Goal: Task Accomplishment & Management: Manage account settings

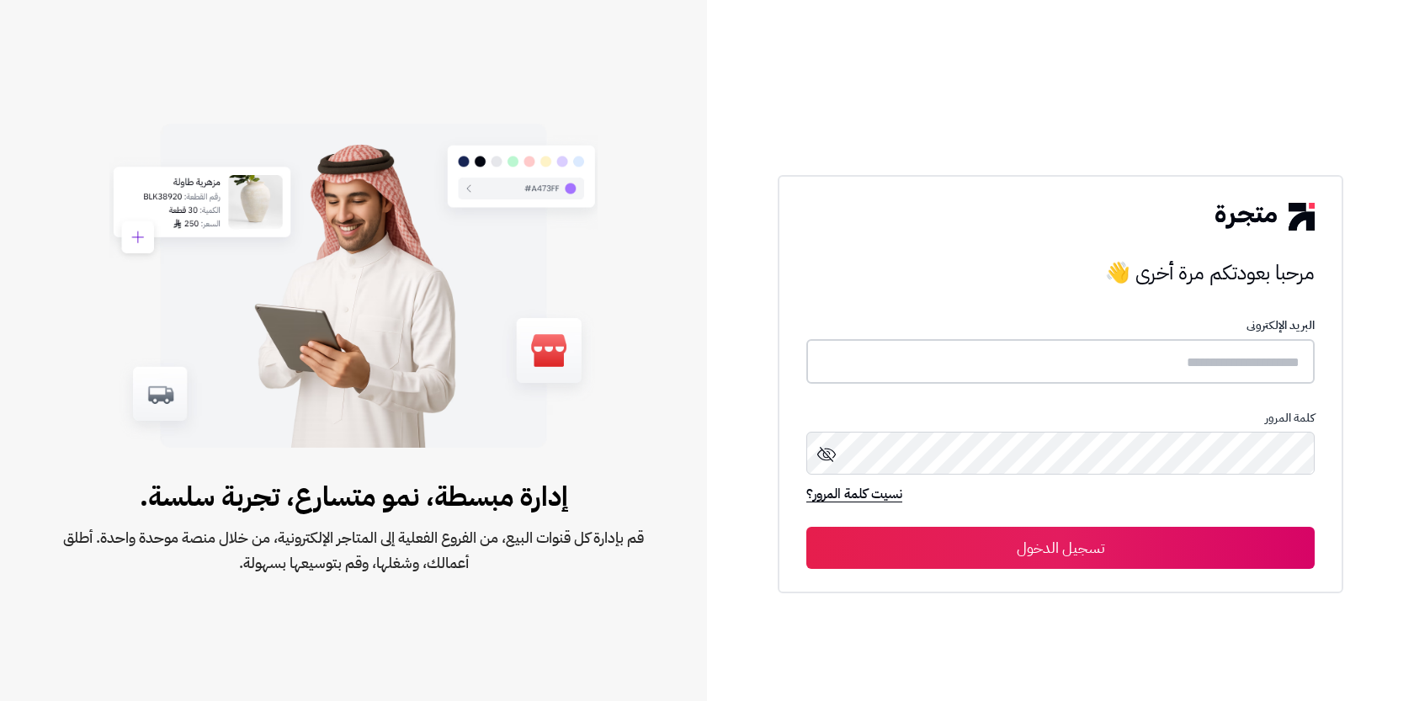
type input "**********"
click at [1119, 542] on button "تسجيل الدخول" at bounding box center [1060, 547] width 508 height 42
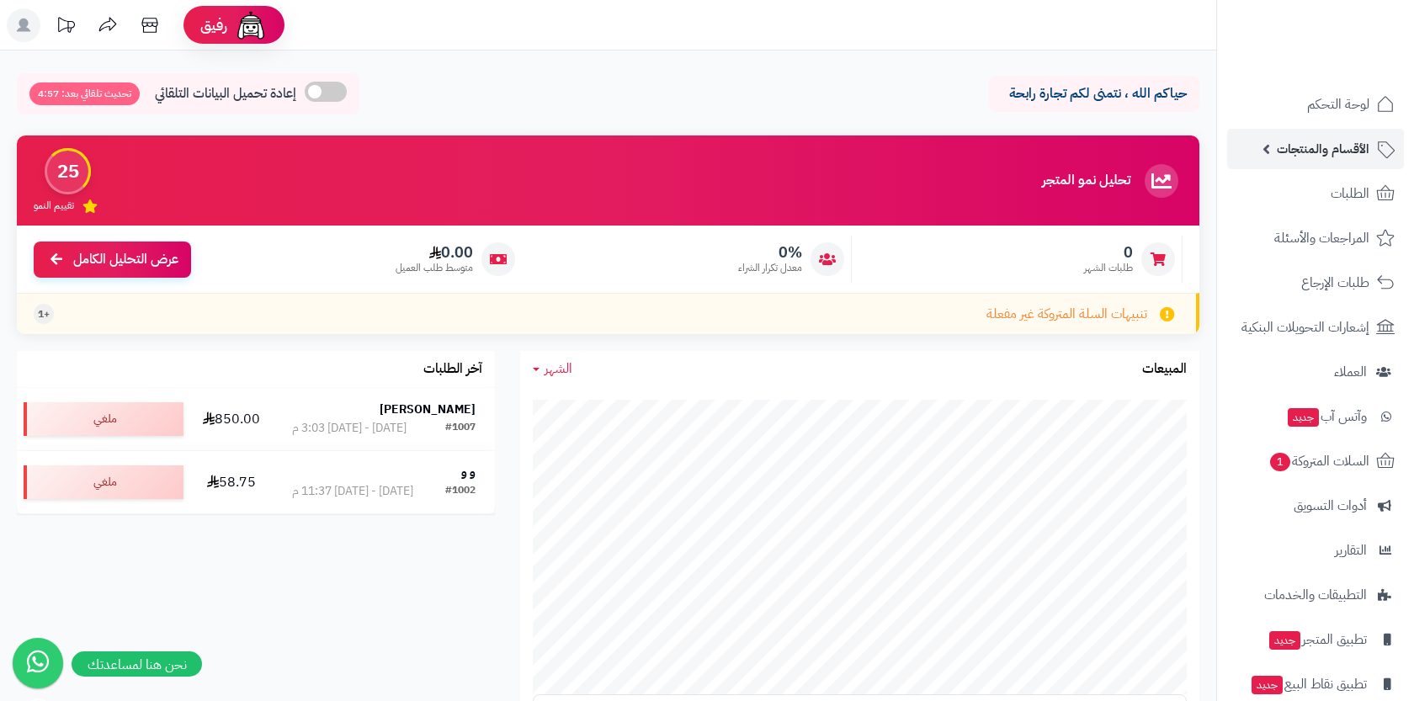
click at [1337, 162] on link "الأقسام والمنتجات" at bounding box center [1315, 149] width 177 height 40
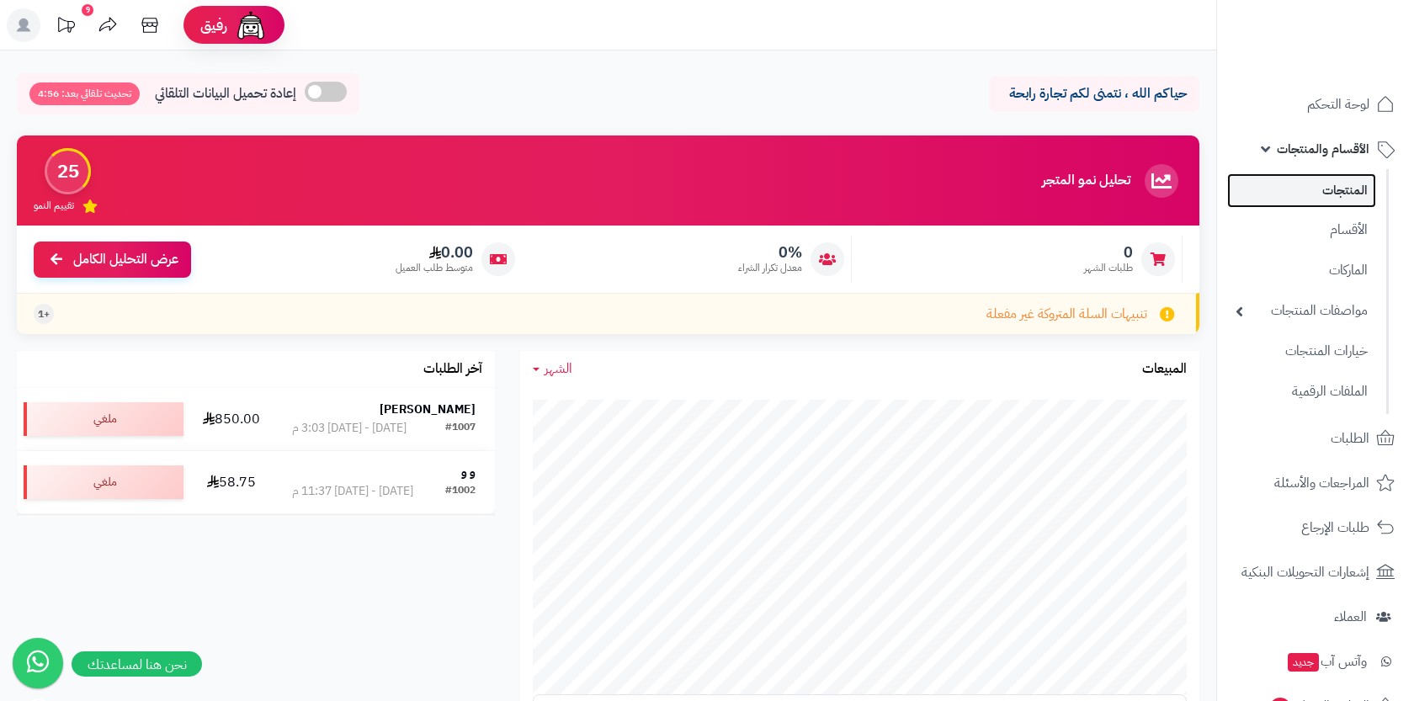
click at [1342, 195] on link "المنتجات" at bounding box center [1301, 190] width 149 height 35
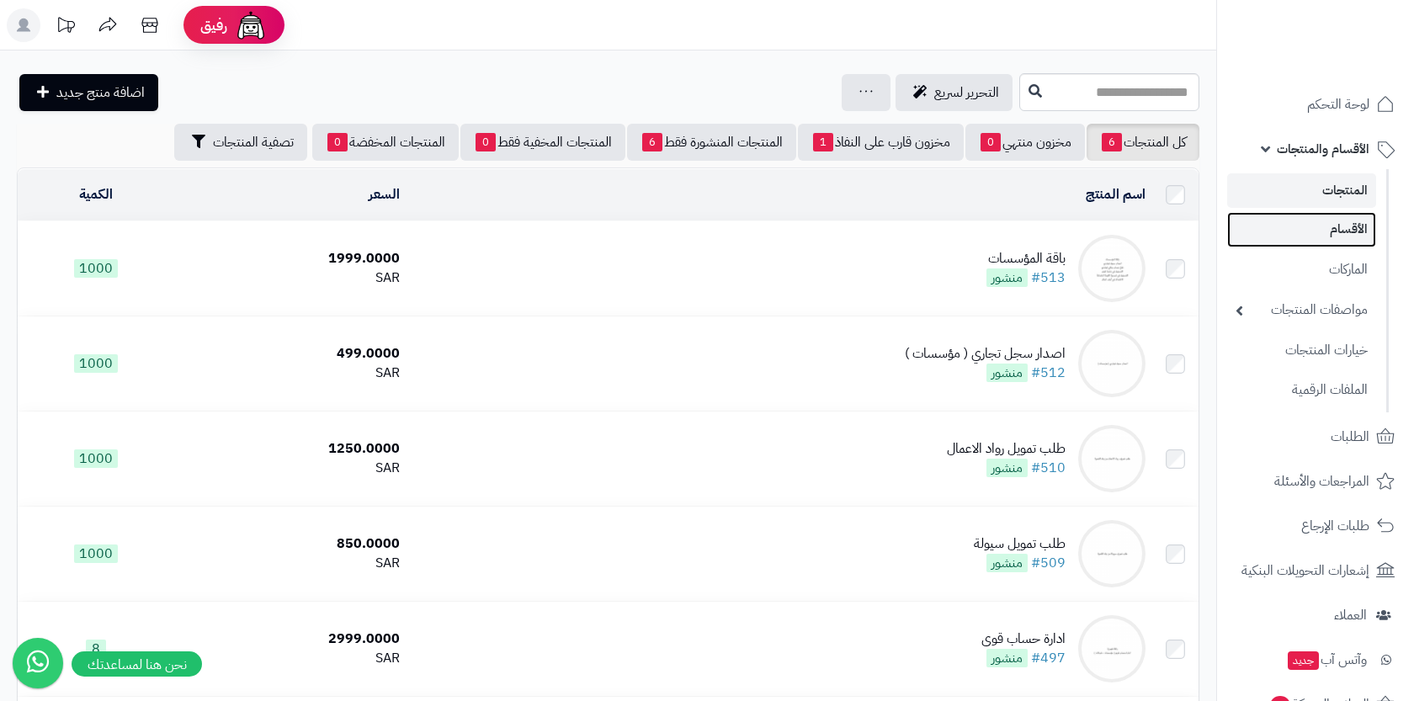
click at [1342, 225] on link "الأقسام" at bounding box center [1301, 229] width 149 height 35
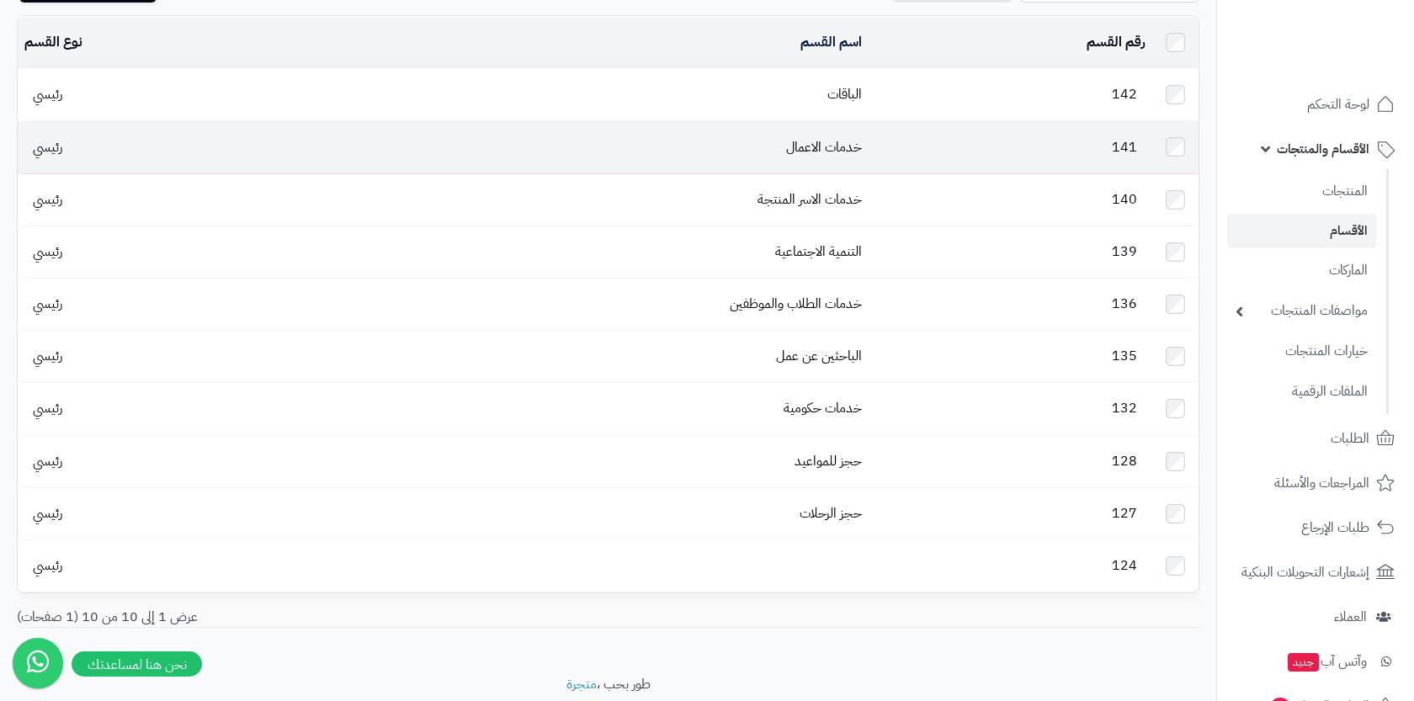
scroll to position [75, 0]
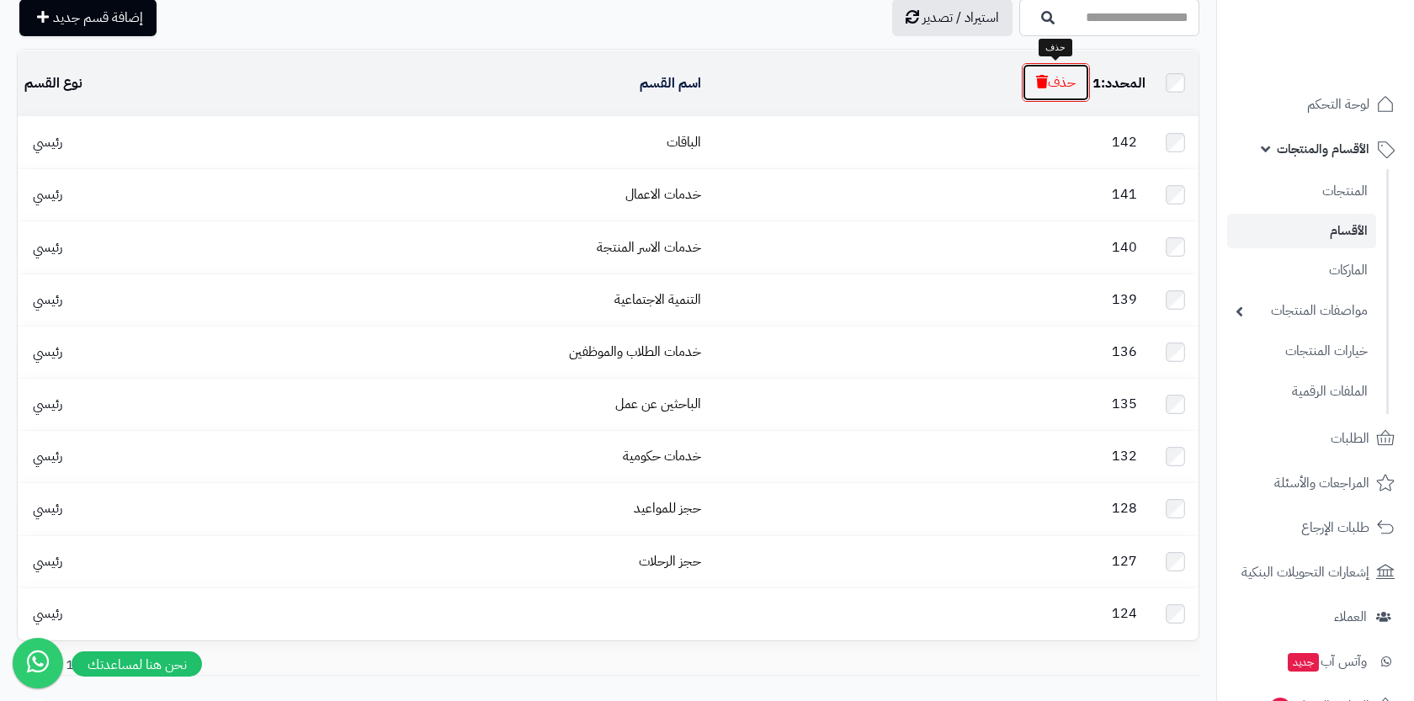
click at [1069, 76] on button "حذف" at bounding box center [1056, 82] width 68 height 39
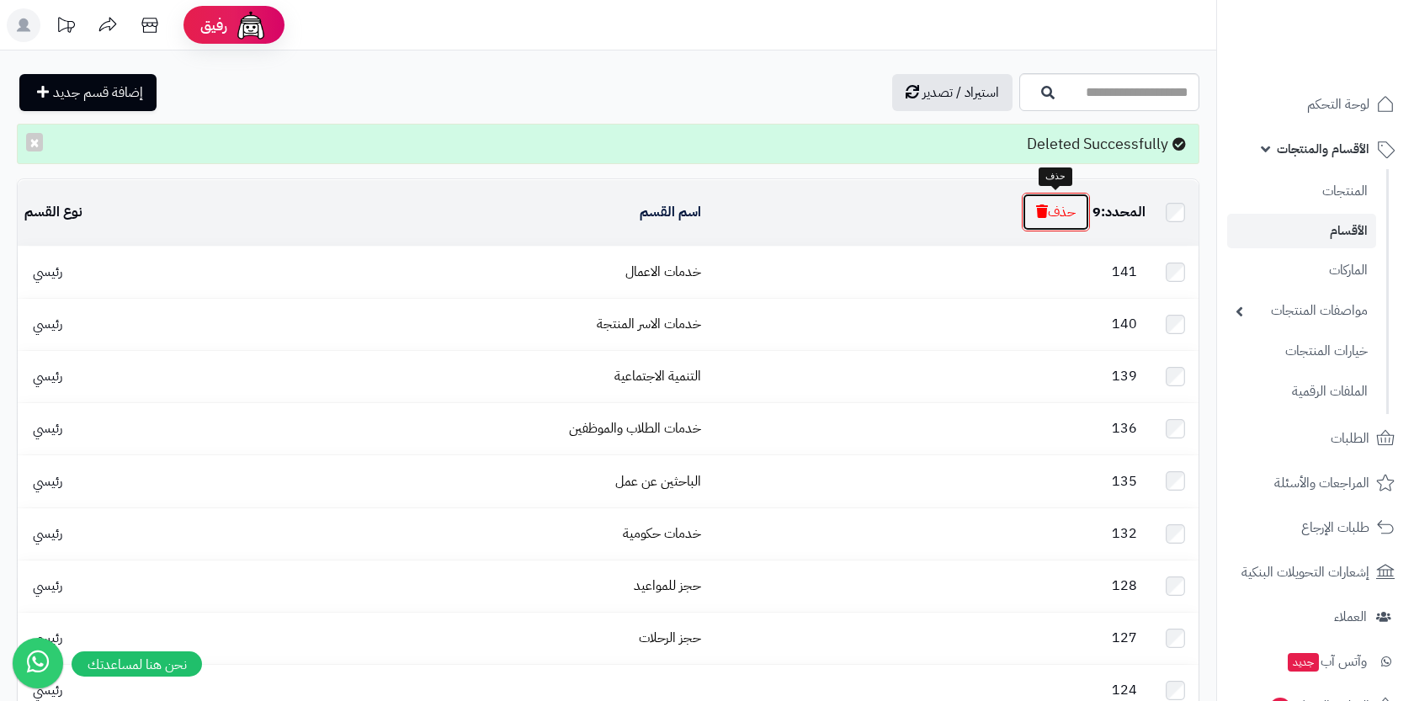
click at [1064, 207] on button "حذف" at bounding box center [1056, 212] width 68 height 39
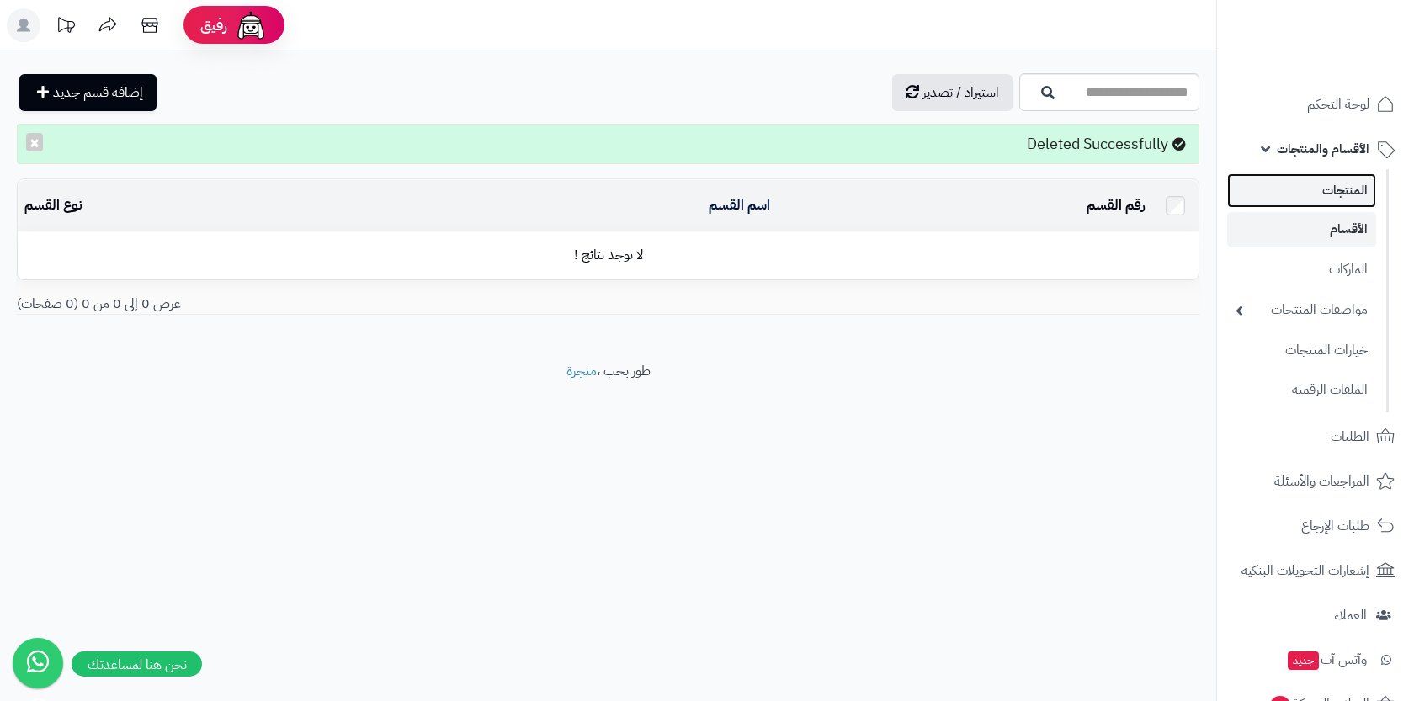
click at [1308, 175] on link "المنتجات" at bounding box center [1301, 190] width 149 height 35
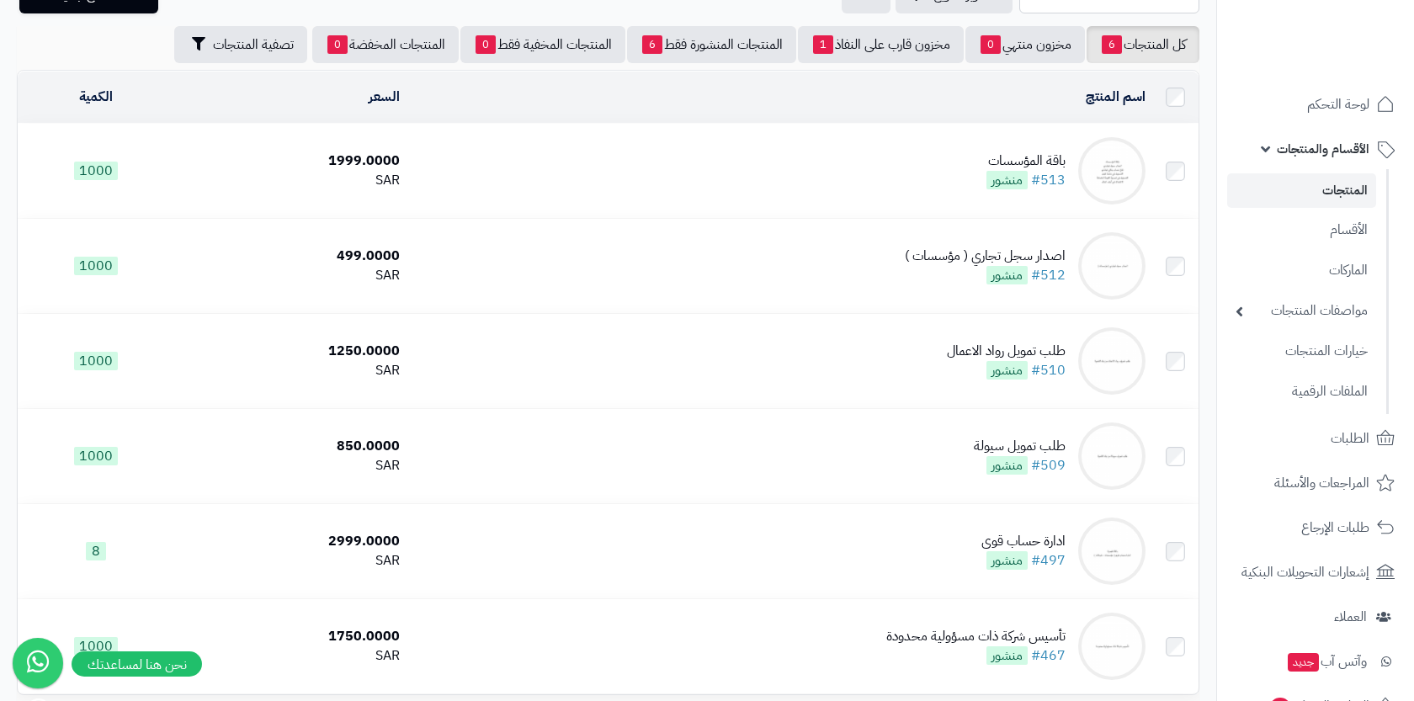
scroll to position [101, 0]
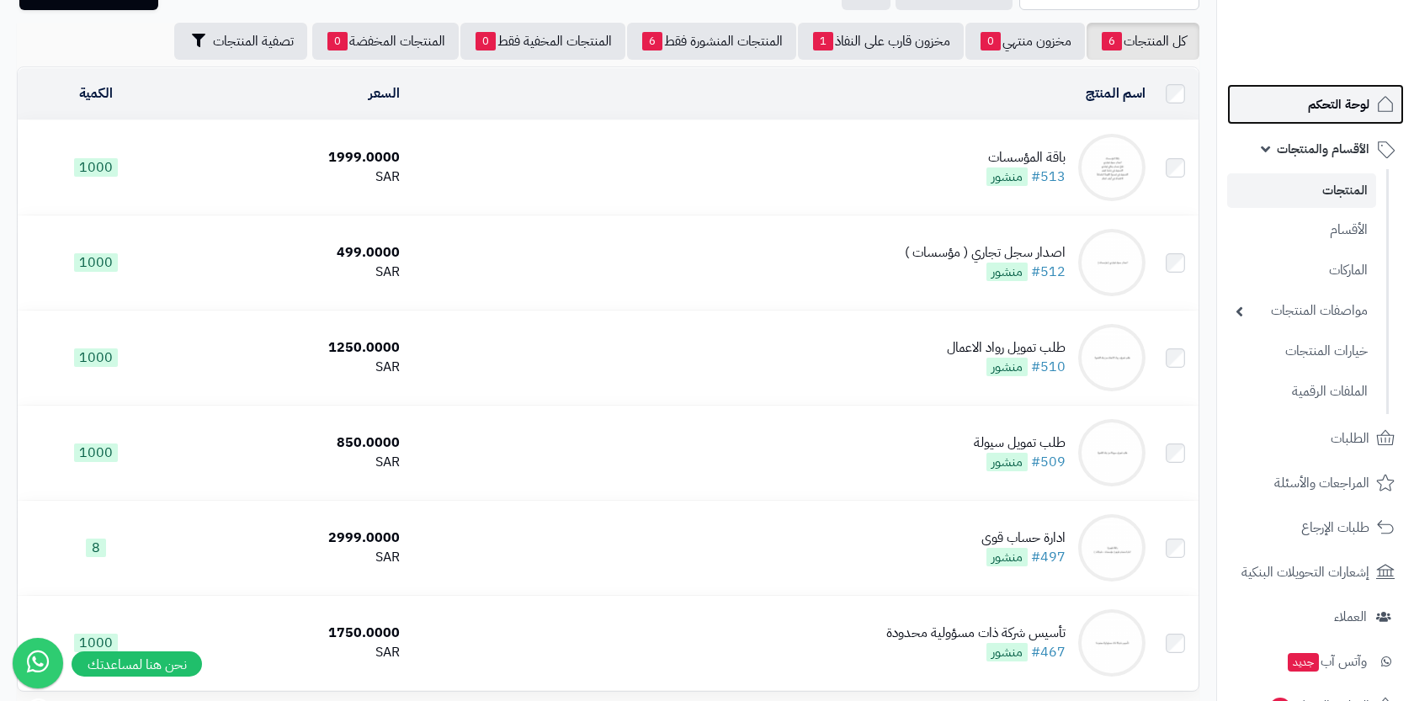
click at [1332, 110] on span "لوحة التحكم" at bounding box center [1338, 105] width 61 height 24
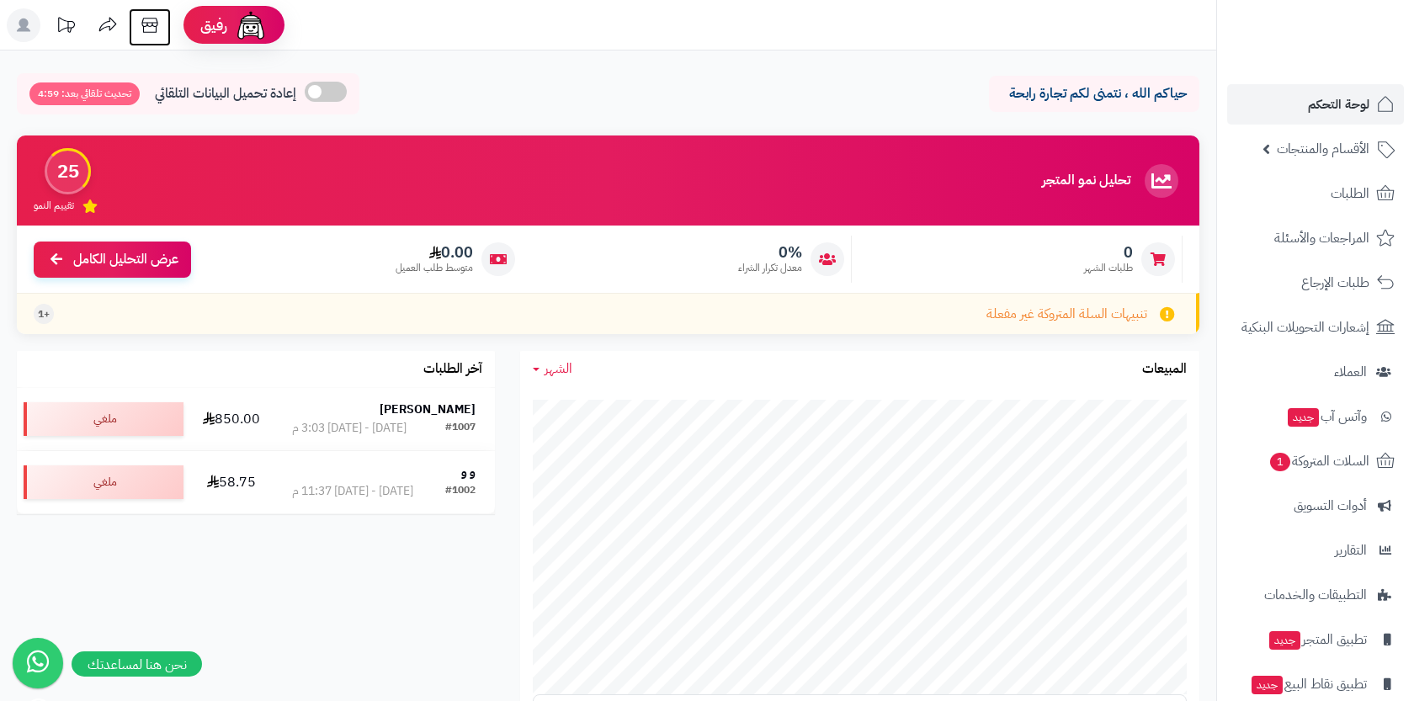
click at [154, 32] on icon at bounding box center [149, 25] width 16 height 15
click at [1335, 147] on span "الأقسام والمنتجات" at bounding box center [1323, 149] width 93 height 24
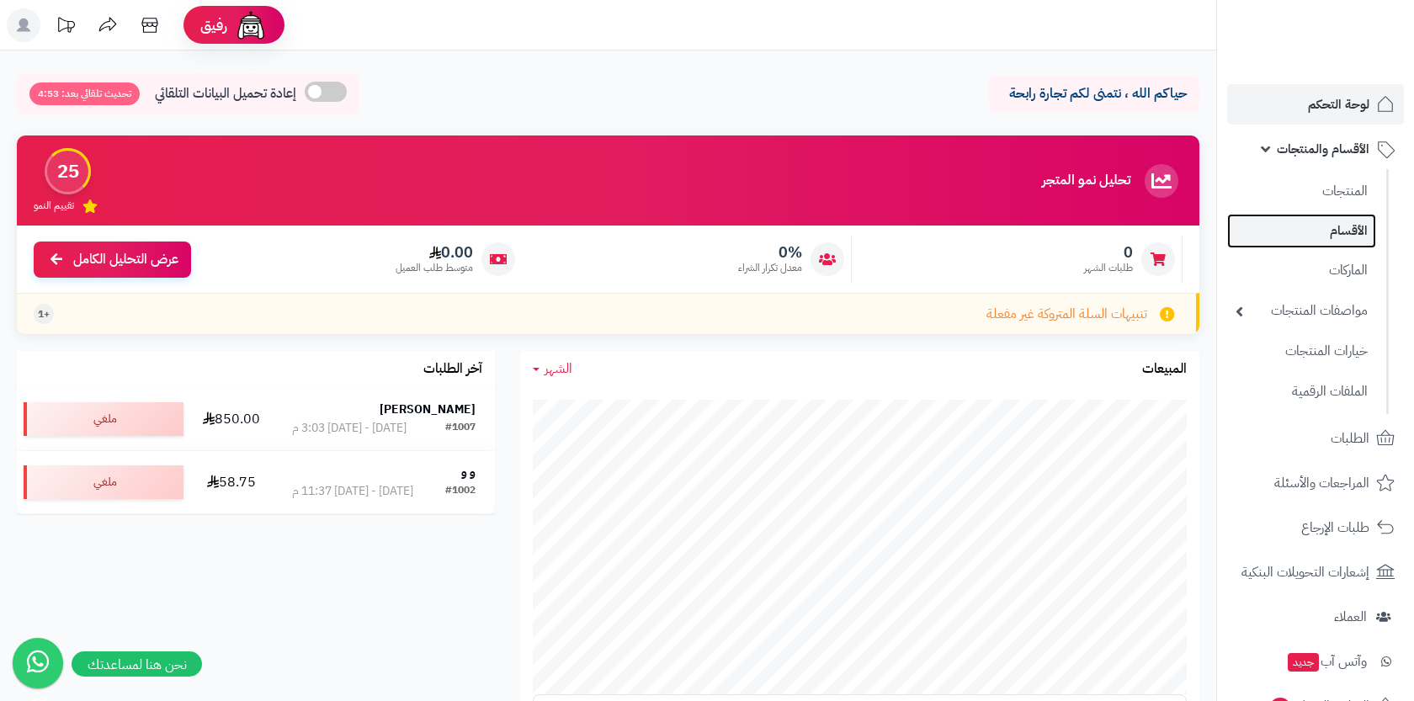
click at [1332, 232] on link "الأقسام" at bounding box center [1301, 231] width 149 height 35
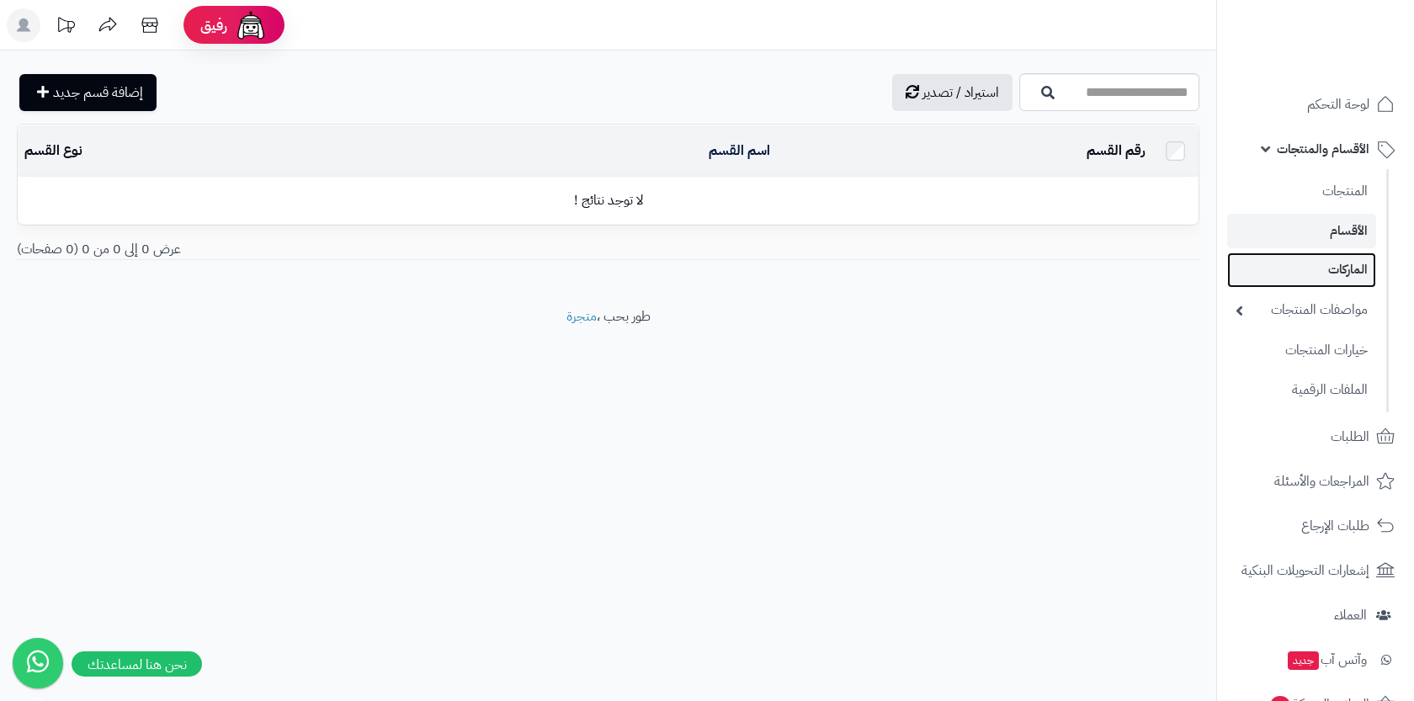
click at [1324, 277] on link "الماركات" at bounding box center [1301, 270] width 149 height 35
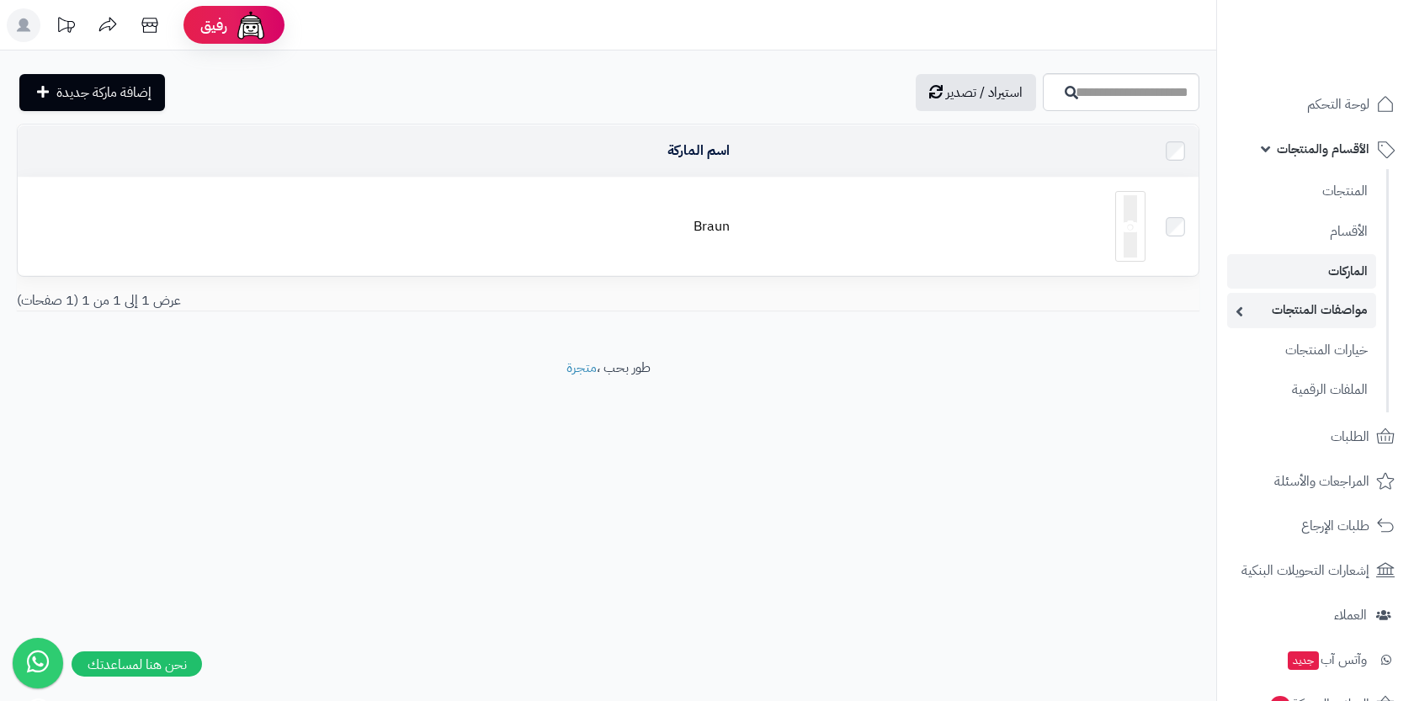
click at [1322, 311] on link "مواصفات المنتجات" at bounding box center [1301, 310] width 149 height 35
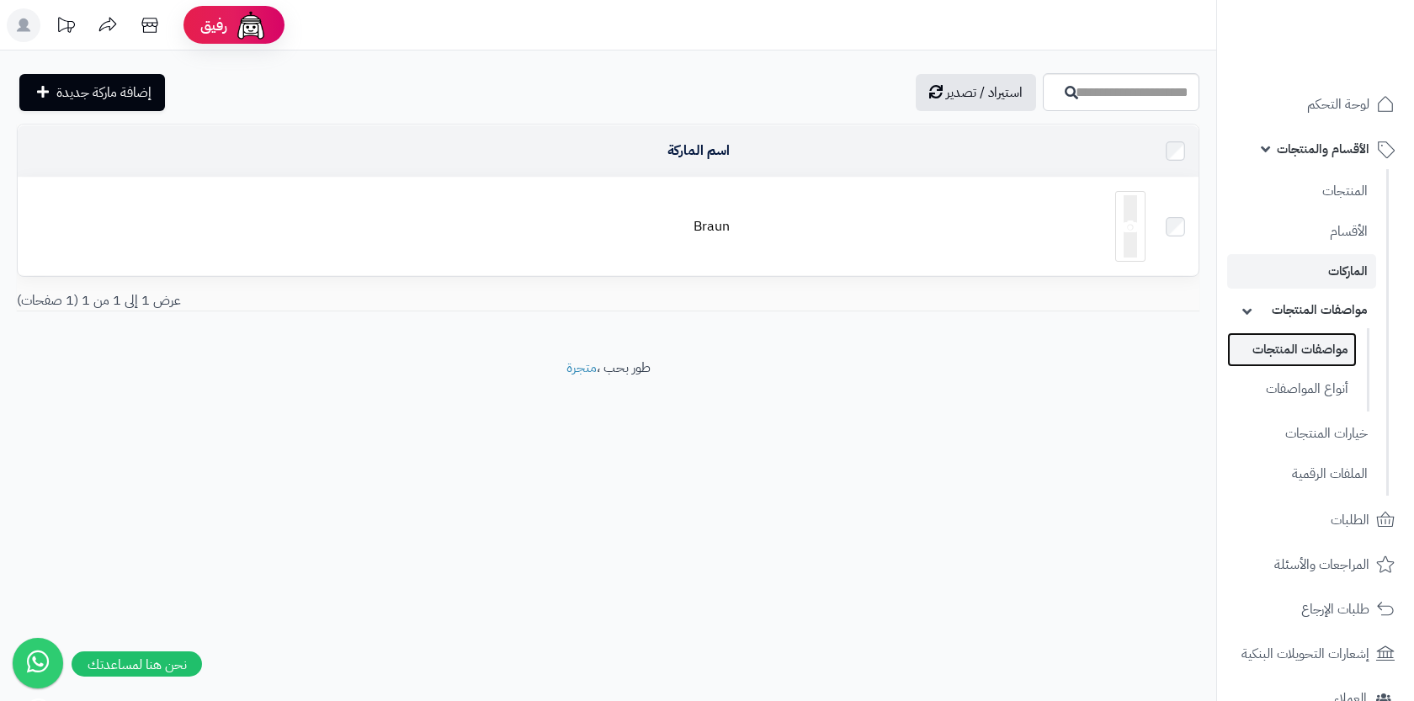
click at [1317, 343] on link "مواصفات المنتجات" at bounding box center [1292, 349] width 130 height 35
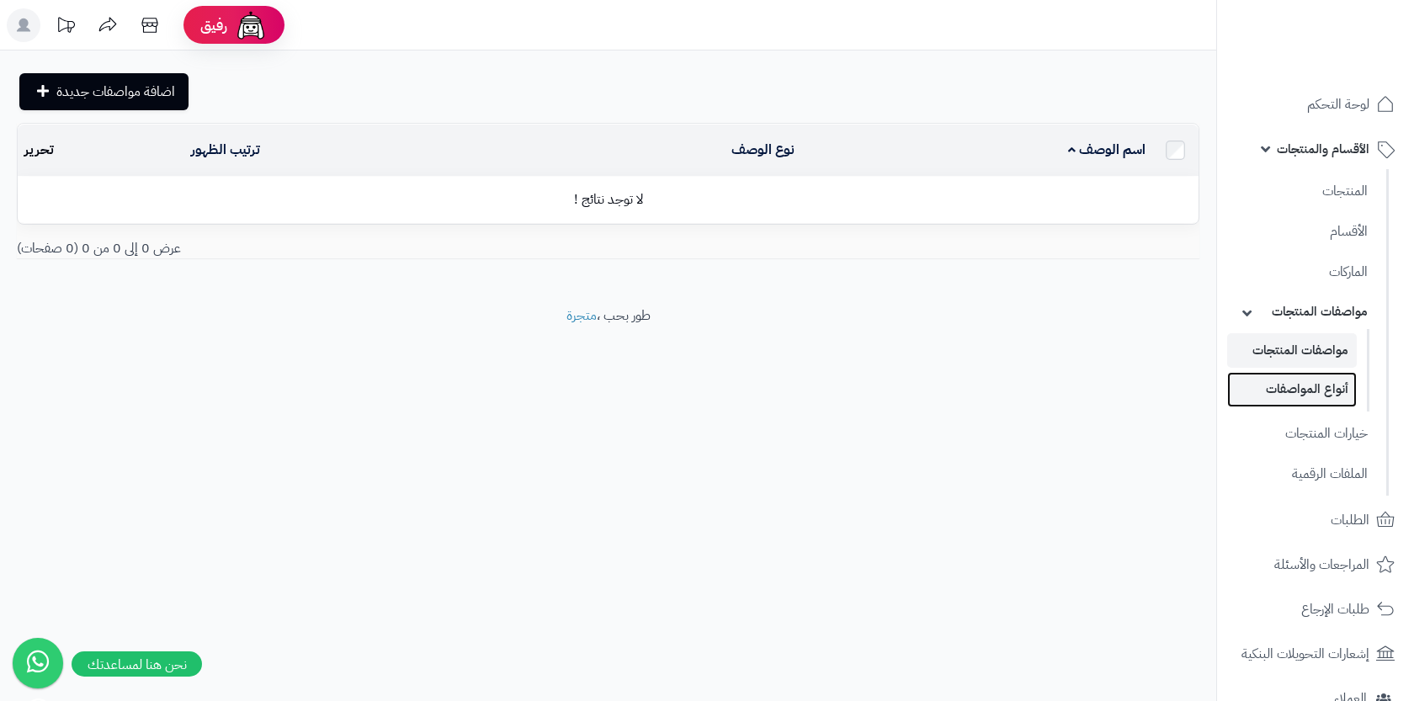
click at [1311, 380] on link "أنواع المواصفات" at bounding box center [1292, 389] width 130 height 35
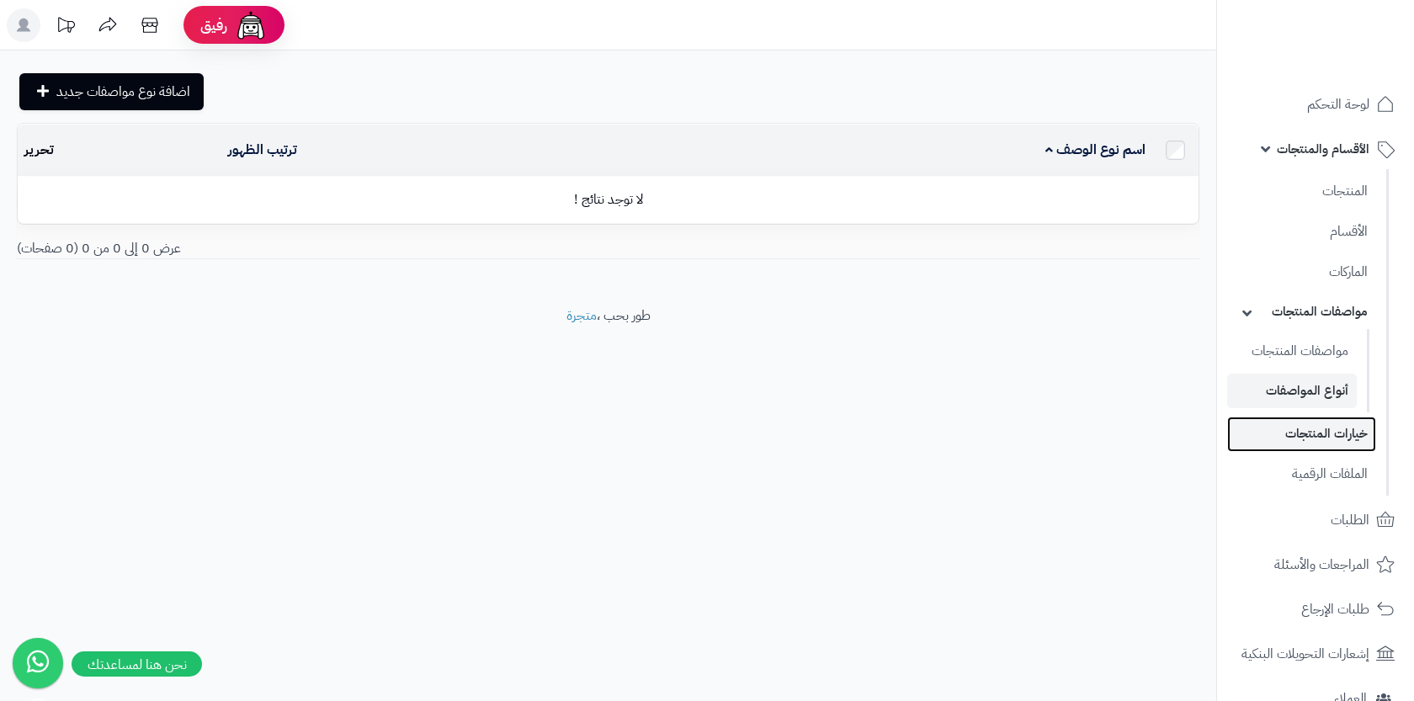
click at [1325, 429] on link "خيارات المنتجات" at bounding box center [1301, 434] width 149 height 35
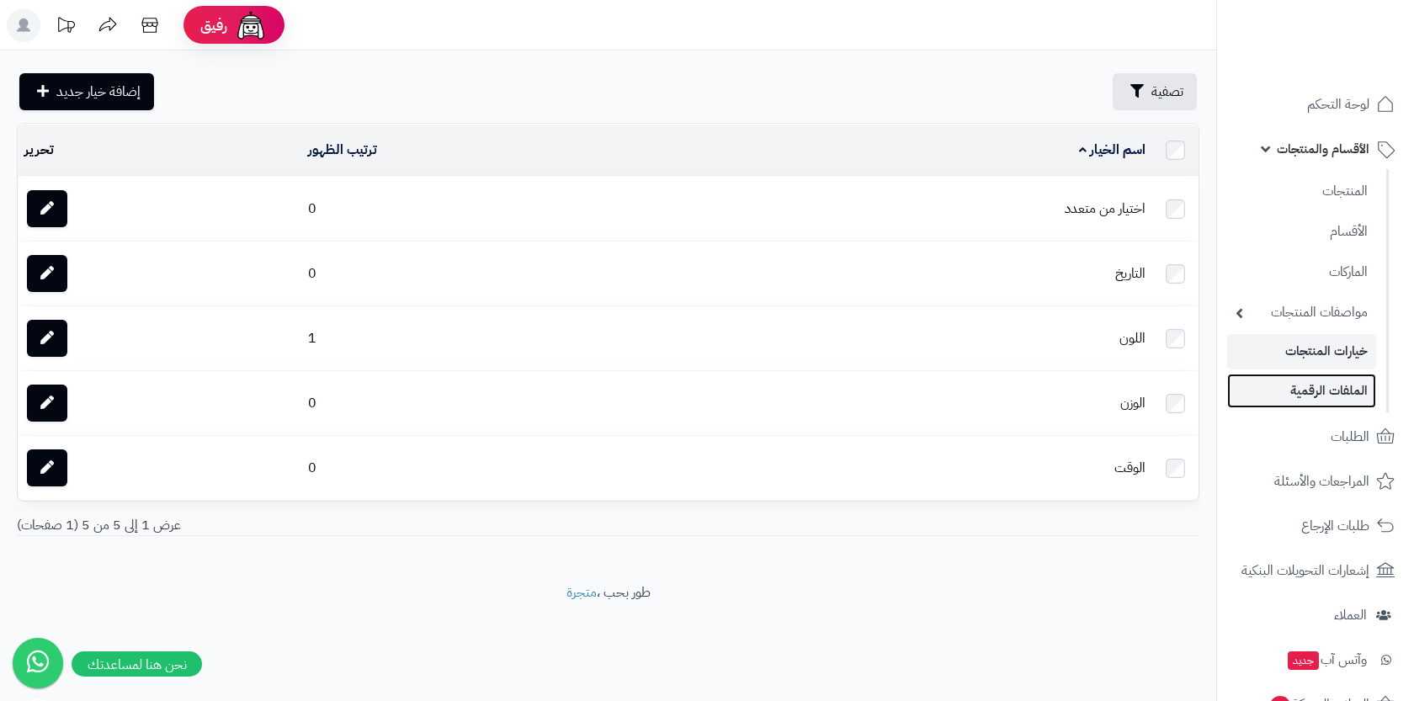
click at [1328, 387] on link "الملفات الرقمية" at bounding box center [1301, 391] width 149 height 35
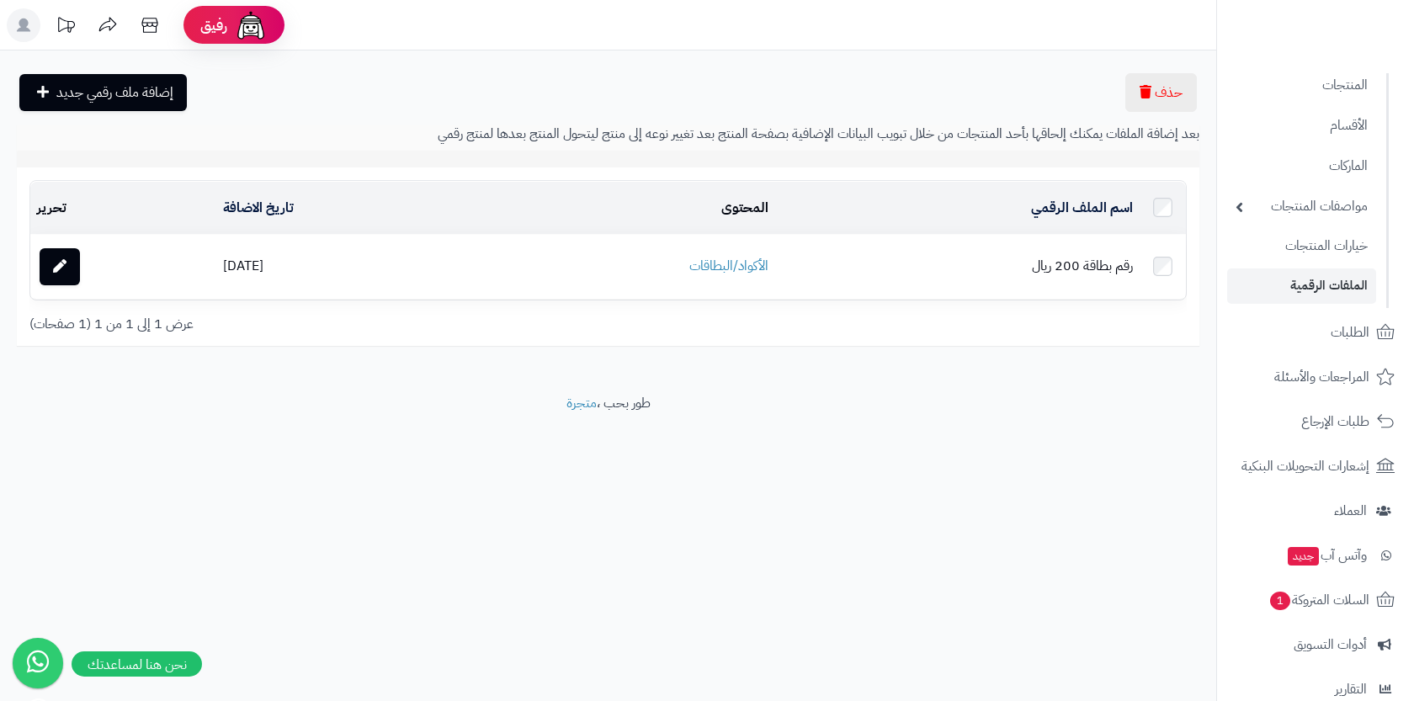
scroll to position [108, 0]
click at [1258, 512] on link "العملاء" at bounding box center [1315, 509] width 177 height 40
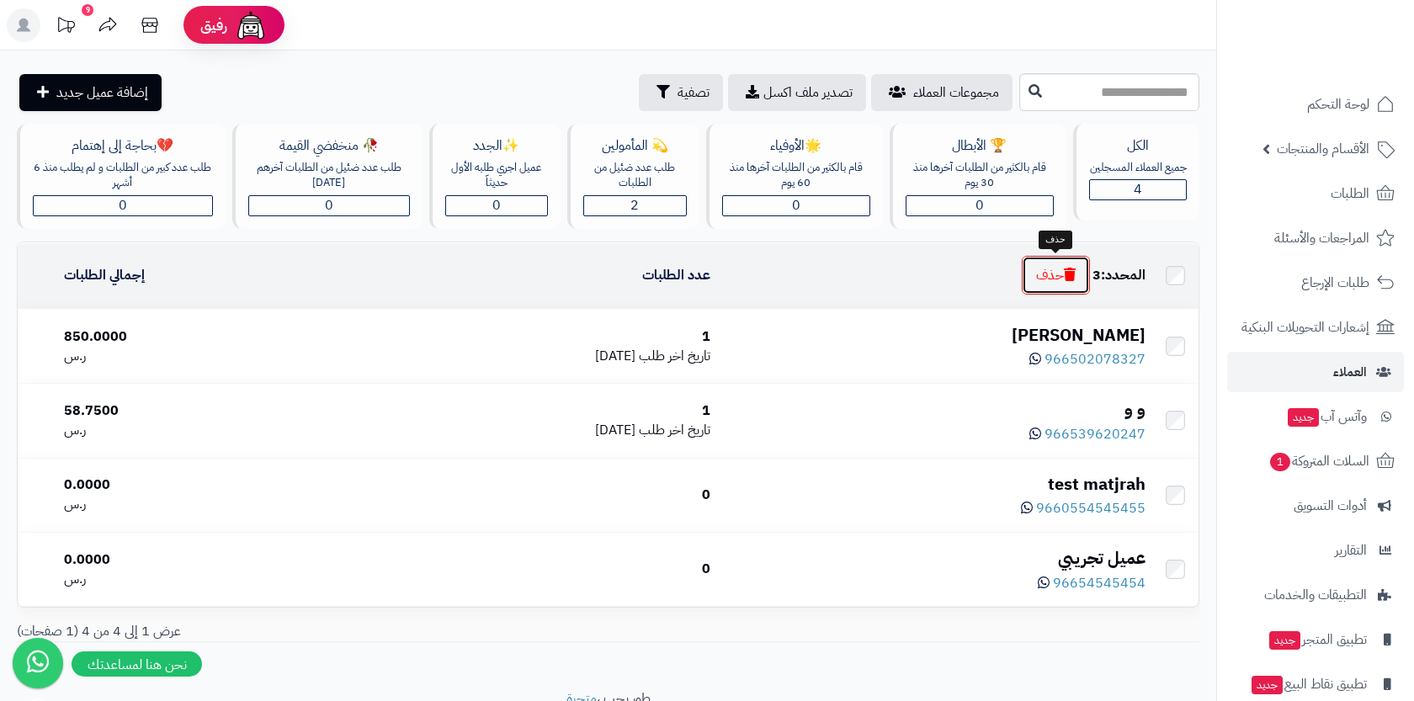
click at [1058, 289] on button "حذف" at bounding box center [1056, 275] width 68 height 39
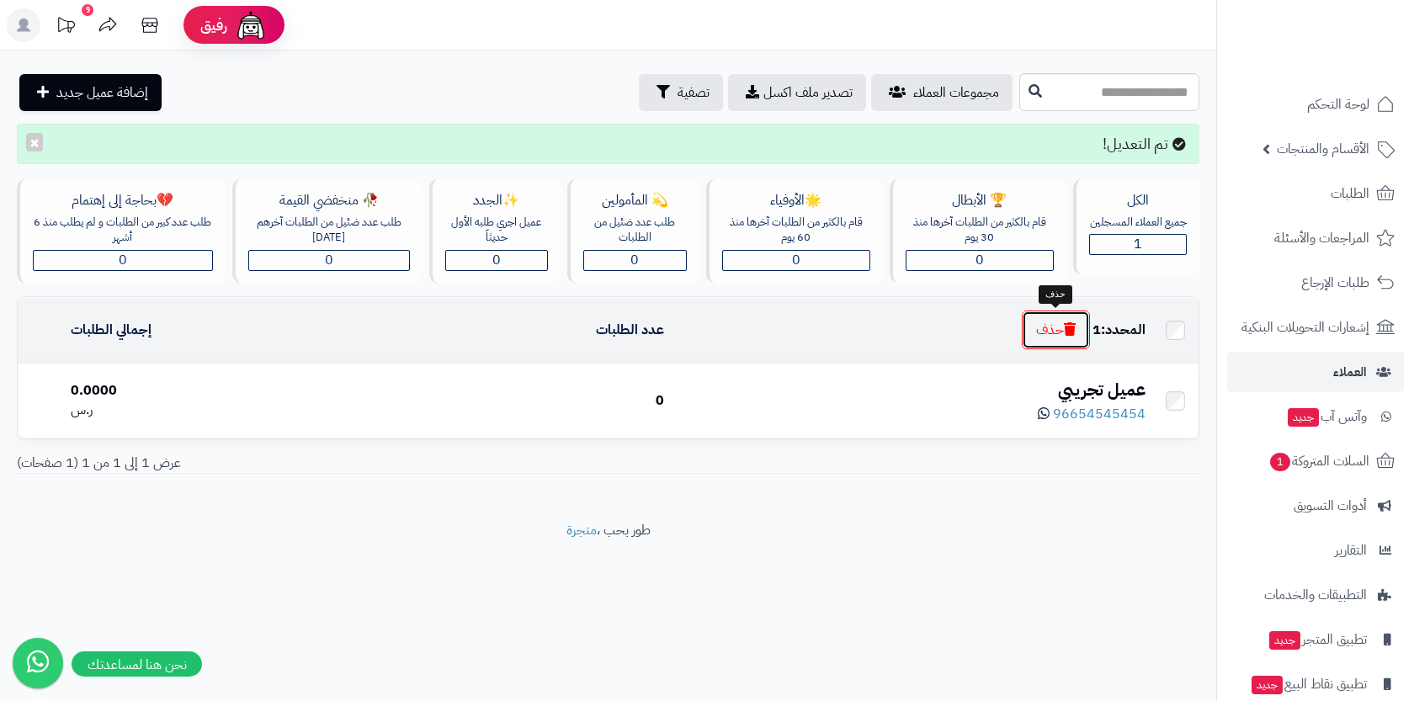
click at [1039, 340] on button "حذف" at bounding box center [1056, 330] width 68 height 39
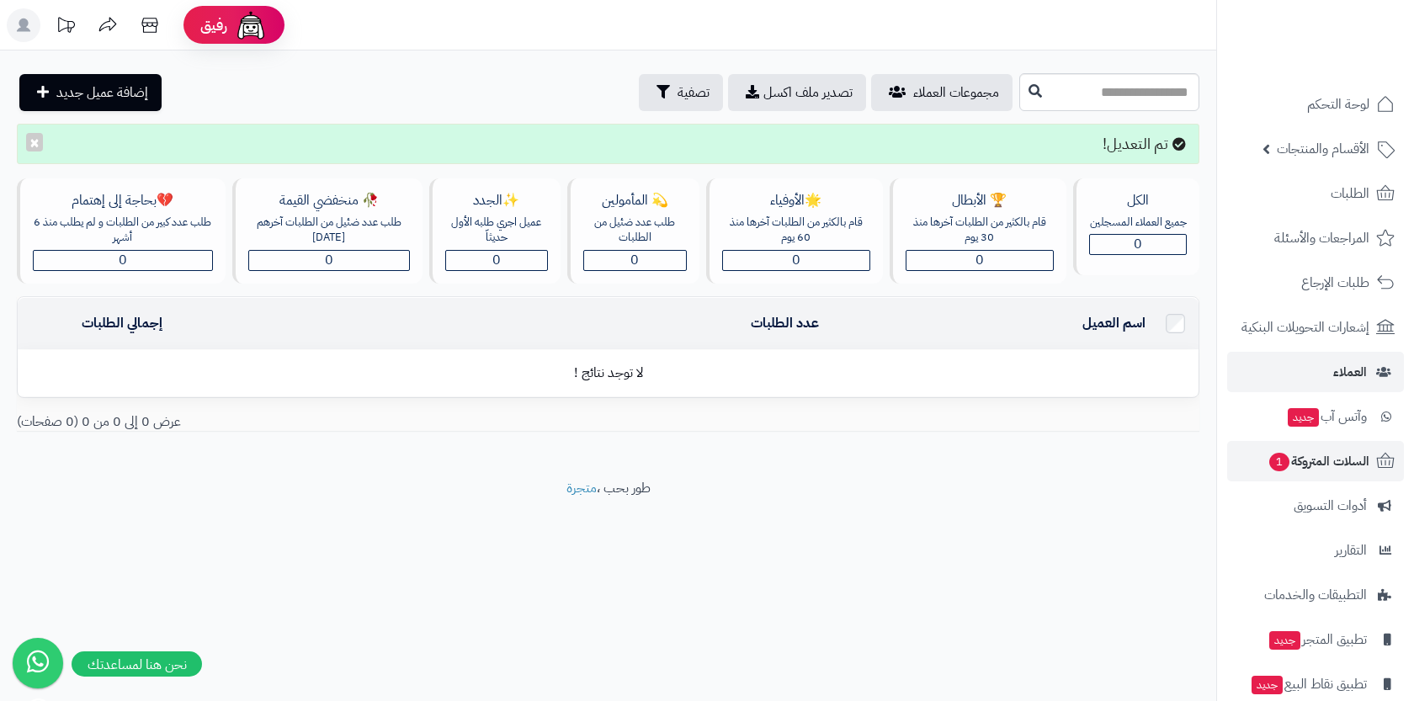
click at [1226, 456] on li "السلات المتروكة 1" at bounding box center [1315, 461] width 197 height 40
click at [1257, 455] on link "السلات المتروكة 1" at bounding box center [1315, 461] width 177 height 40
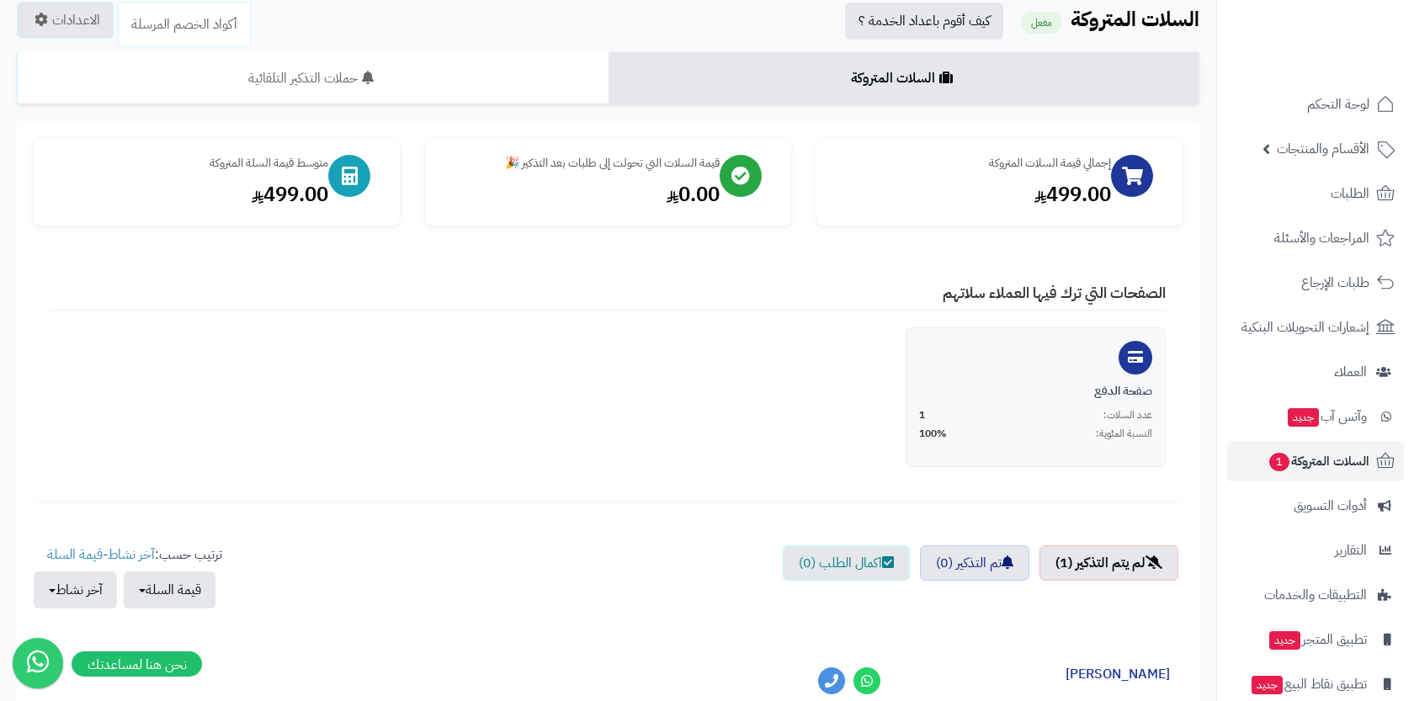
scroll to position [67, 0]
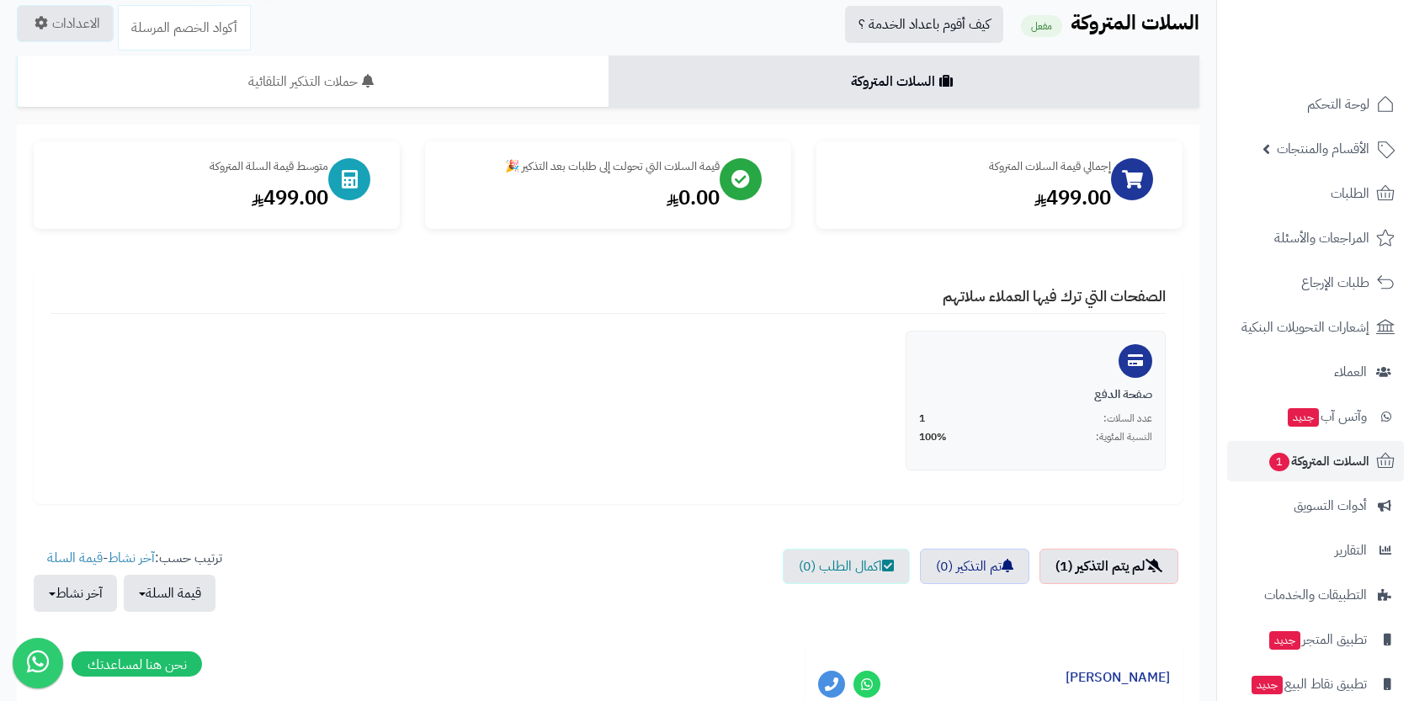
click at [1212, 670] on div "تم إرسال التذكيرات بنجاح ! × السلات المتروكة حملات التذكير التلقائية الاحصائيات…" at bounding box center [608, 493] width 1216 height 875
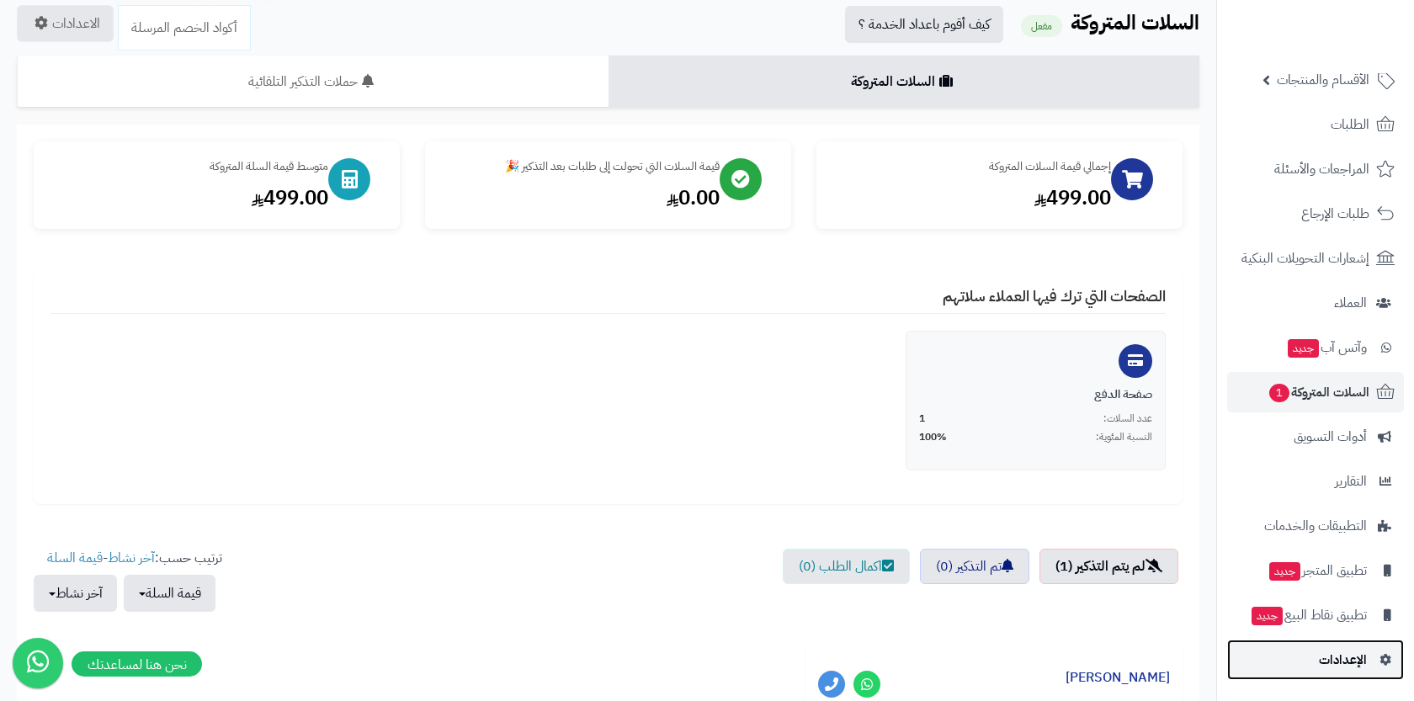
click at [1316, 656] on link "الإعدادات" at bounding box center [1315, 660] width 177 height 40
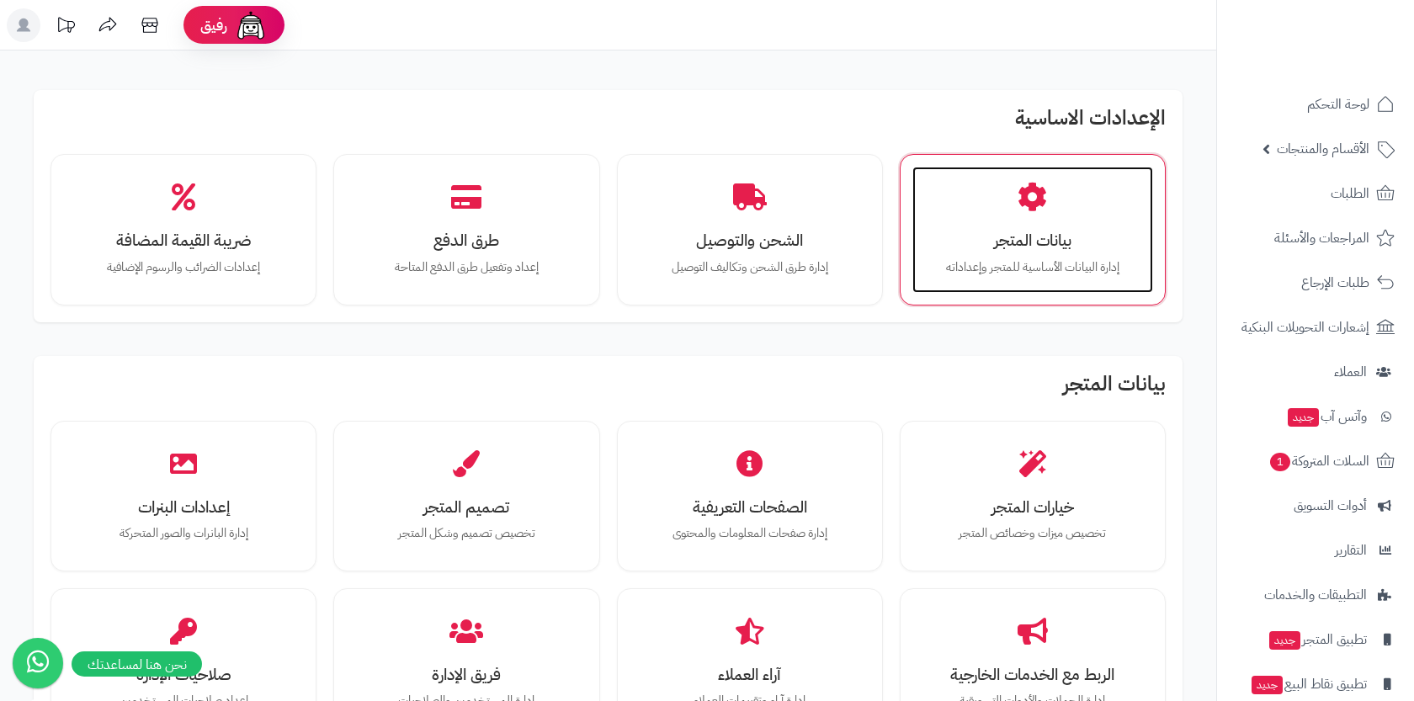
click at [1013, 209] on div "بيانات المتجر إدارة البيانات الأساسية للمتجر وإعداداته" at bounding box center [1032, 230] width 241 height 126
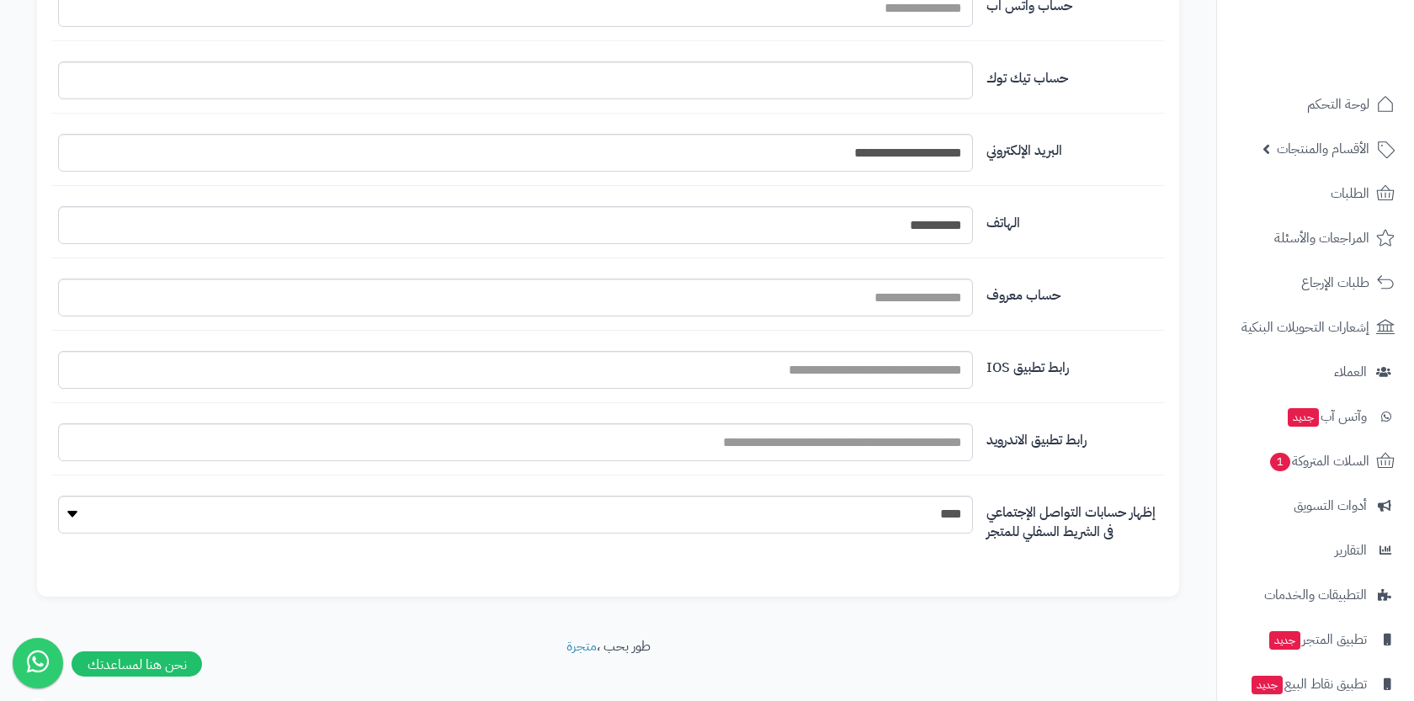
scroll to position [1899, 0]
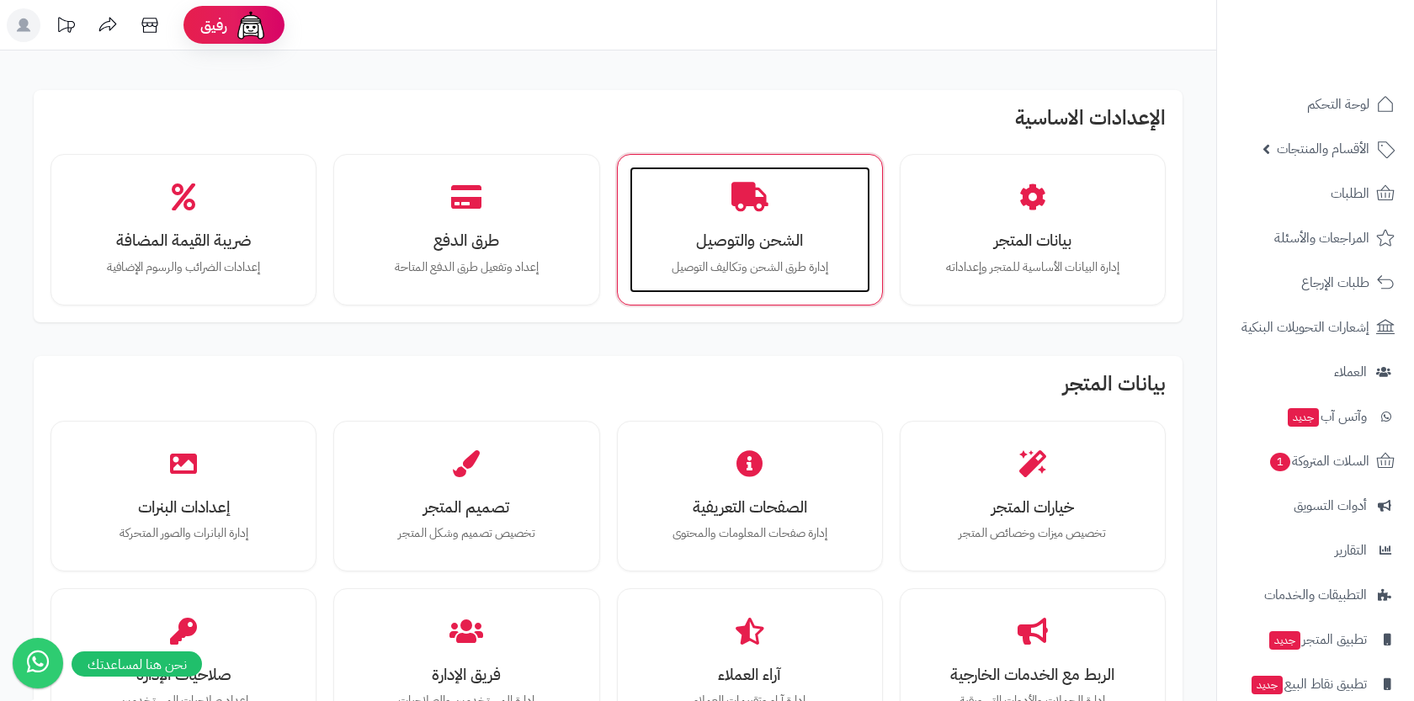
click at [778, 249] on h3 "الشحن والتوصيل" at bounding box center [749, 240] width 207 height 18
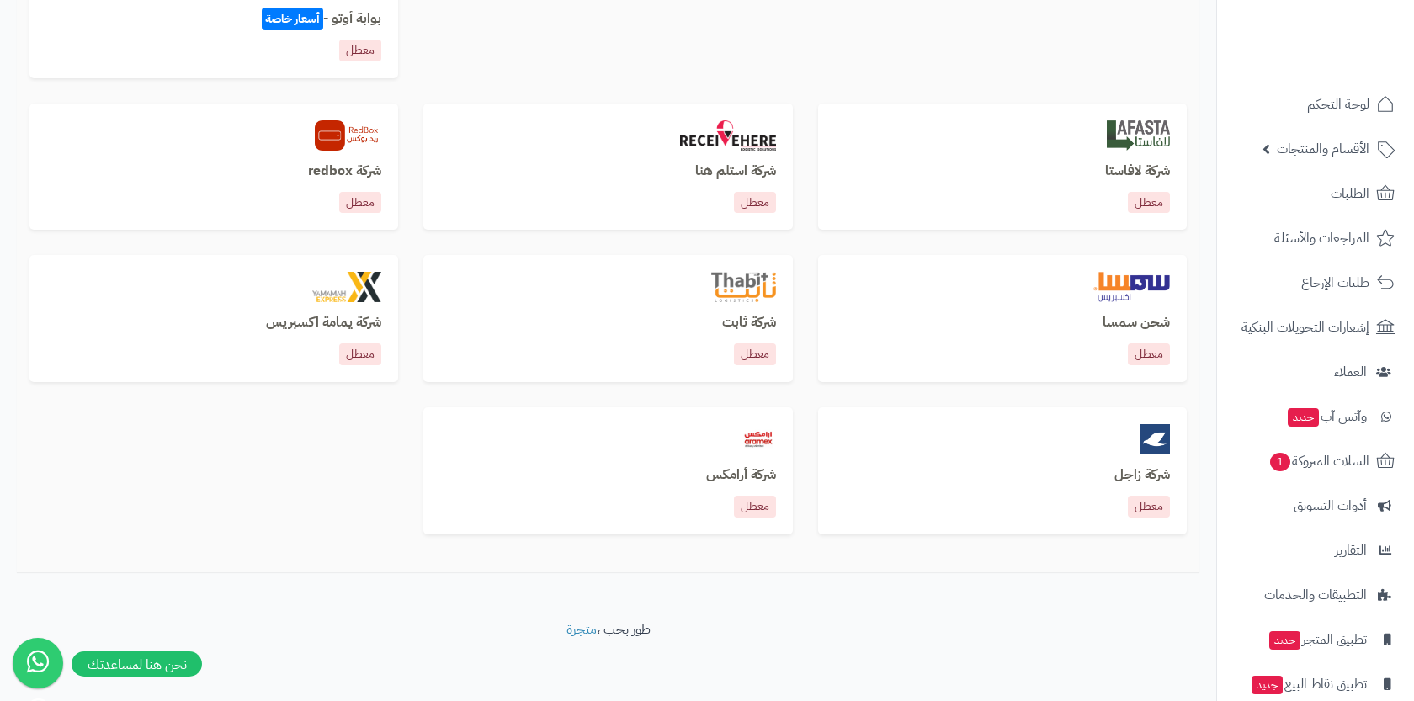
scroll to position [1089, 0]
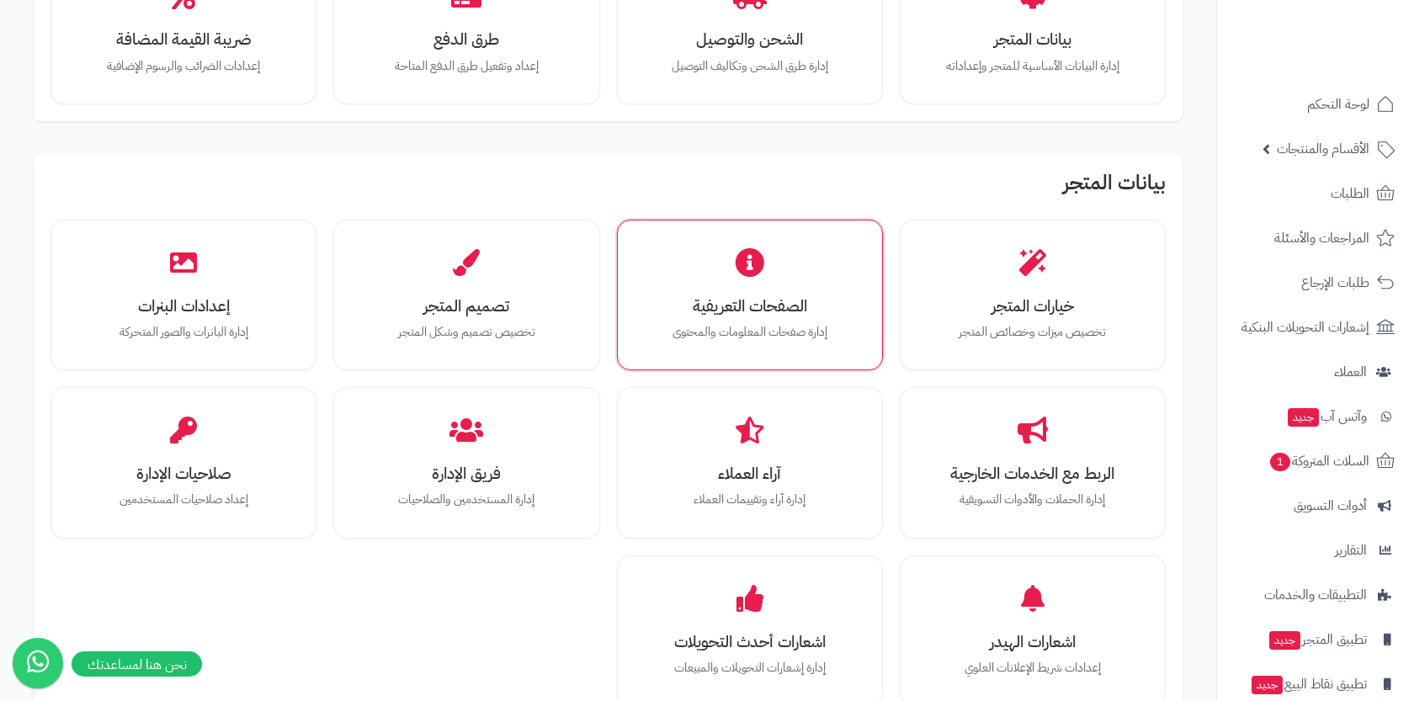
scroll to position [202, 0]
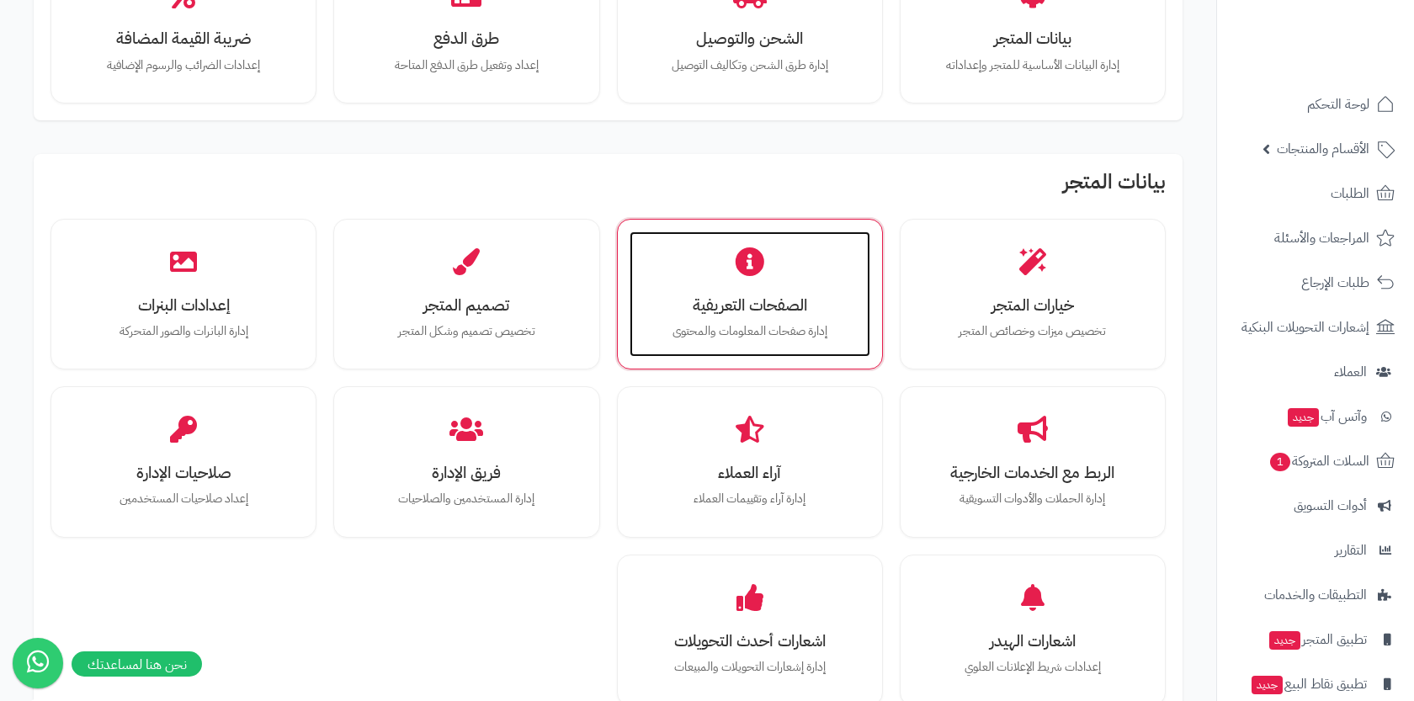
click at [711, 270] on div "الصفحات التعريفية إدارة صفحات المعلومات والمحتوى" at bounding box center [750, 294] width 241 height 126
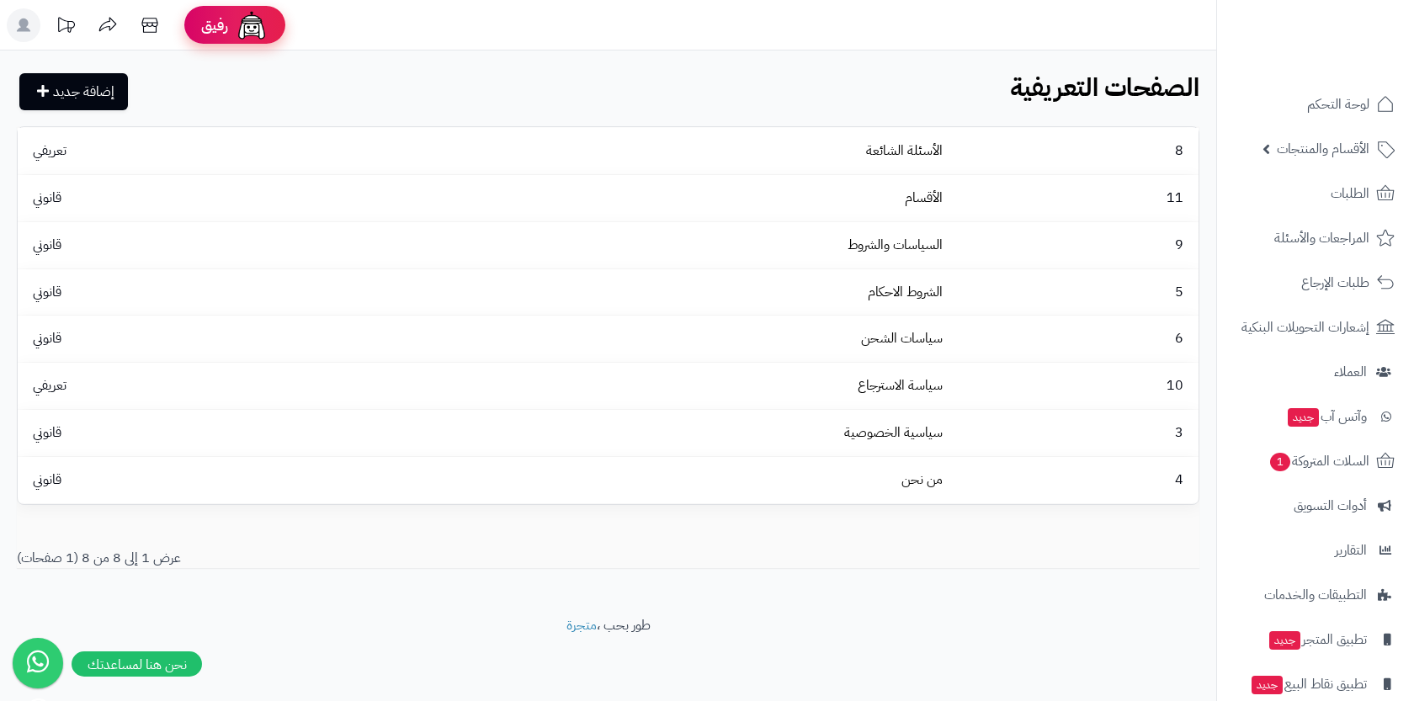
click at [258, 22] on img at bounding box center [252, 25] width 34 height 34
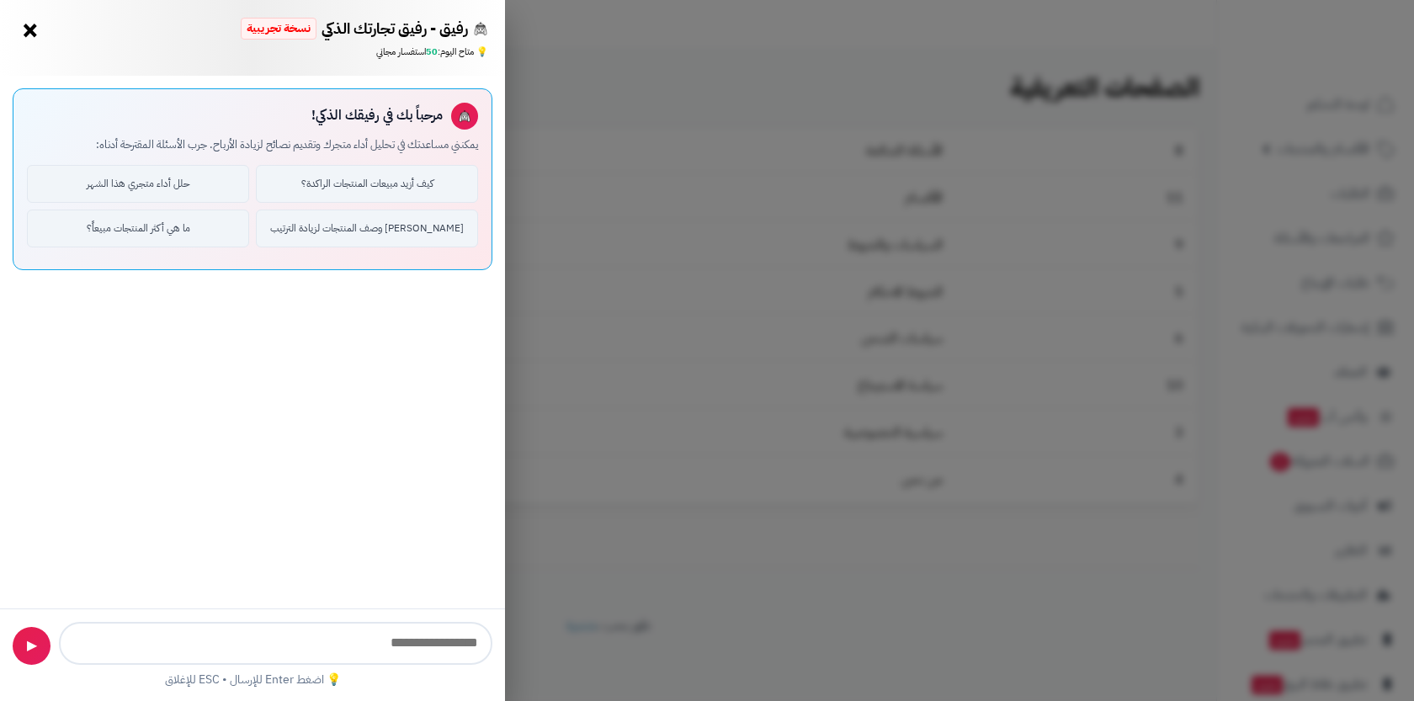
click at [596, 78] on div "رفيق - رفيق تجارتك الذكي نسخة تجريبية ⭐ تاجر متنامي × 💡 متاح [DATE]: 50 استفسار…" at bounding box center [707, 350] width 1414 height 701
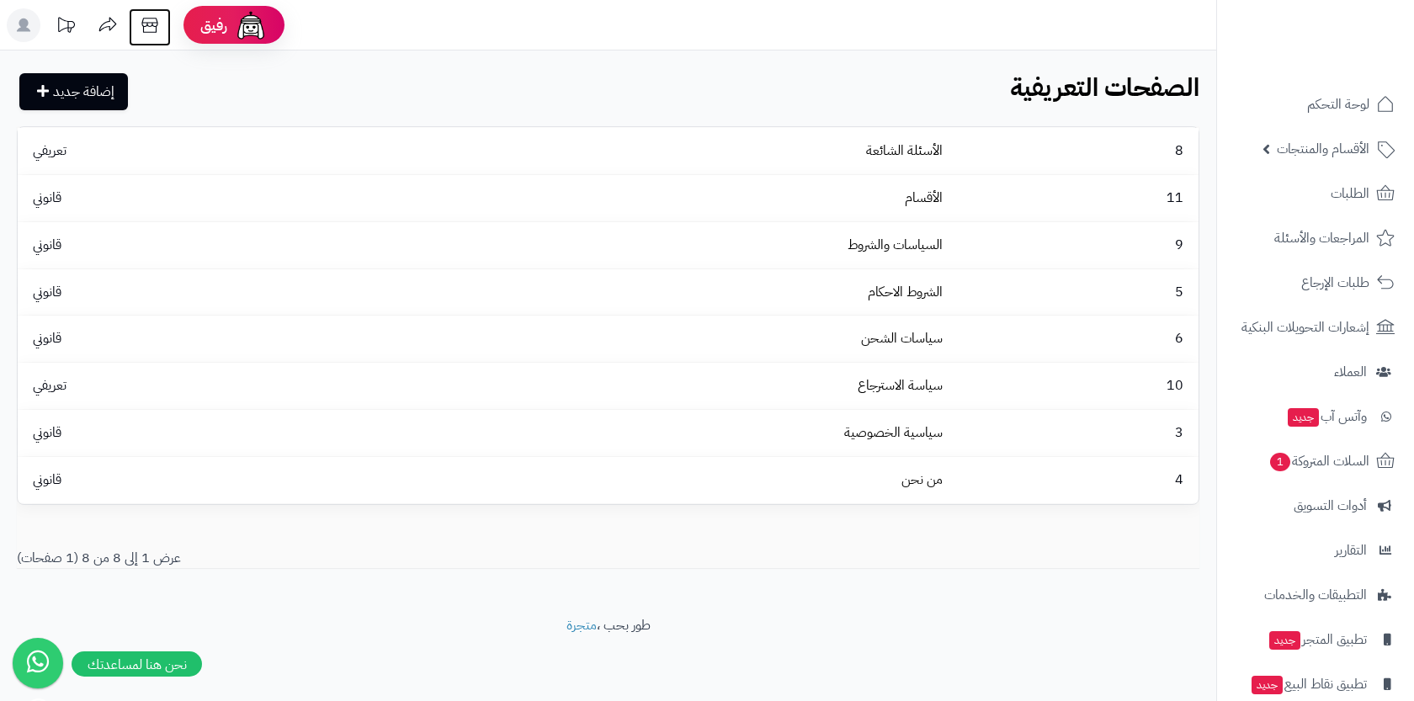
click at [139, 26] on icon at bounding box center [150, 25] width 34 height 34
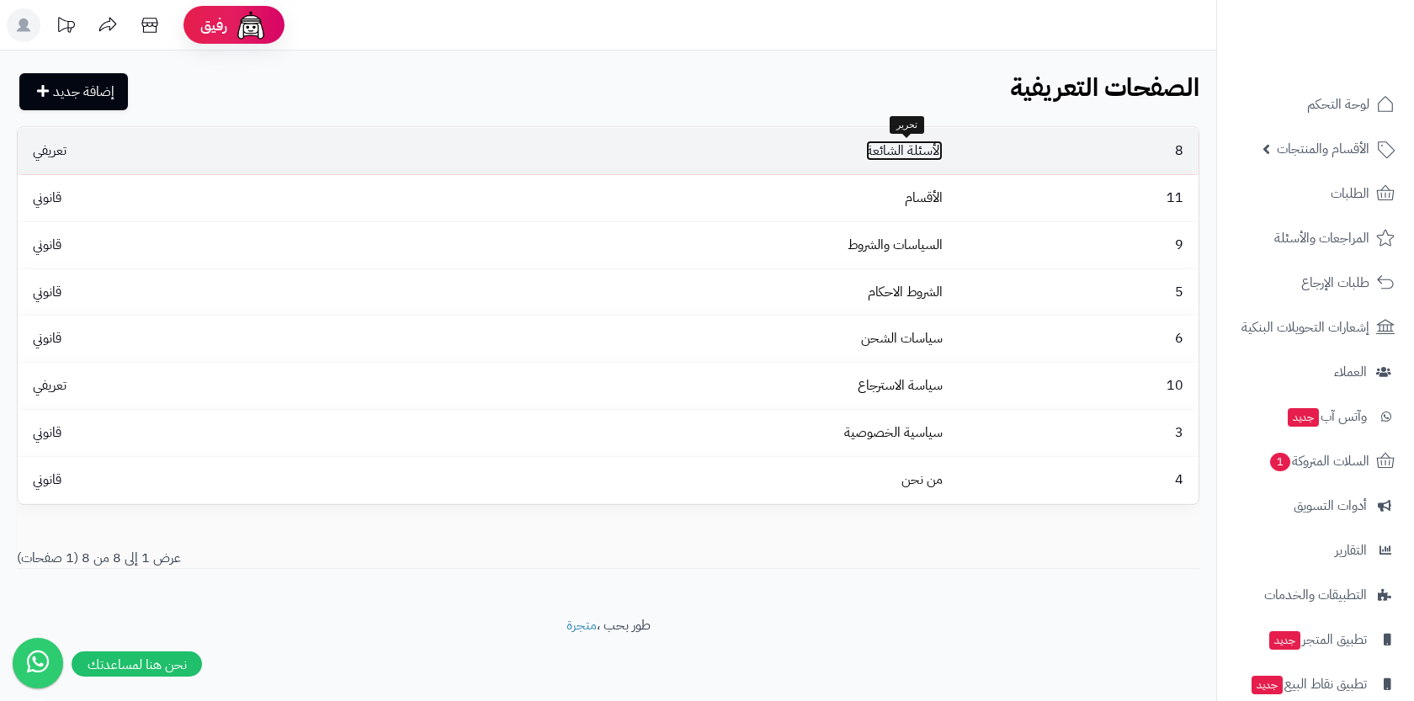
click at [927, 148] on link "الأسئلة الشائعة" at bounding box center [904, 151] width 77 height 20
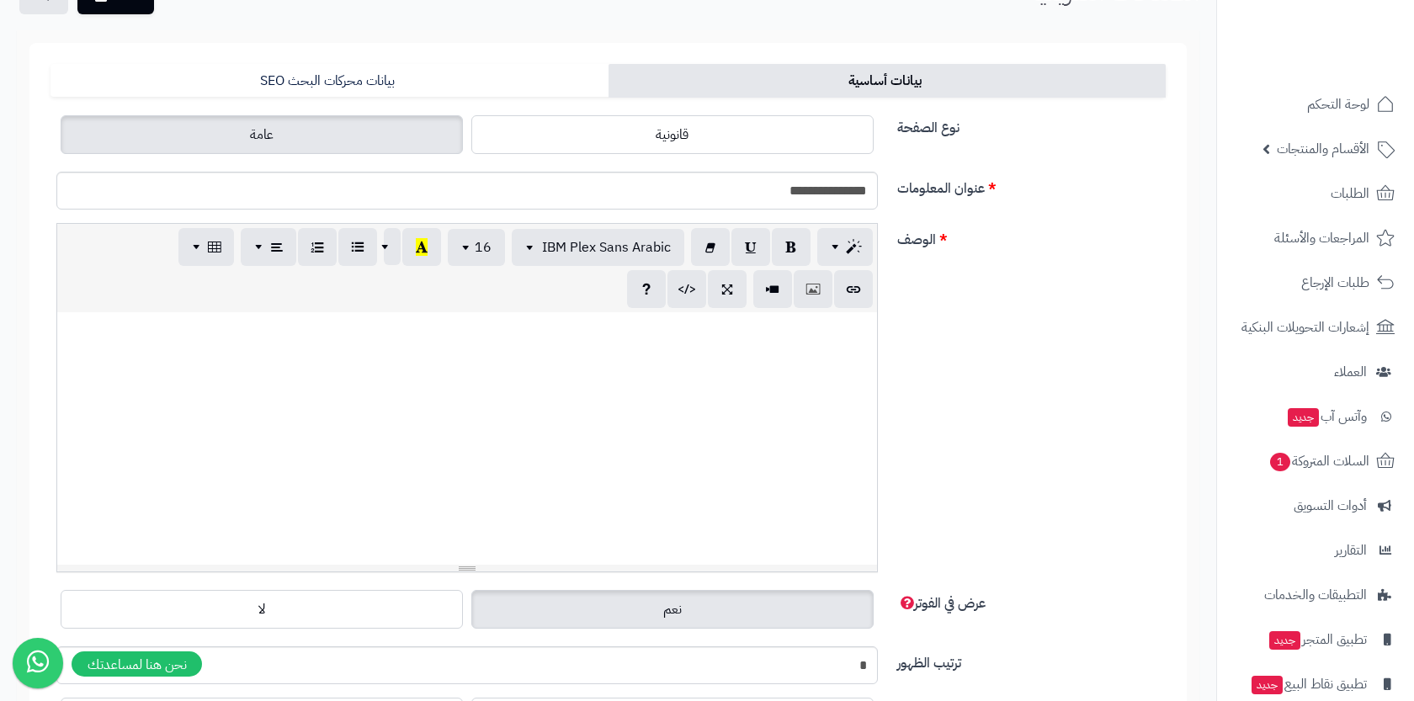
scroll to position [37, 0]
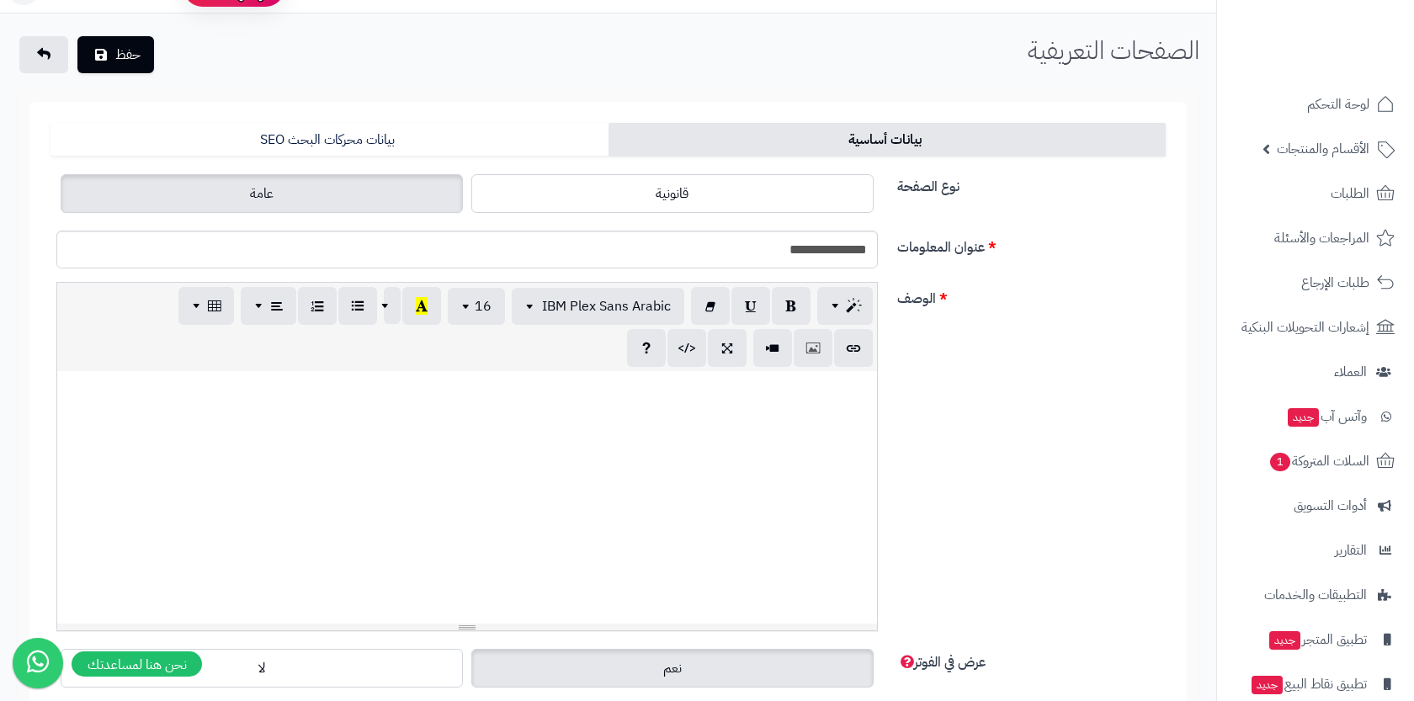
click at [714, 439] on div at bounding box center [467, 497] width 820 height 253
paste div
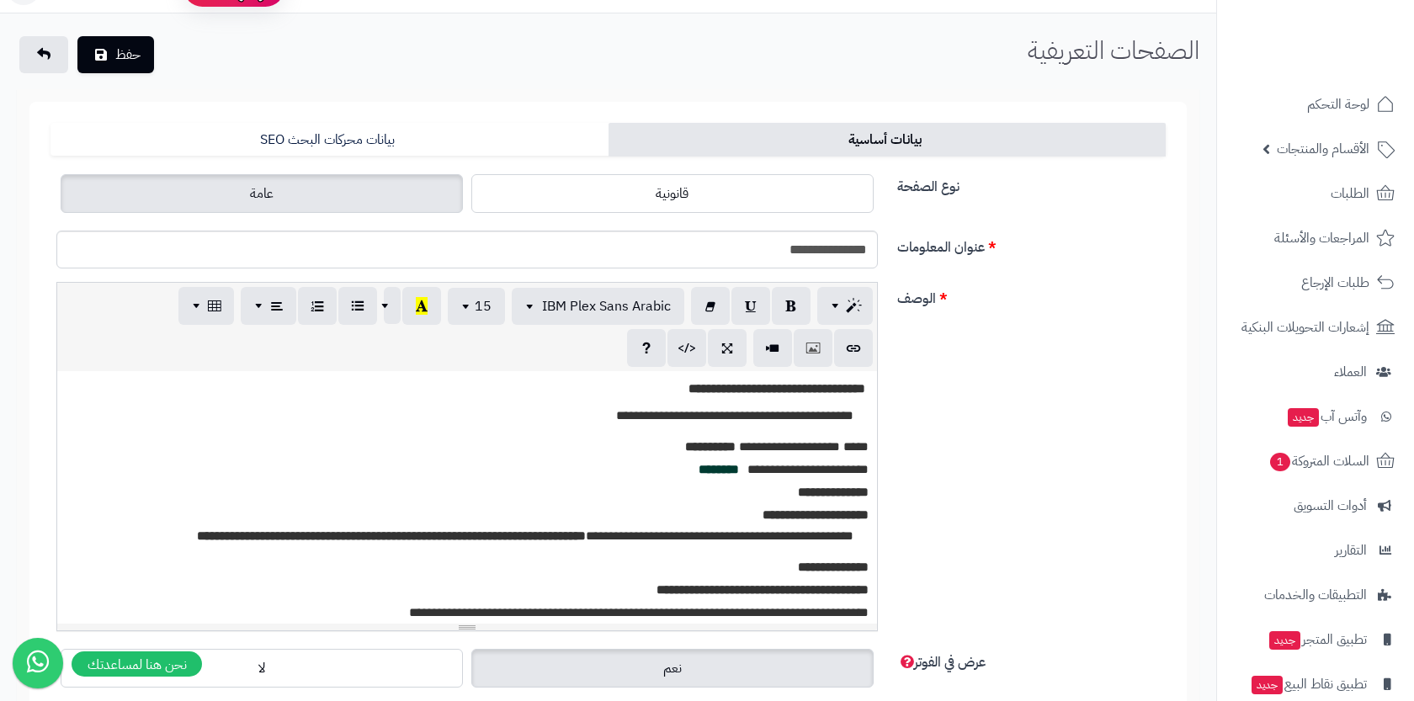
scroll to position [537, 0]
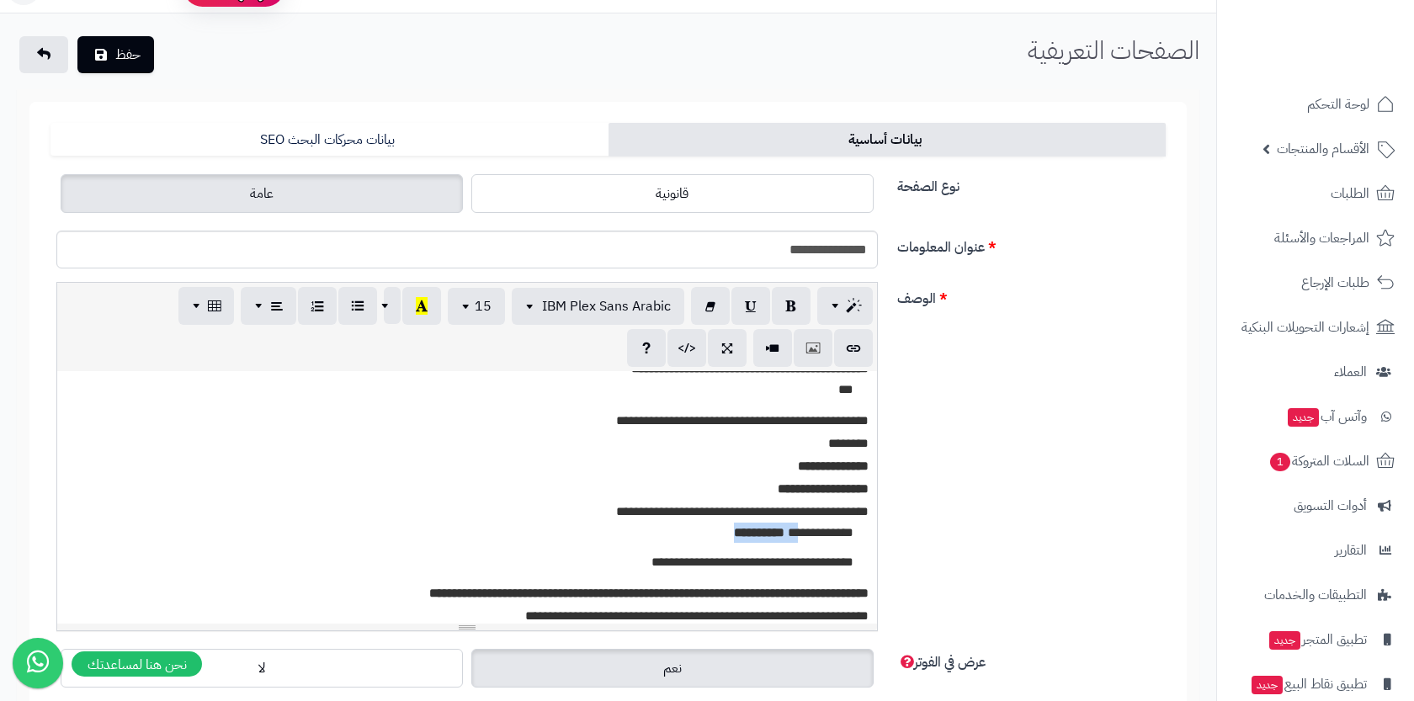
drag, startPoint x: 714, startPoint y: 532, endPoint x: 793, endPoint y: 535, distance: 79.2
click at [793, 535] on li "**********" at bounding box center [422, 535] width 892 height 25
click at [737, 535] on span "**********" at bounding box center [759, 532] width 51 height 13
drag, startPoint x: 664, startPoint y: 565, endPoint x: 864, endPoint y: 561, distance: 199.5
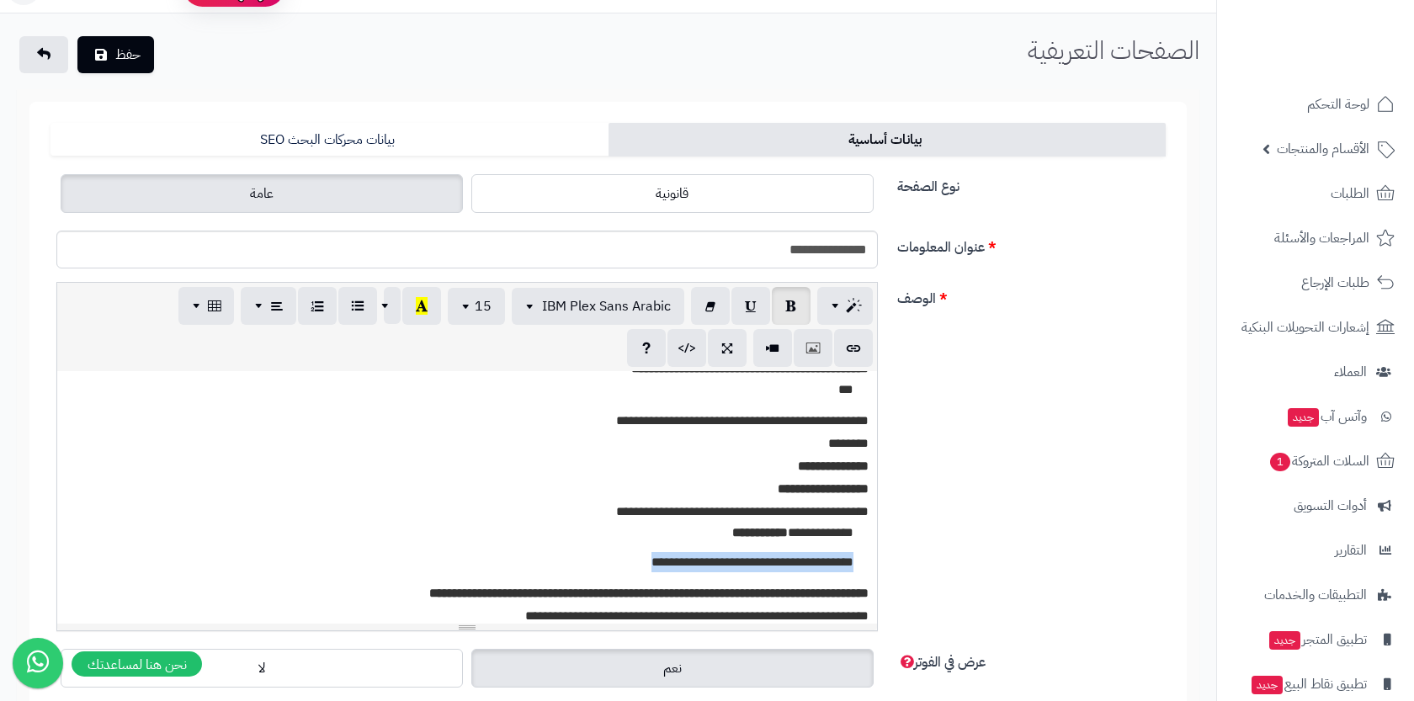
click at [864, 561] on li "**********" at bounding box center [422, 564] width 892 height 25
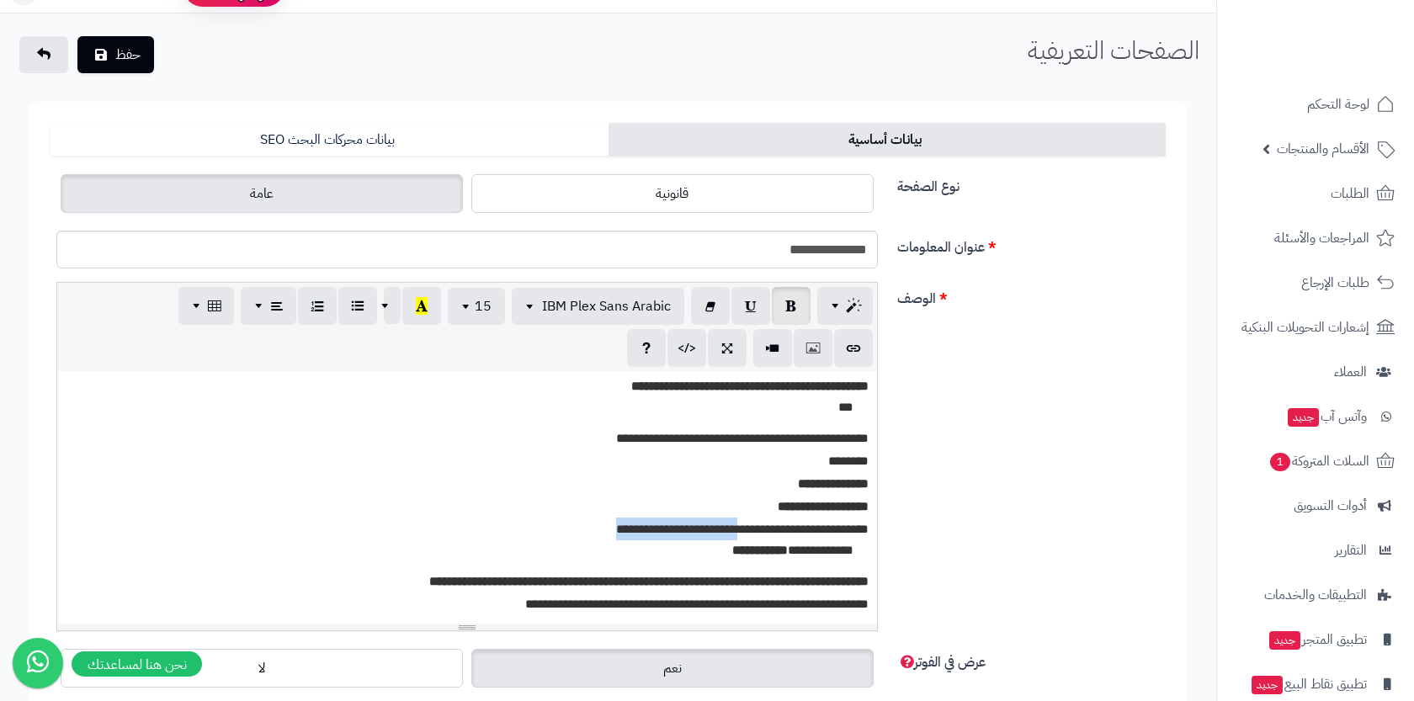
drag, startPoint x: 638, startPoint y: 524, endPoint x: 752, endPoint y: 534, distance: 114.0
click at [752, 534] on p "**********" at bounding box center [467, 529] width 803 height 23
drag, startPoint x: 626, startPoint y: 437, endPoint x: 809, endPoint y: 437, distance: 182.7
click at [809, 437] on p "**********" at bounding box center [467, 438] width 803 height 23
drag, startPoint x: 816, startPoint y: 464, endPoint x: 875, endPoint y: 465, distance: 58.9
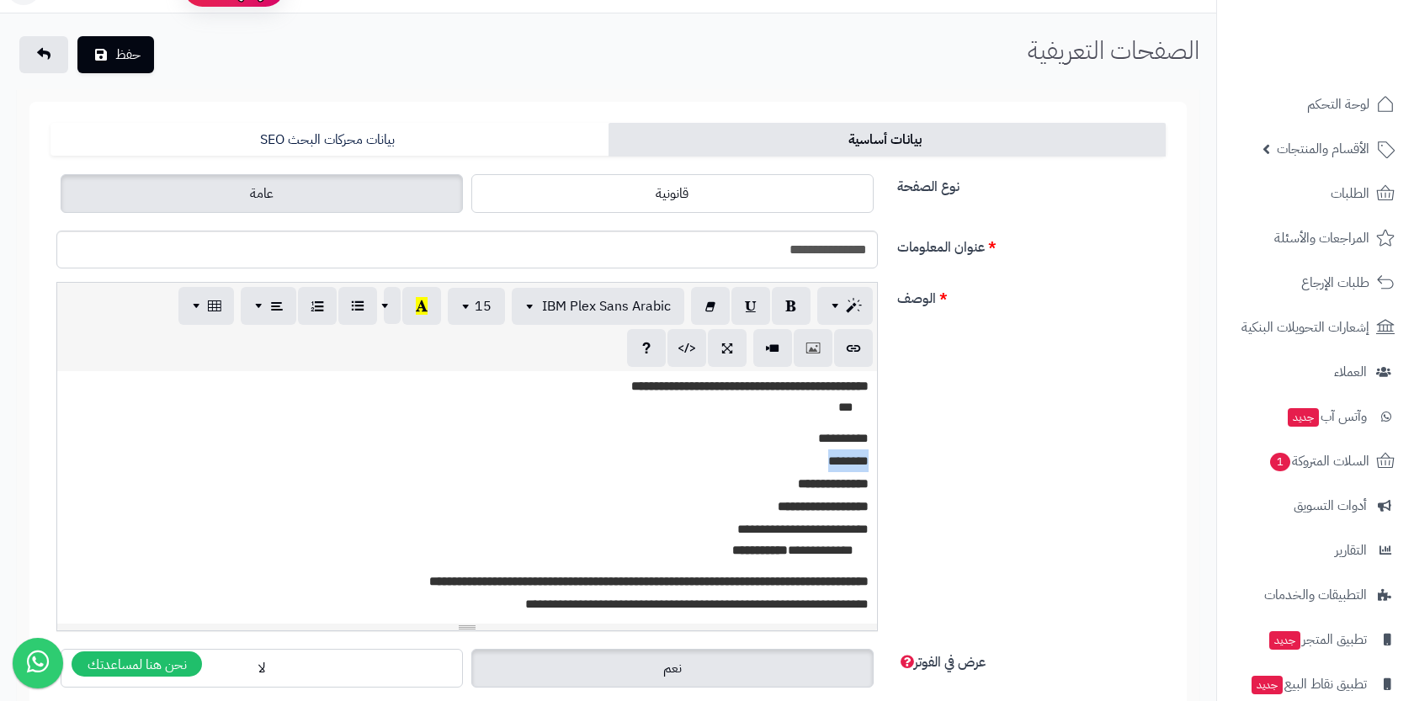
click at [875, 465] on div "**********" at bounding box center [467, 497] width 820 height 253
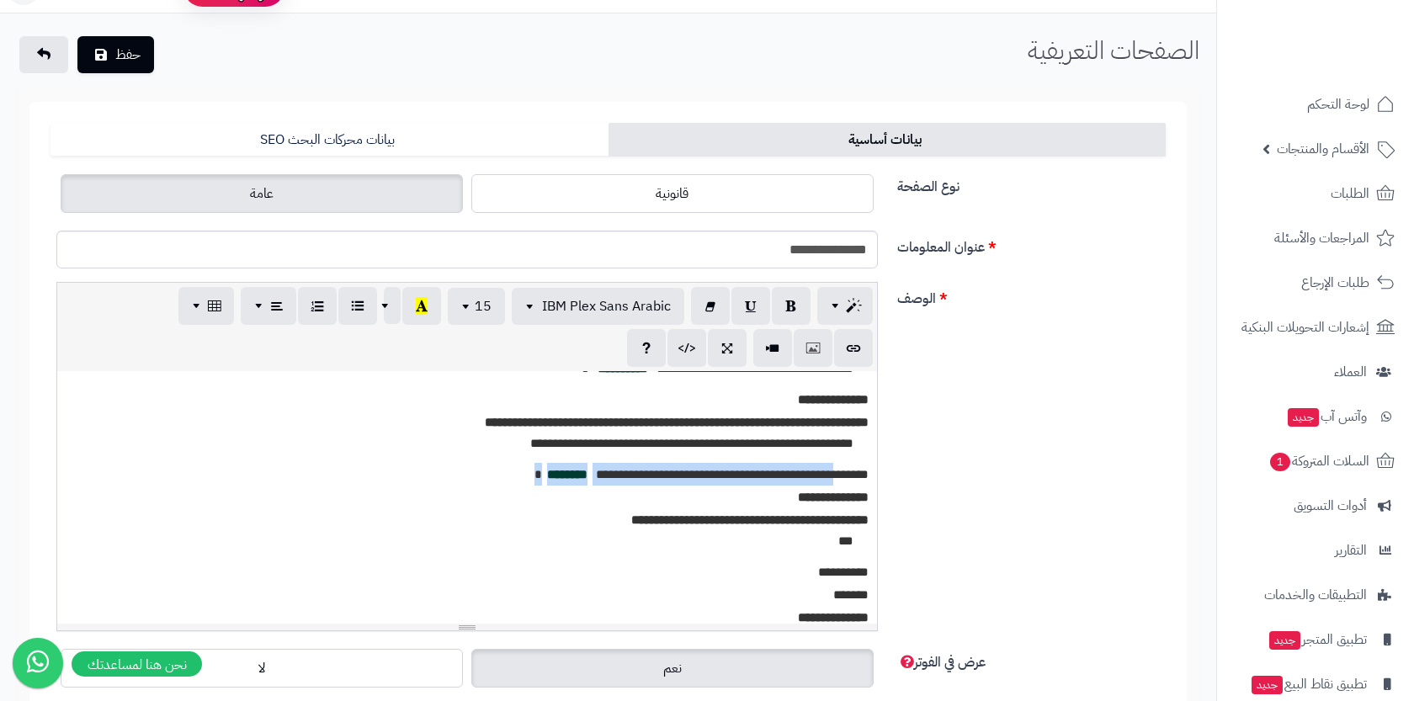
drag, startPoint x: 505, startPoint y: 477, endPoint x: 841, endPoint y: 480, distance: 335.9
click at [841, 481] on p "**********" at bounding box center [467, 474] width 803 height 23
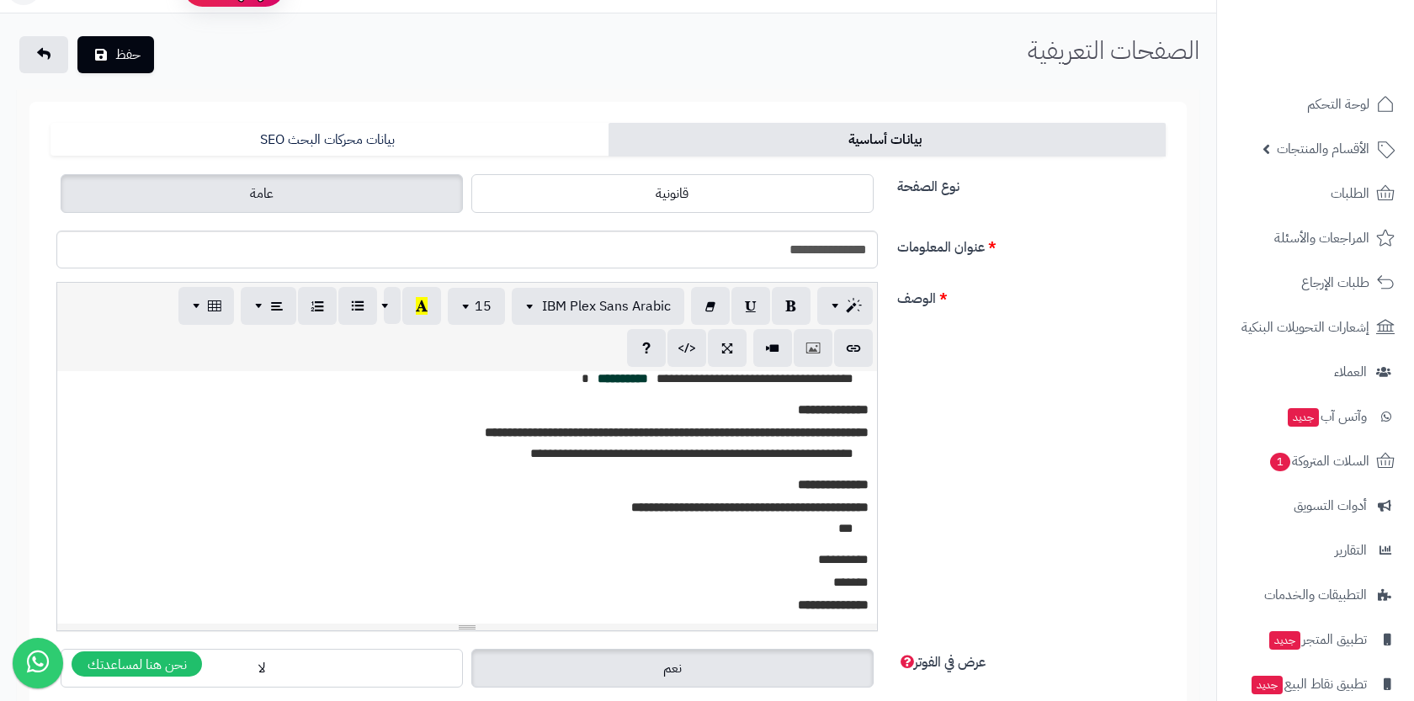
scroll to position [236, 0]
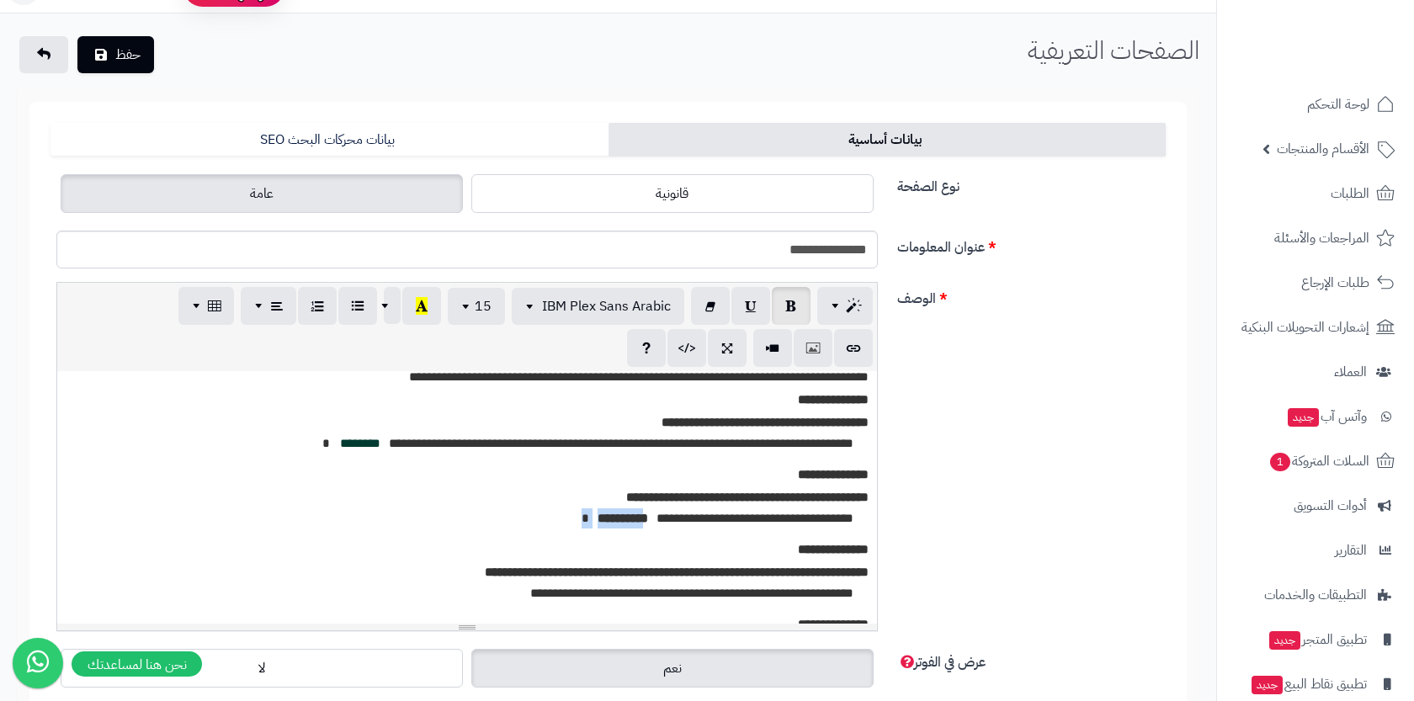
drag, startPoint x: 578, startPoint y: 519, endPoint x: 598, endPoint y: 520, distance: 19.4
click at [598, 521] on li "**********" at bounding box center [422, 520] width 892 height 25
drag, startPoint x: 359, startPoint y: 443, endPoint x: 431, endPoint y: 446, distance: 71.6
click at [431, 446] on li "**********" at bounding box center [422, 445] width 892 height 25
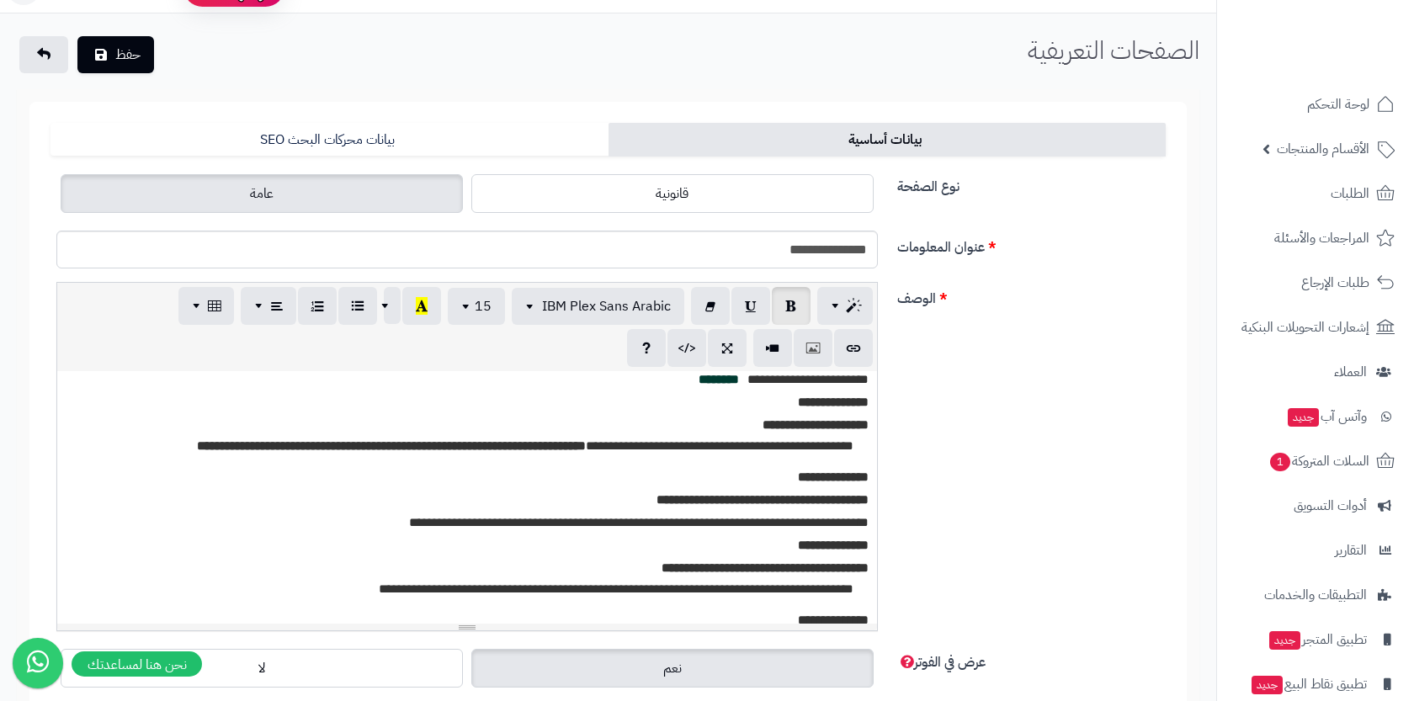
scroll to position [0, 0]
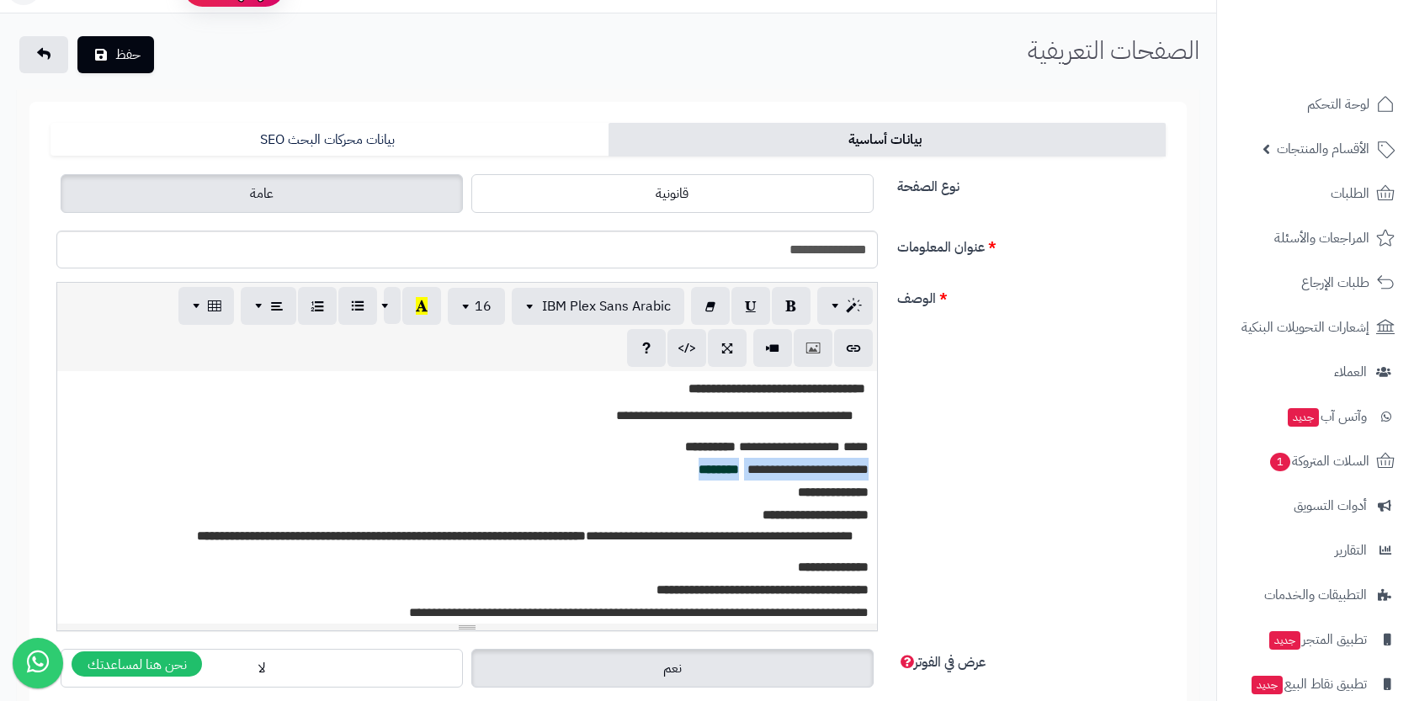
drag, startPoint x: 689, startPoint y: 470, endPoint x: 874, endPoint y: 467, distance: 184.4
click at [873, 469] on div "**********" at bounding box center [467, 497] width 820 height 253
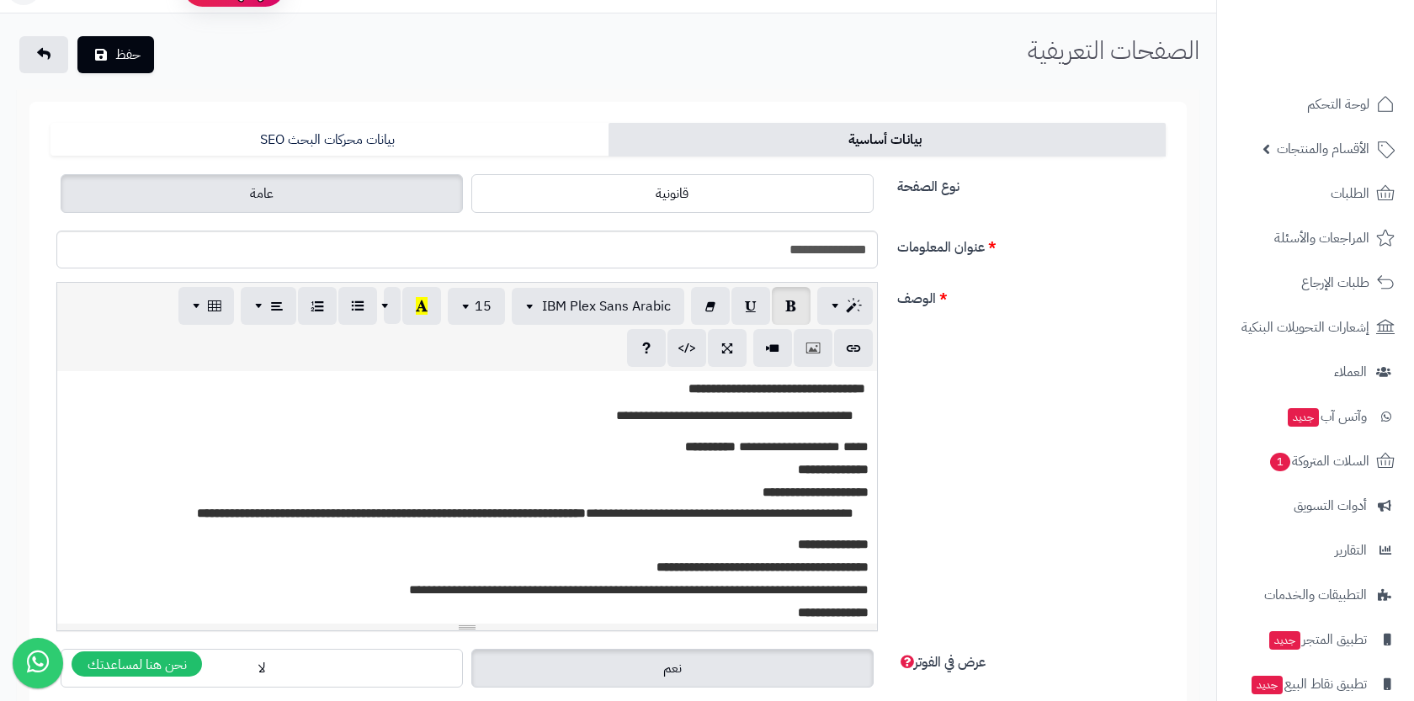
click at [719, 453] on span "**********" at bounding box center [710, 446] width 51 height 13
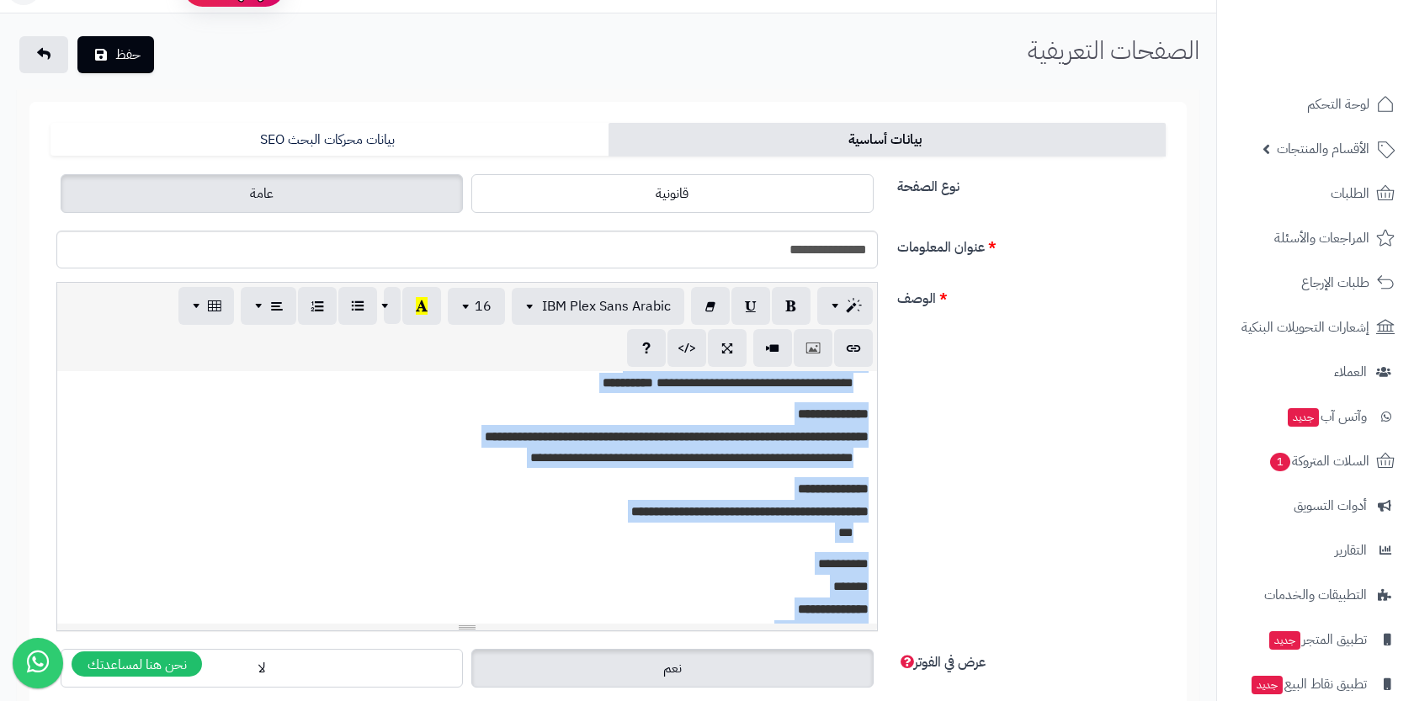
scroll to position [474, 0]
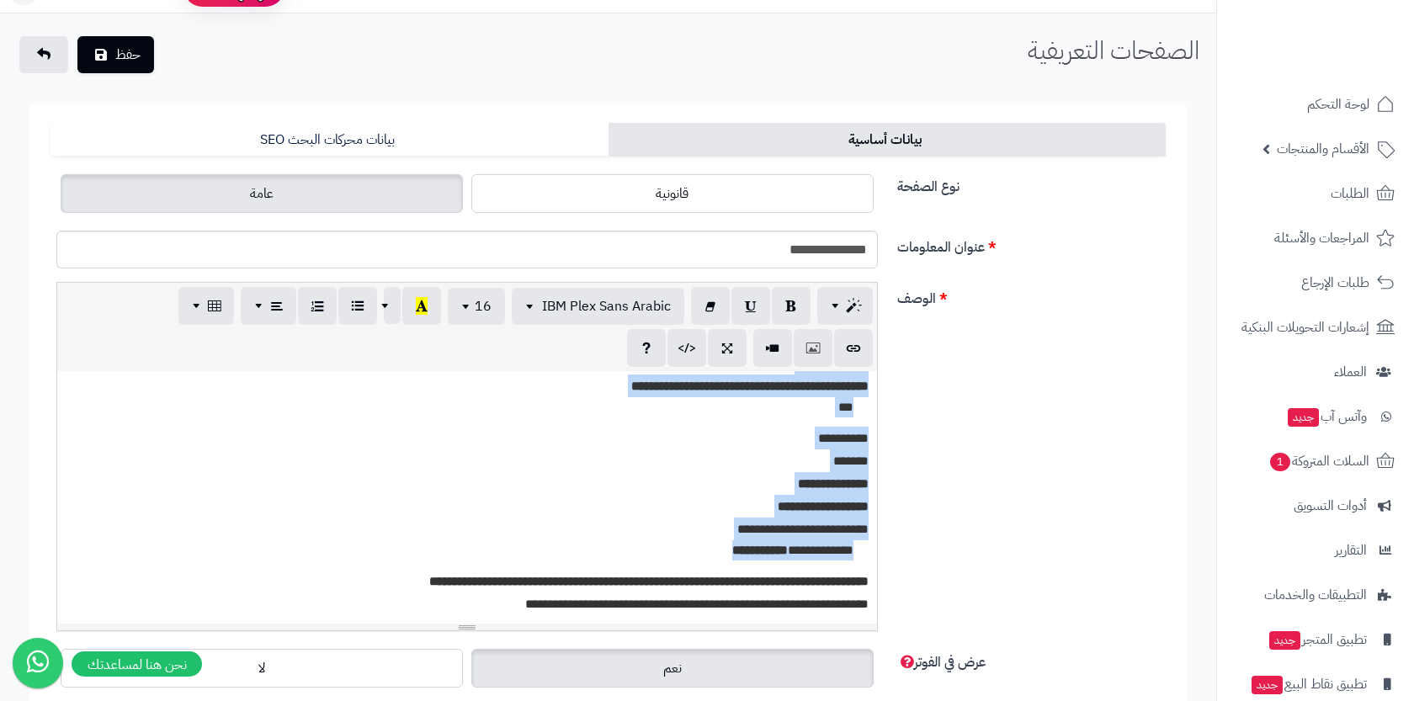
drag, startPoint x: 702, startPoint y: 416, endPoint x: 675, endPoint y: 559, distance: 145.6
click at [675, 559] on div "**********" at bounding box center [467, 497] width 820 height 253
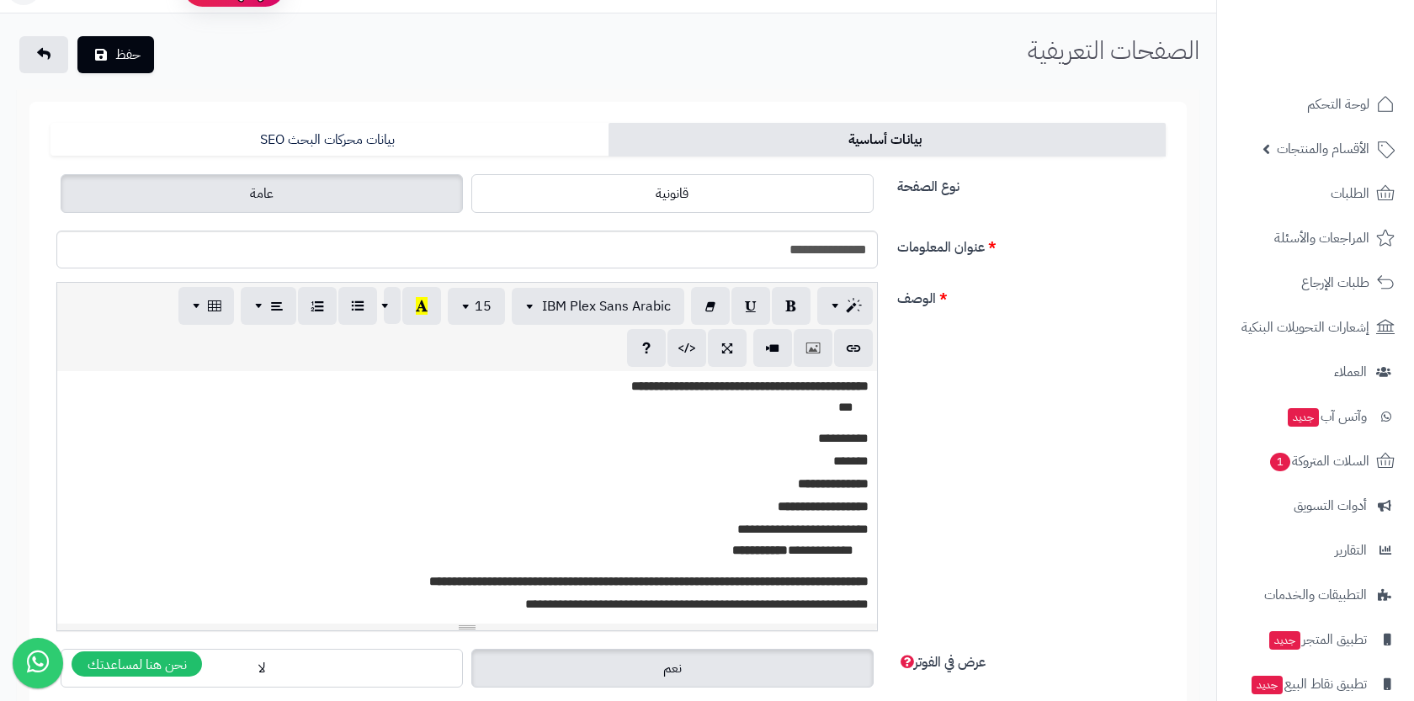
click at [580, 610] on p "**********" at bounding box center [467, 604] width 803 height 23
click at [987, 534] on div "**********" at bounding box center [608, 463] width 1129 height 363
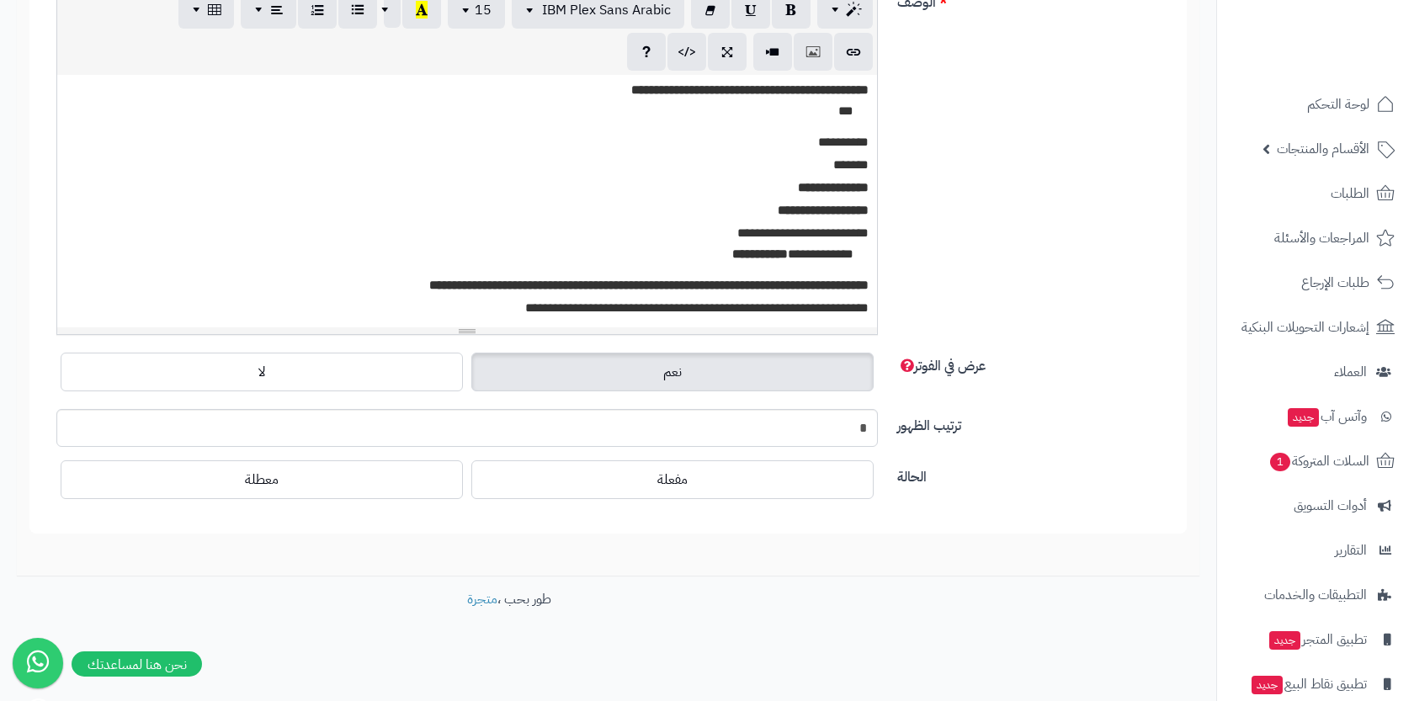
scroll to position [340, 0]
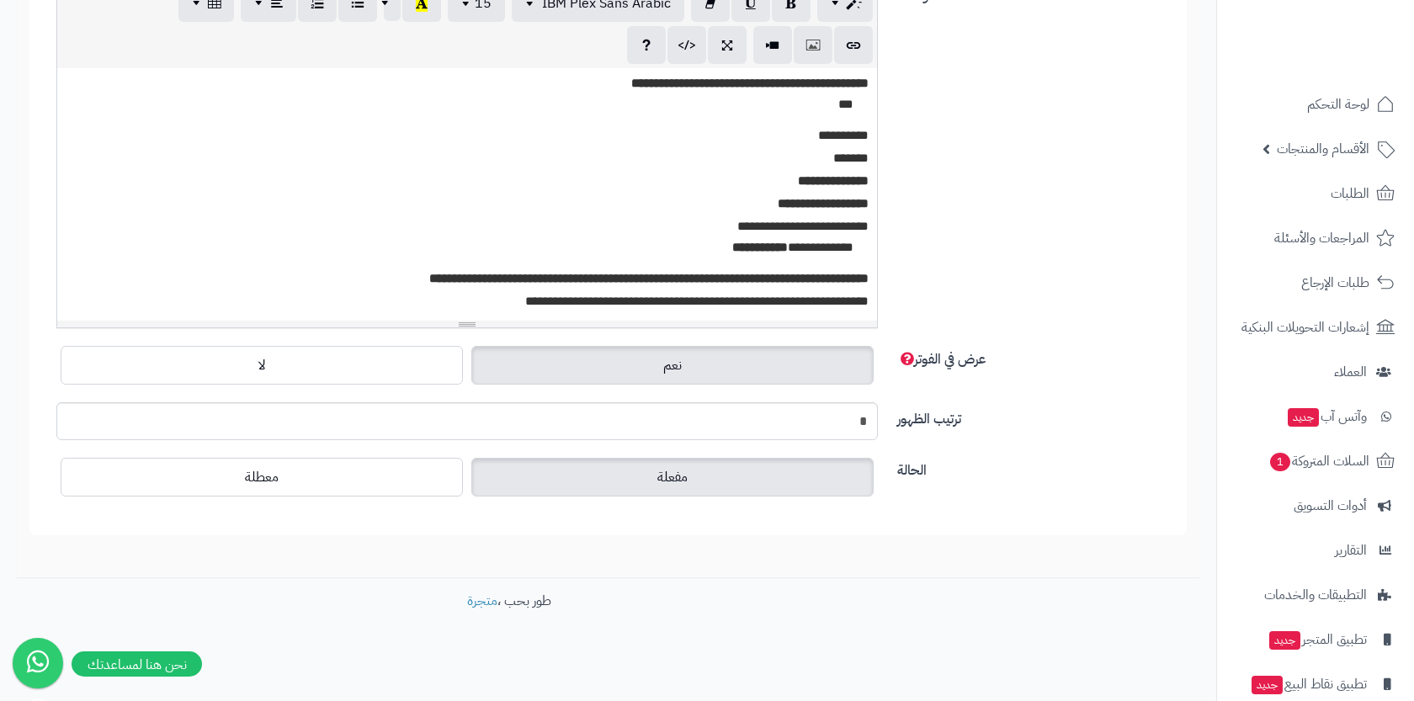
click at [770, 476] on label "مفعلة" at bounding box center [672, 477] width 402 height 39
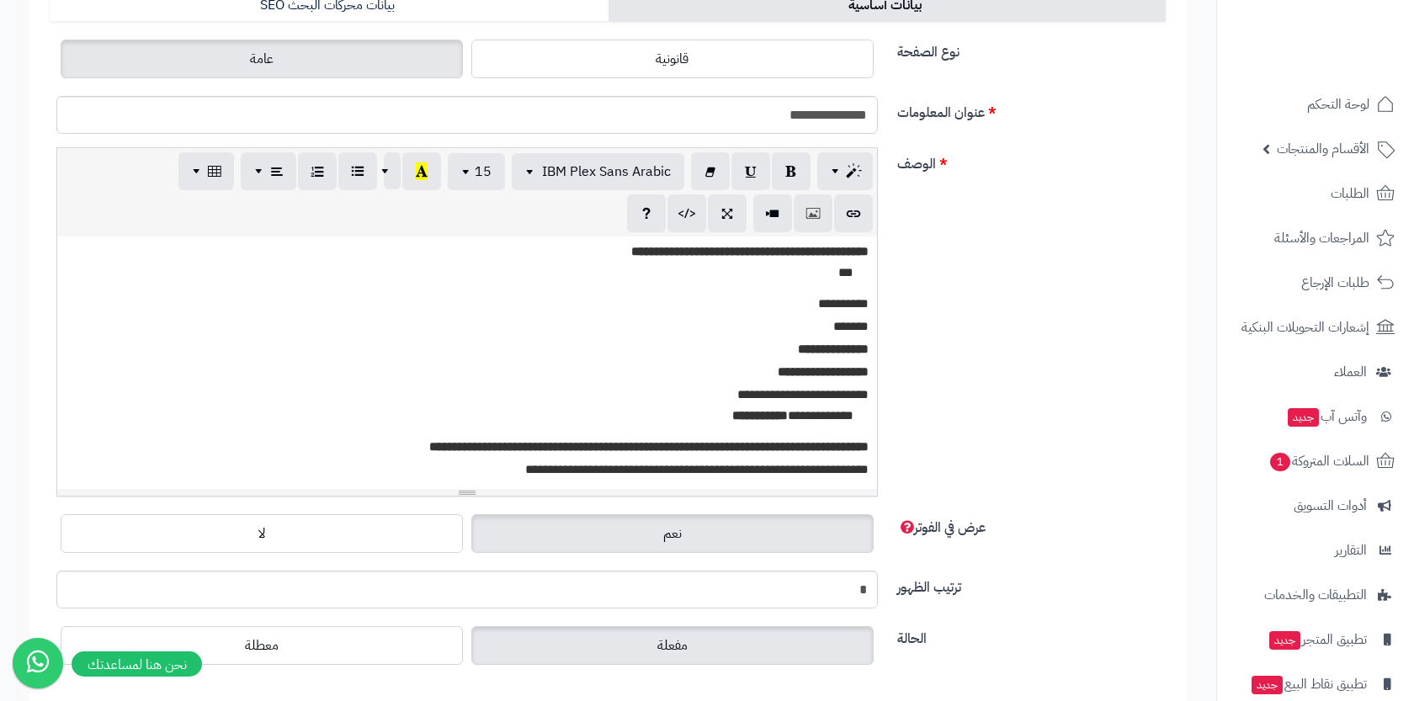
scroll to position [172, 0]
click at [372, 556] on div "نعم لا" at bounding box center [467, 533] width 822 height 47
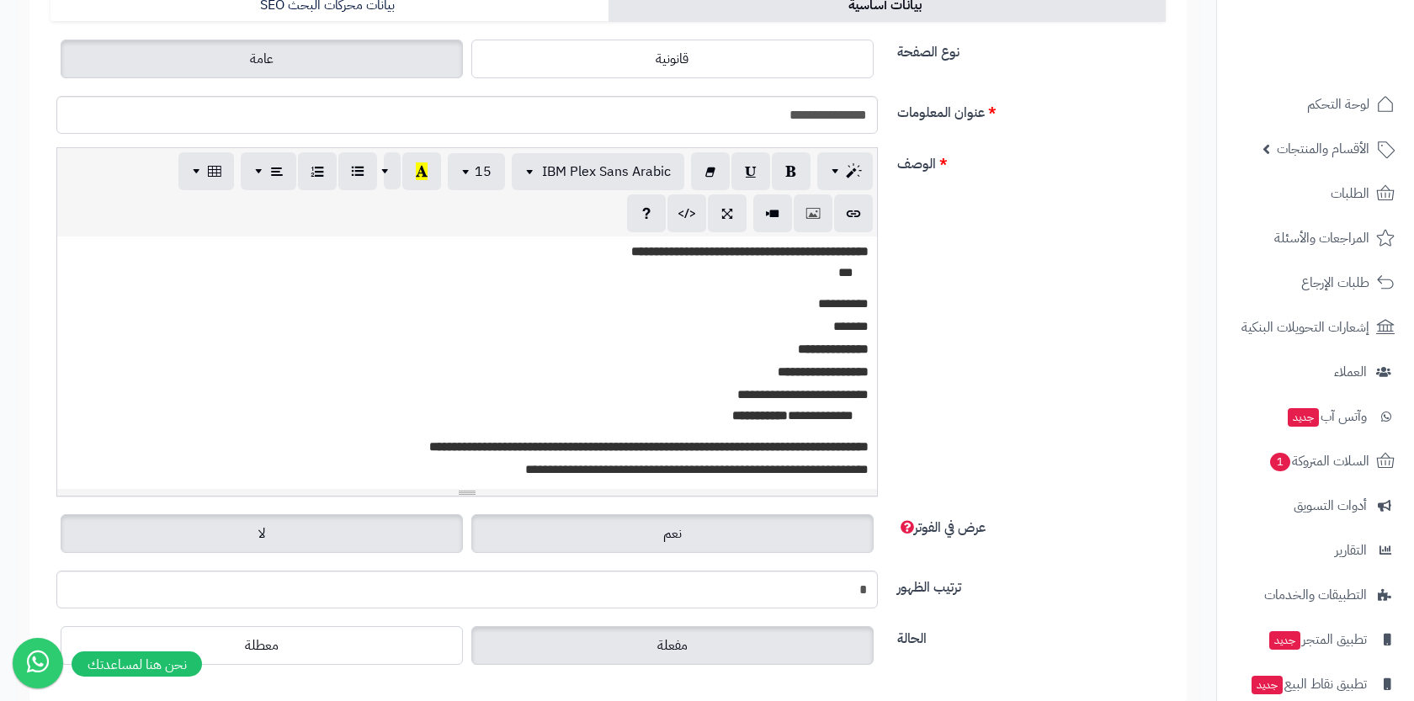
click at [375, 536] on label "لا" at bounding box center [262, 533] width 402 height 39
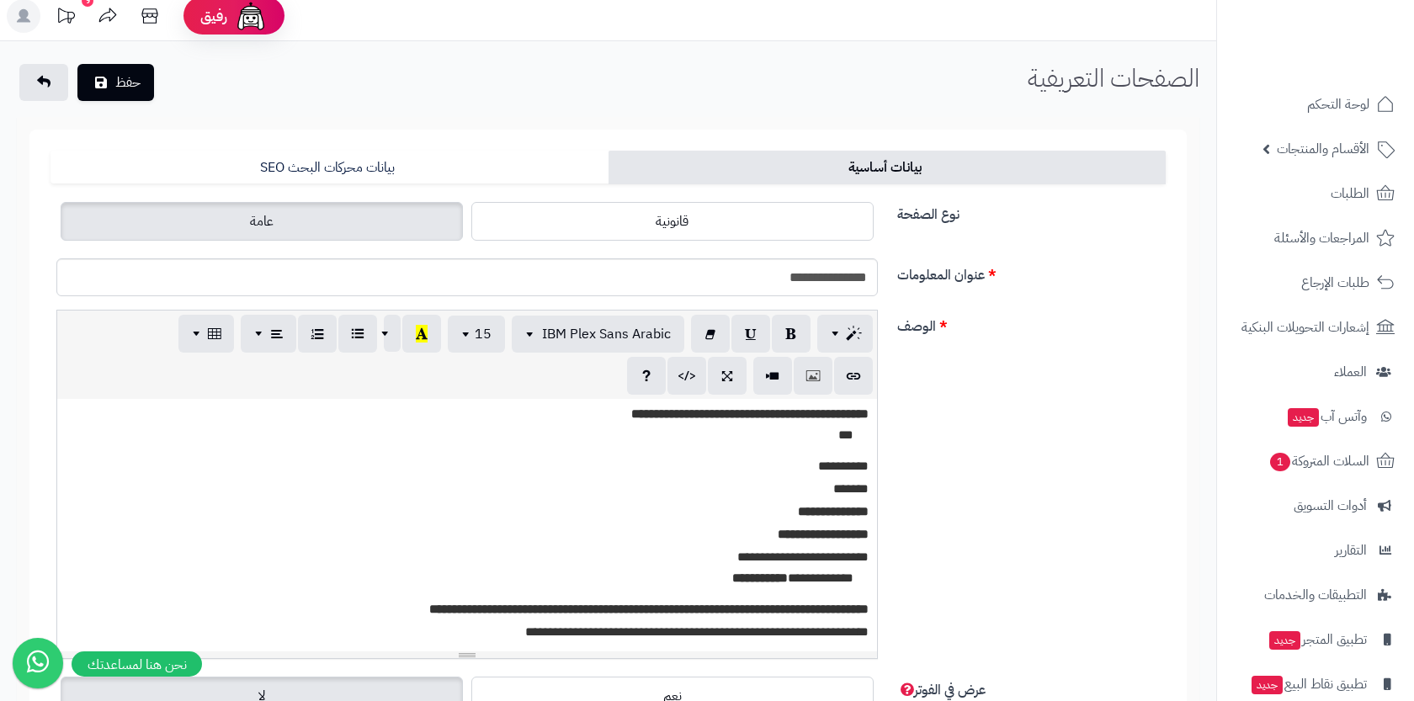
scroll to position [0, 0]
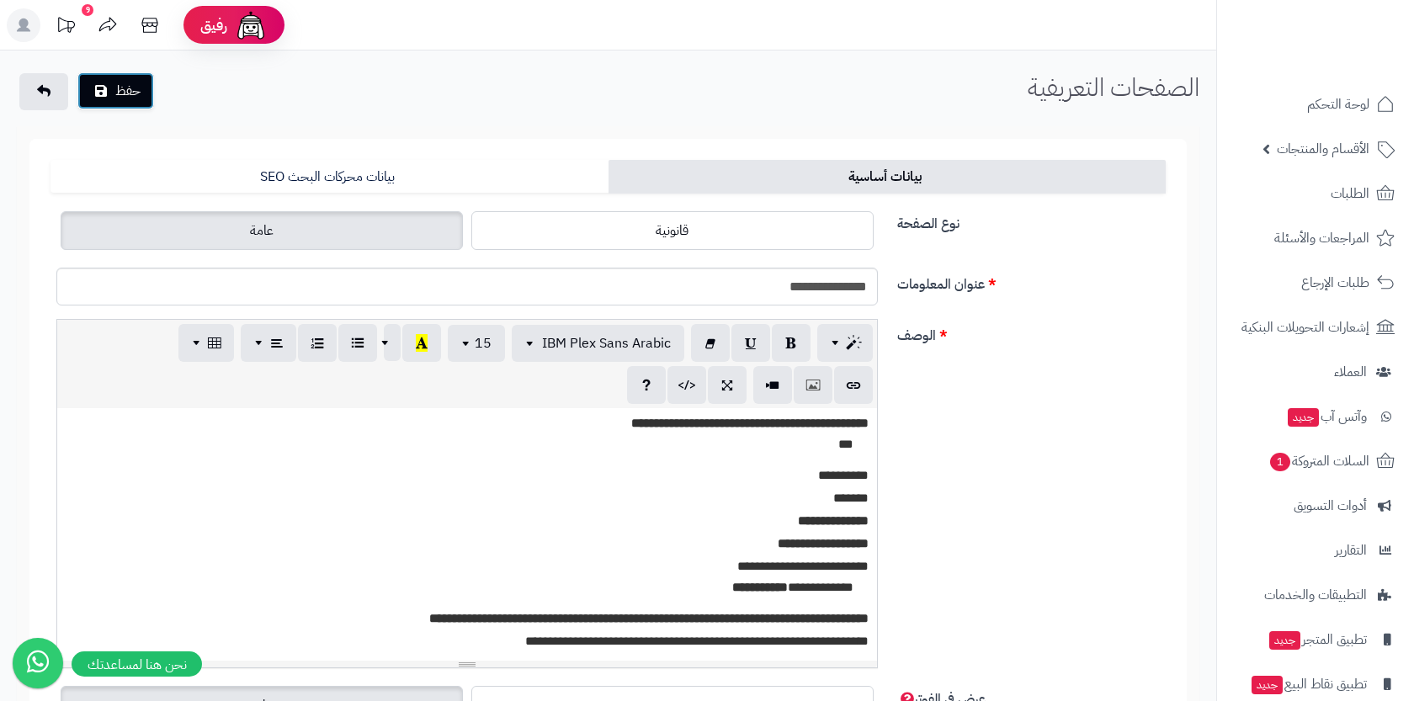
click at [125, 93] on button "حفظ" at bounding box center [115, 90] width 77 height 37
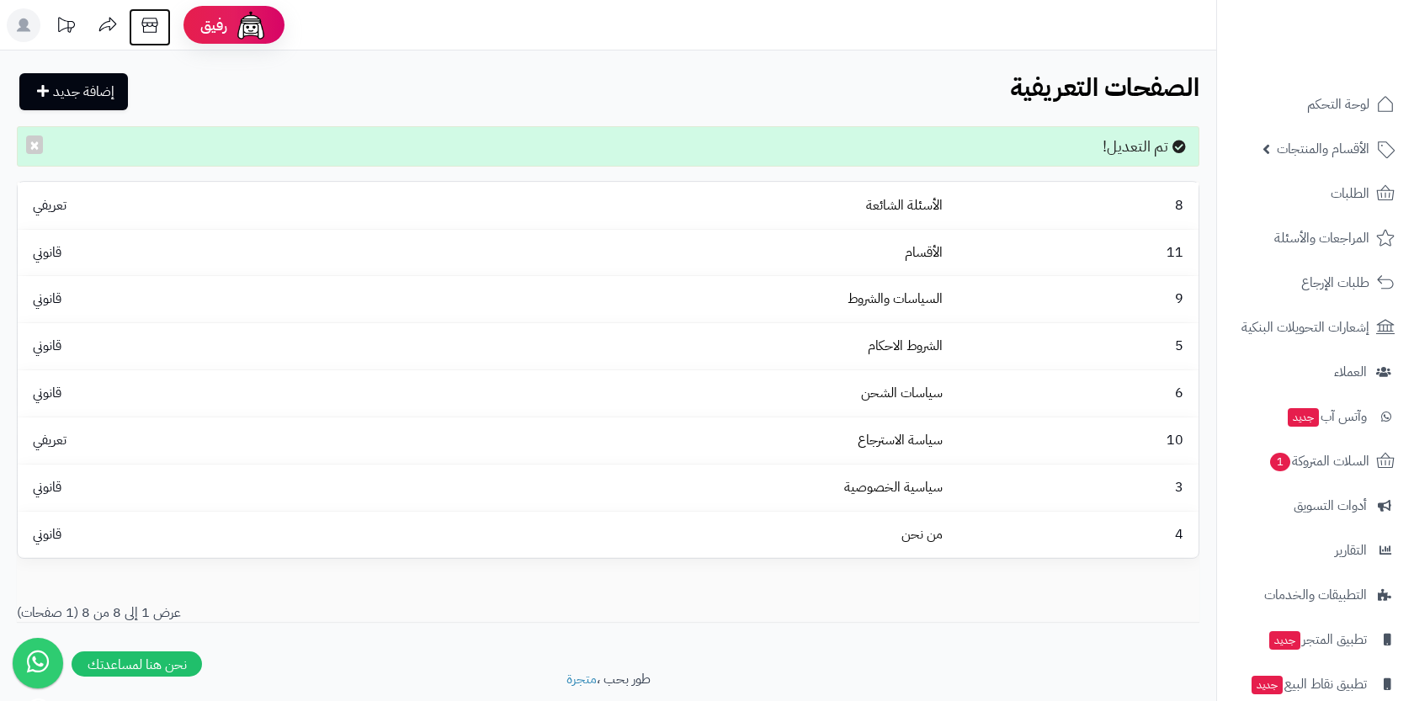
click at [146, 22] on icon at bounding box center [149, 25] width 16 height 15
click at [144, 24] on icon at bounding box center [150, 25] width 34 height 34
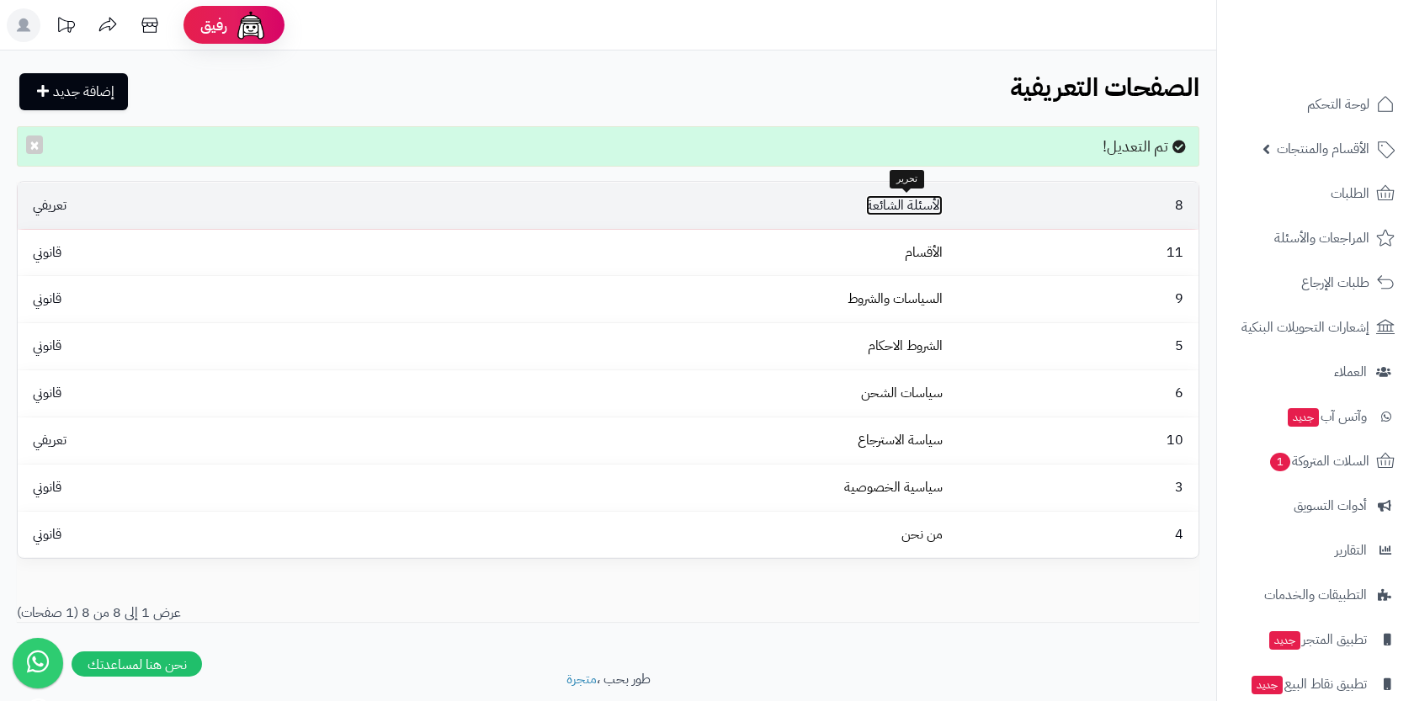
click at [919, 207] on link "الأسئلة الشائعة" at bounding box center [904, 205] width 77 height 20
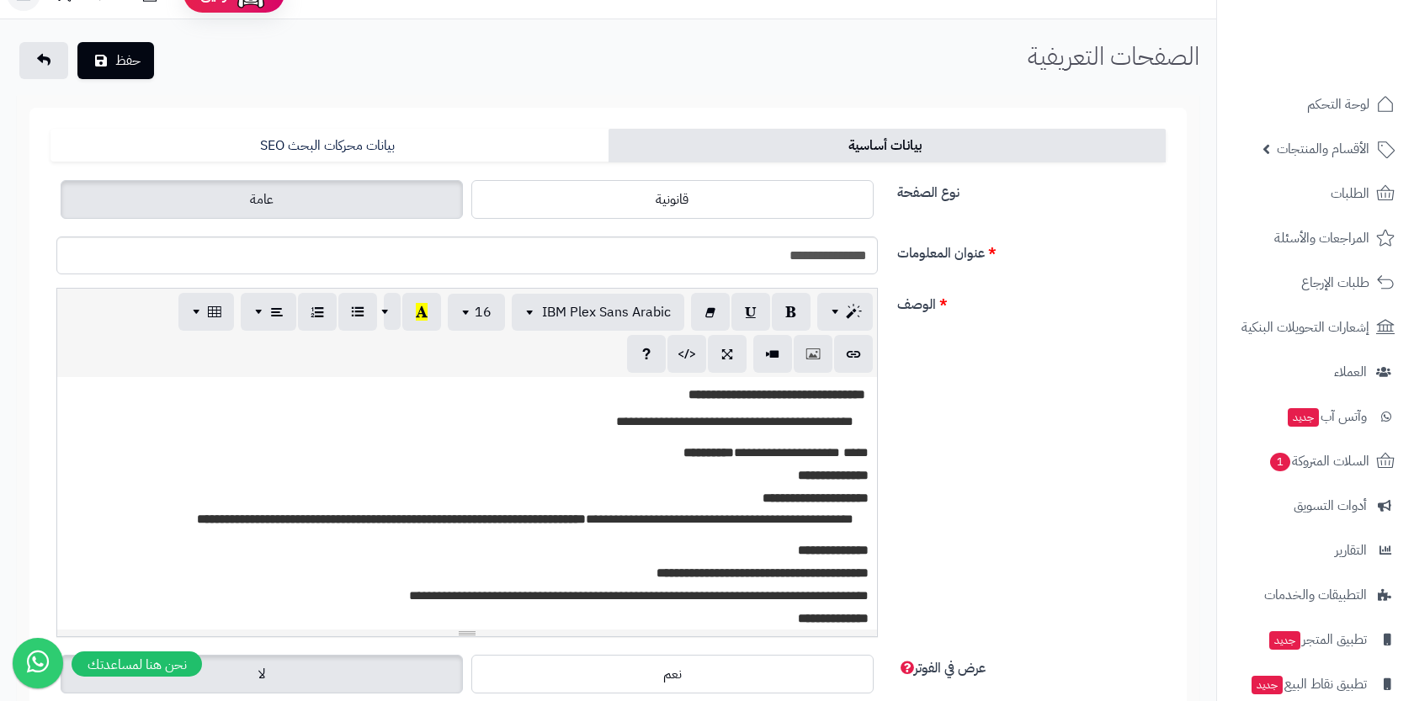
scroll to position [34, 0]
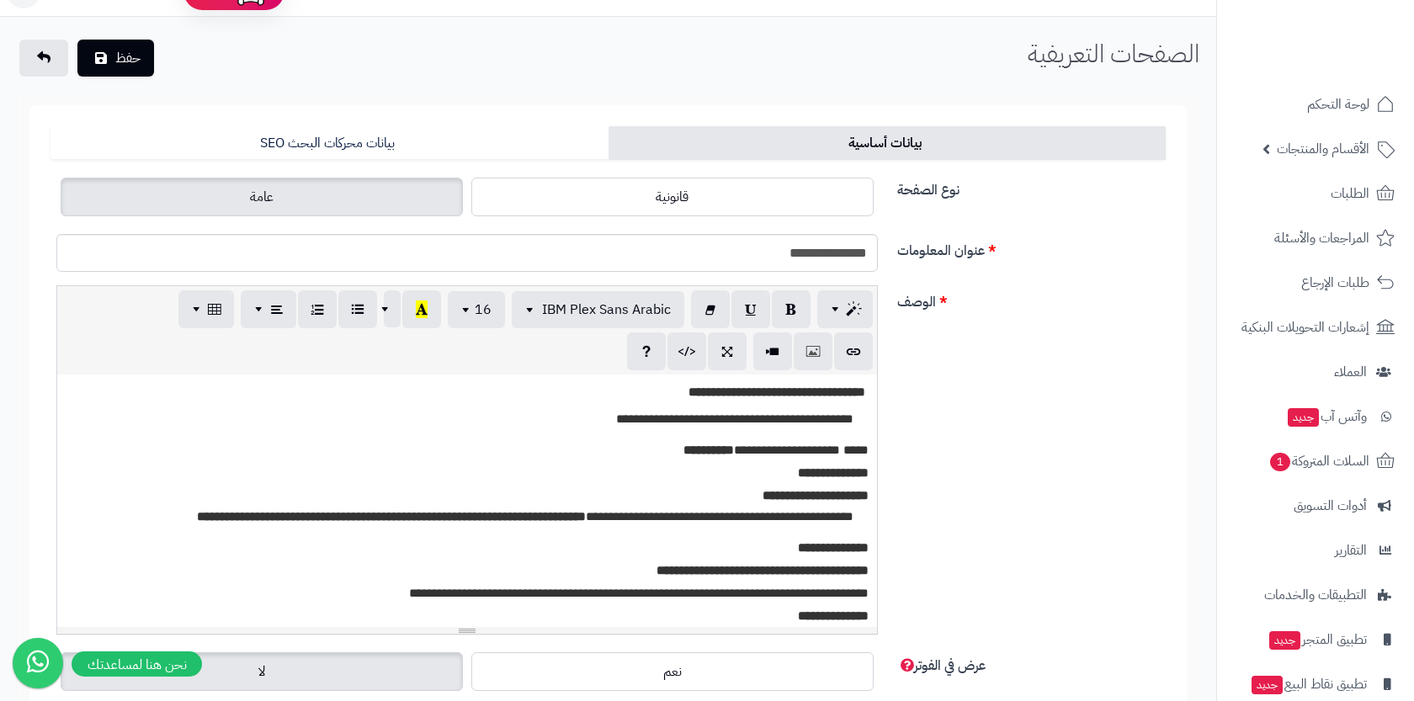
click at [289, 60] on div "حفظ الصفحات التعريفية الرئيسية الصفحات التعريفية" at bounding box center [608, 60] width 1216 height 40
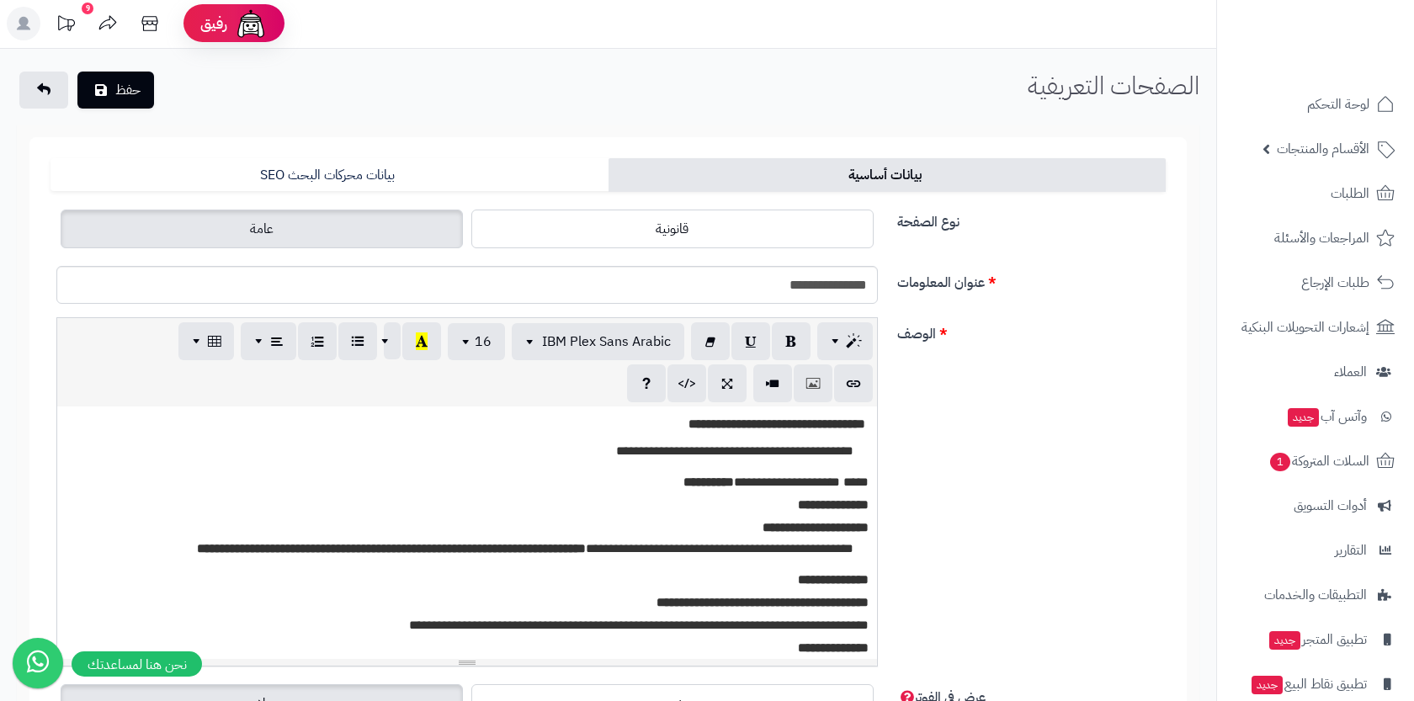
scroll to position [0, 0]
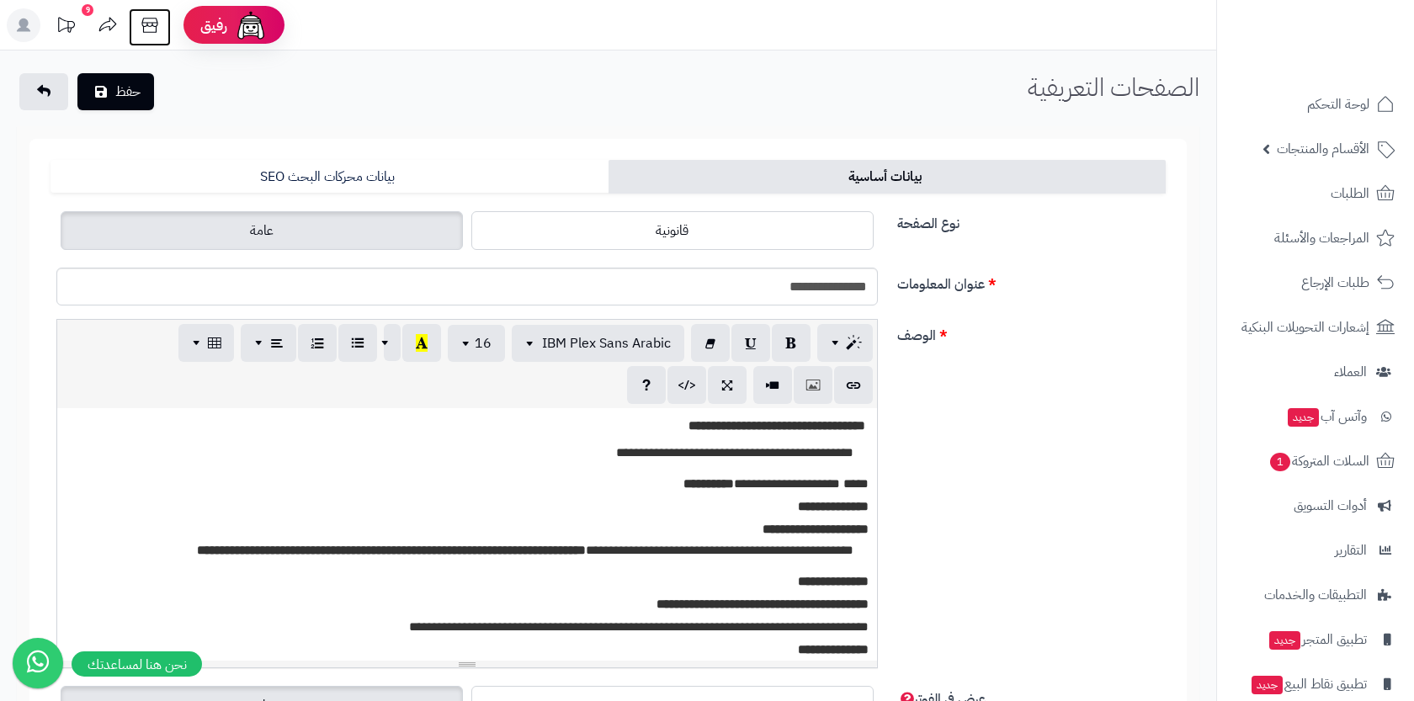
click at [151, 25] on icon at bounding box center [149, 25] width 16 height 15
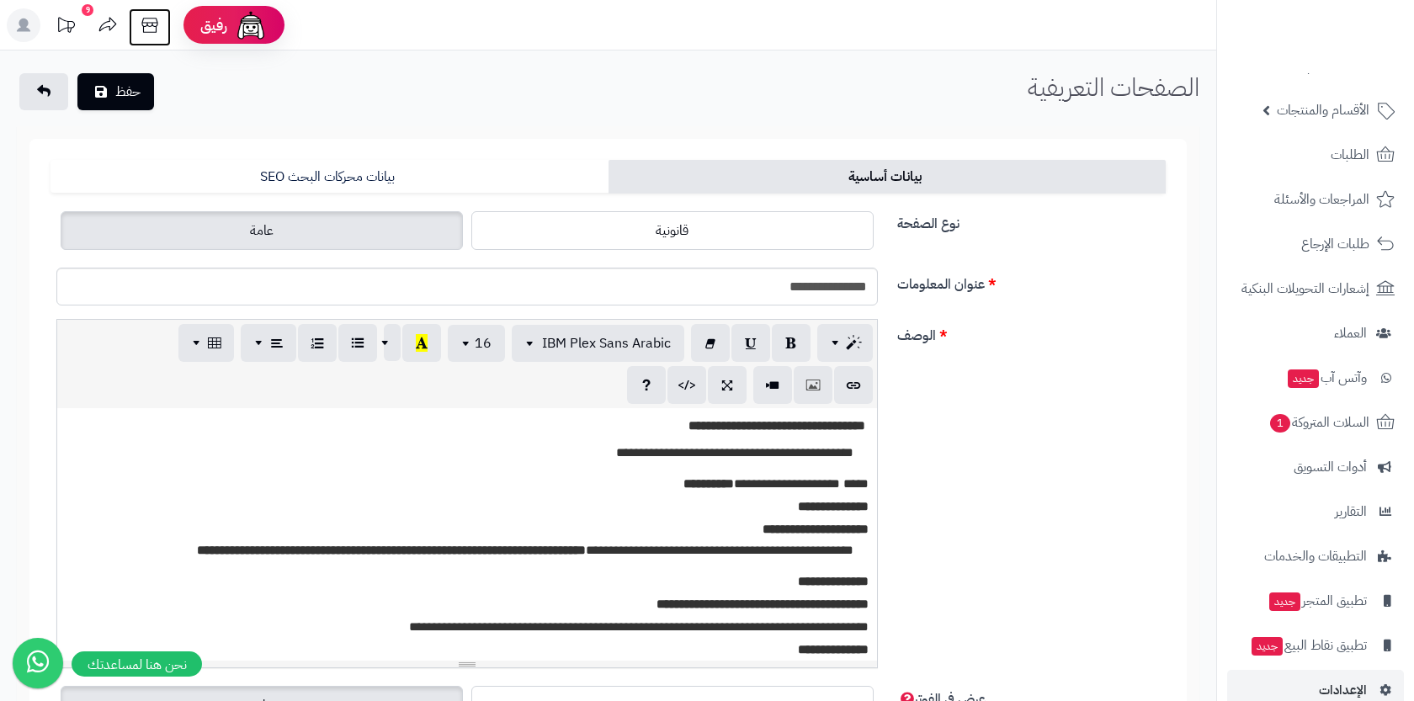
scroll to position [69, 0]
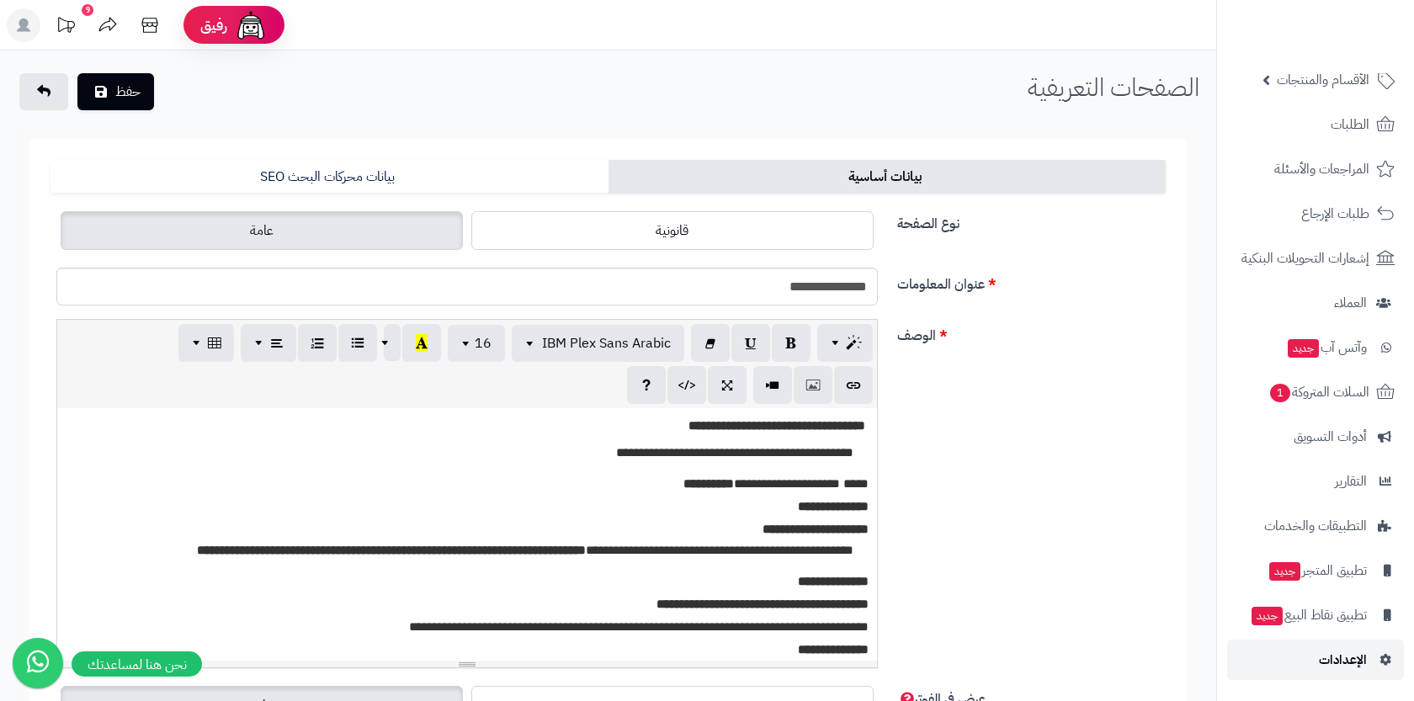
click at [1274, 674] on link "الإعدادات" at bounding box center [1315, 660] width 177 height 40
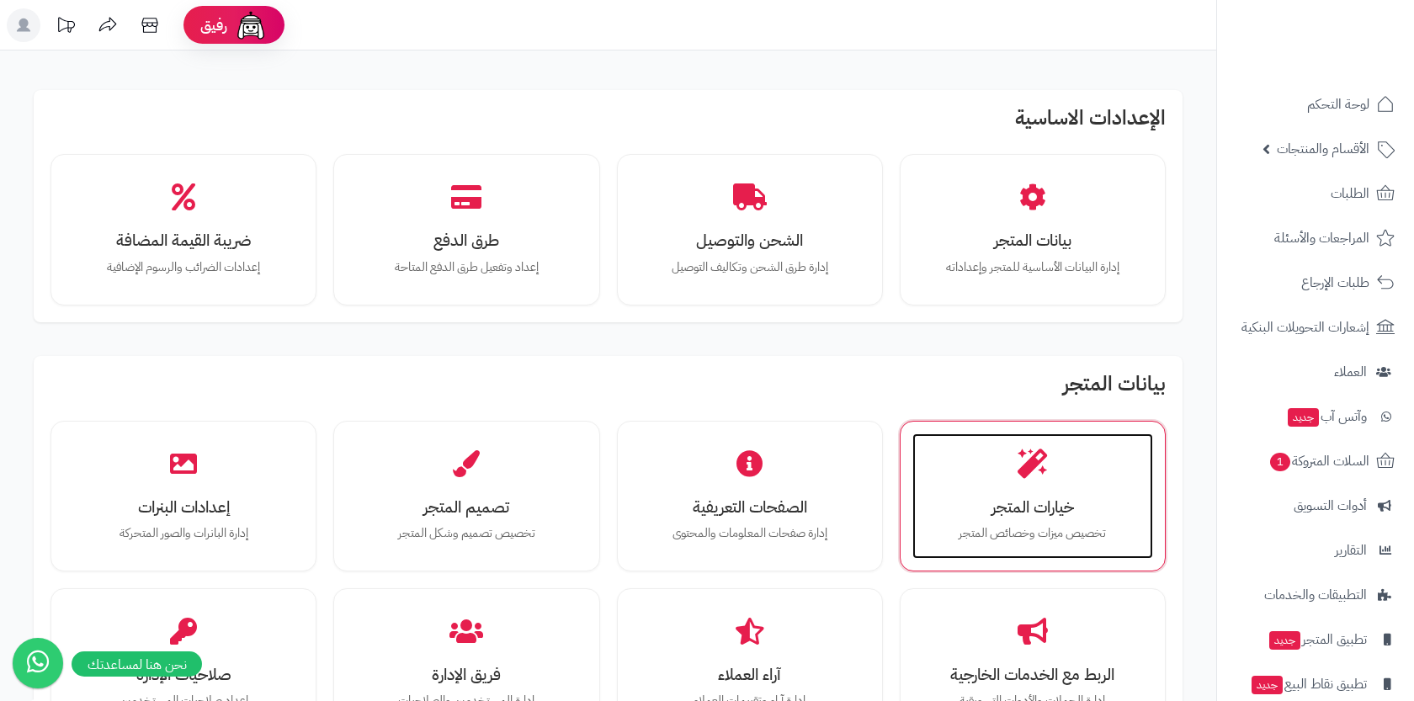
click at [928, 471] on div "خيارات المتجر تخصيص ميزات وخصائص المتجر" at bounding box center [1032, 496] width 241 height 126
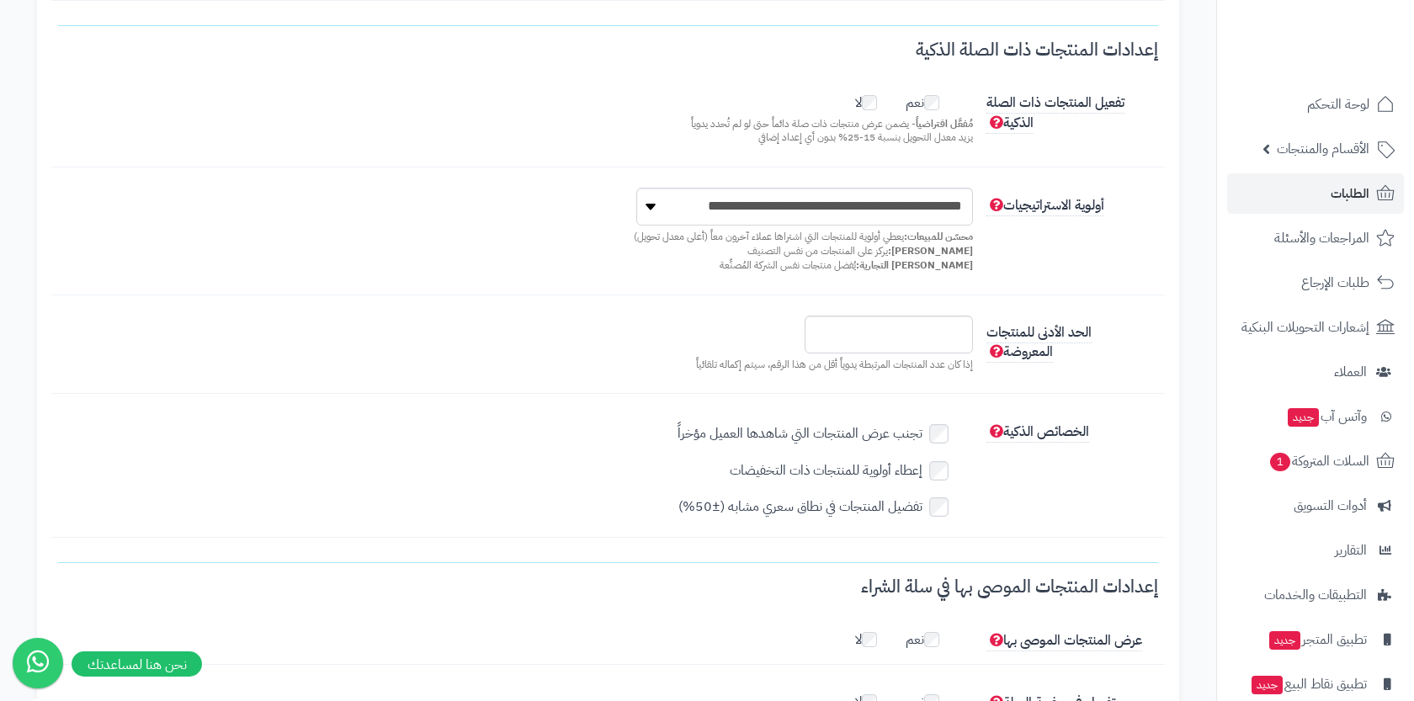
scroll to position [808, 0]
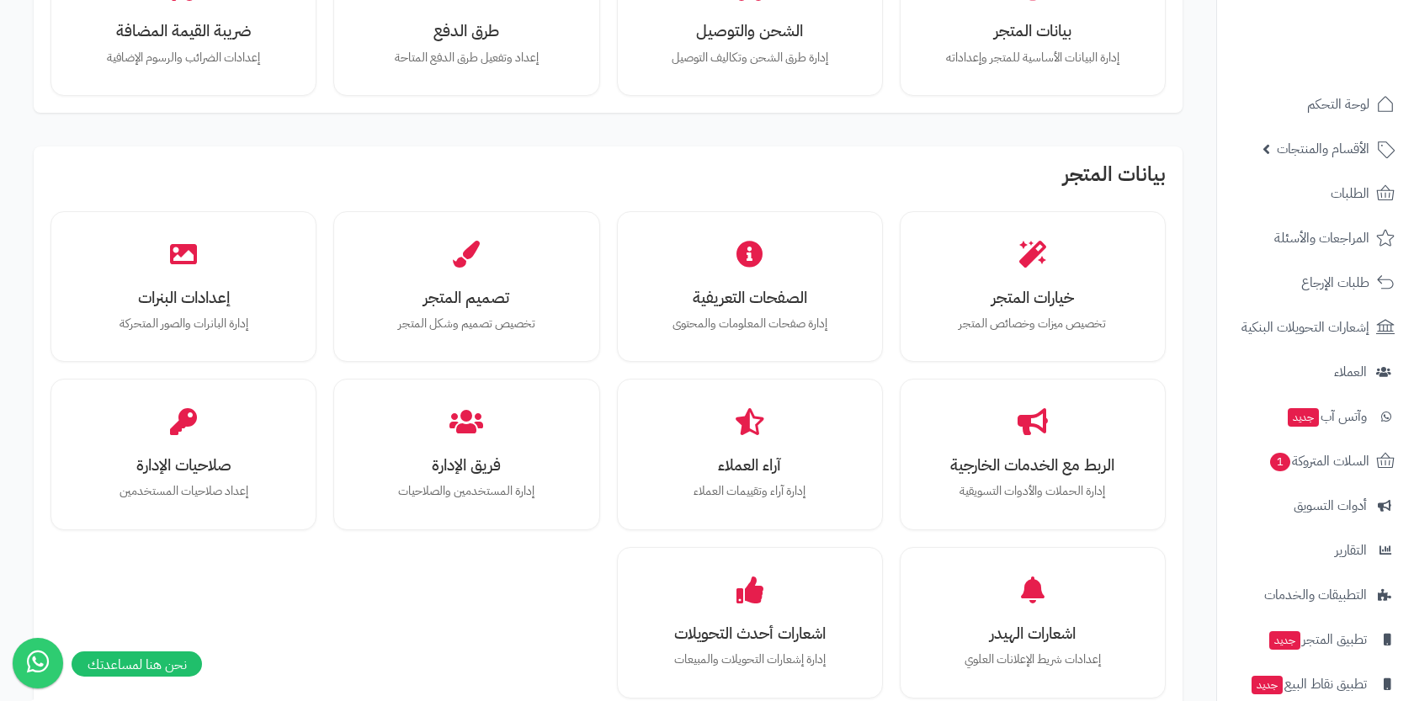
scroll to position [269, 0]
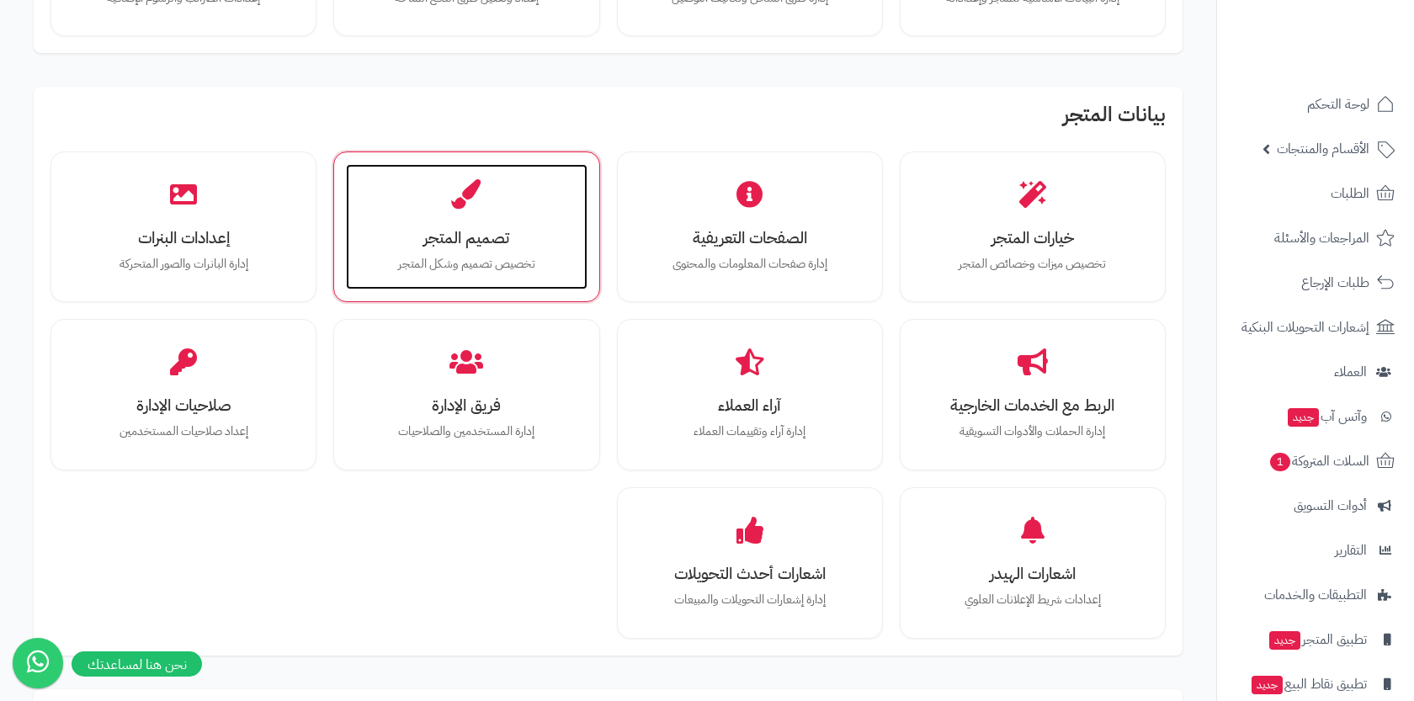
click at [551, 218] on div "تصميم المتجر تخصيص تصميم وشكل المتجر" at bounding box center [466, 227] width 241 height 126
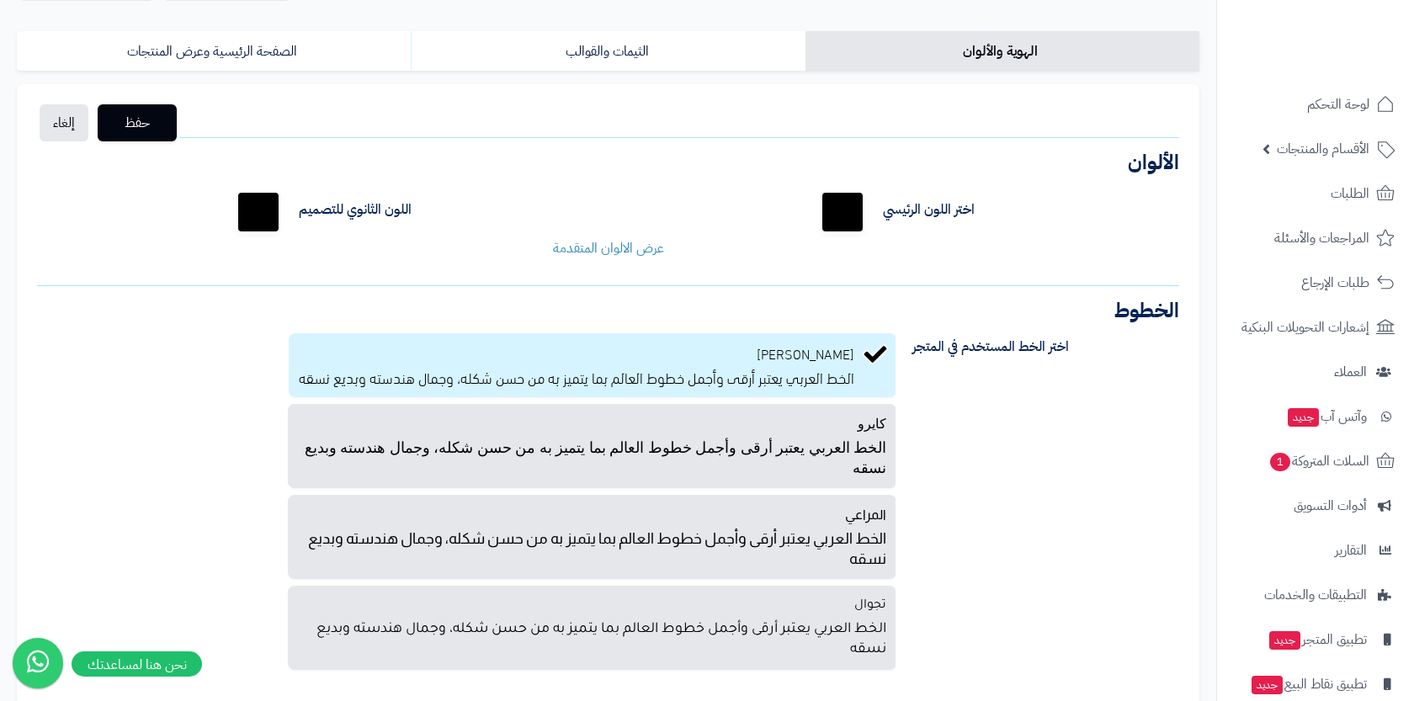
scroll to position [135, 0]
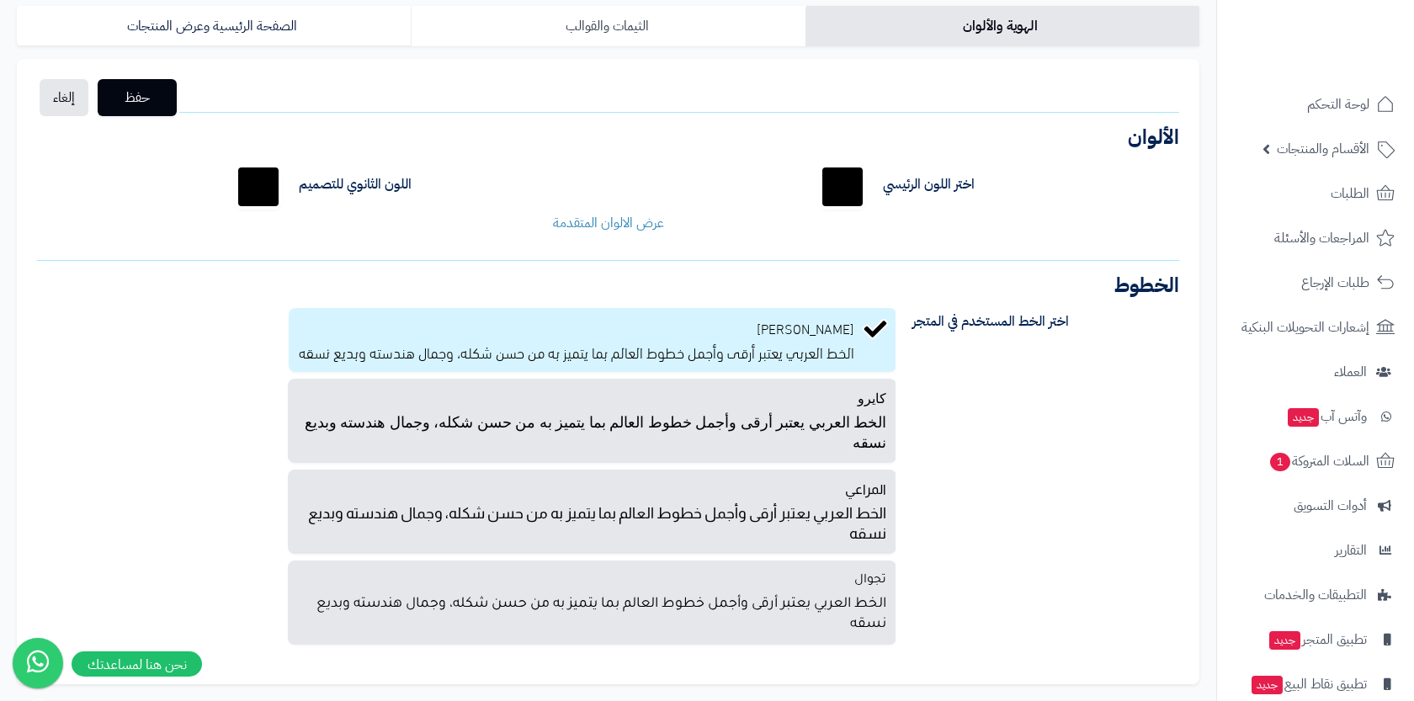
click at [714, 15] on link "الثيمات والقوالب" at bounding box center [608, 26] width 394 height 40
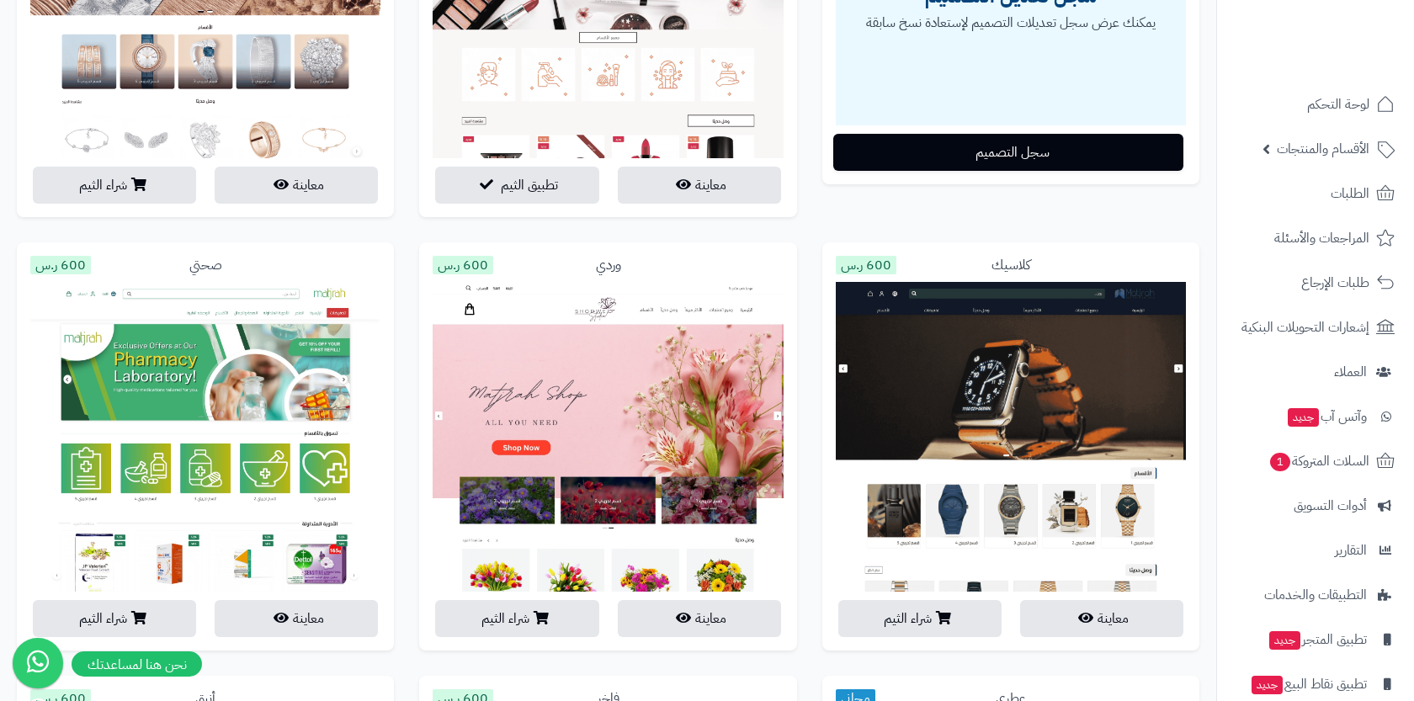
scroll to position [438, 0]
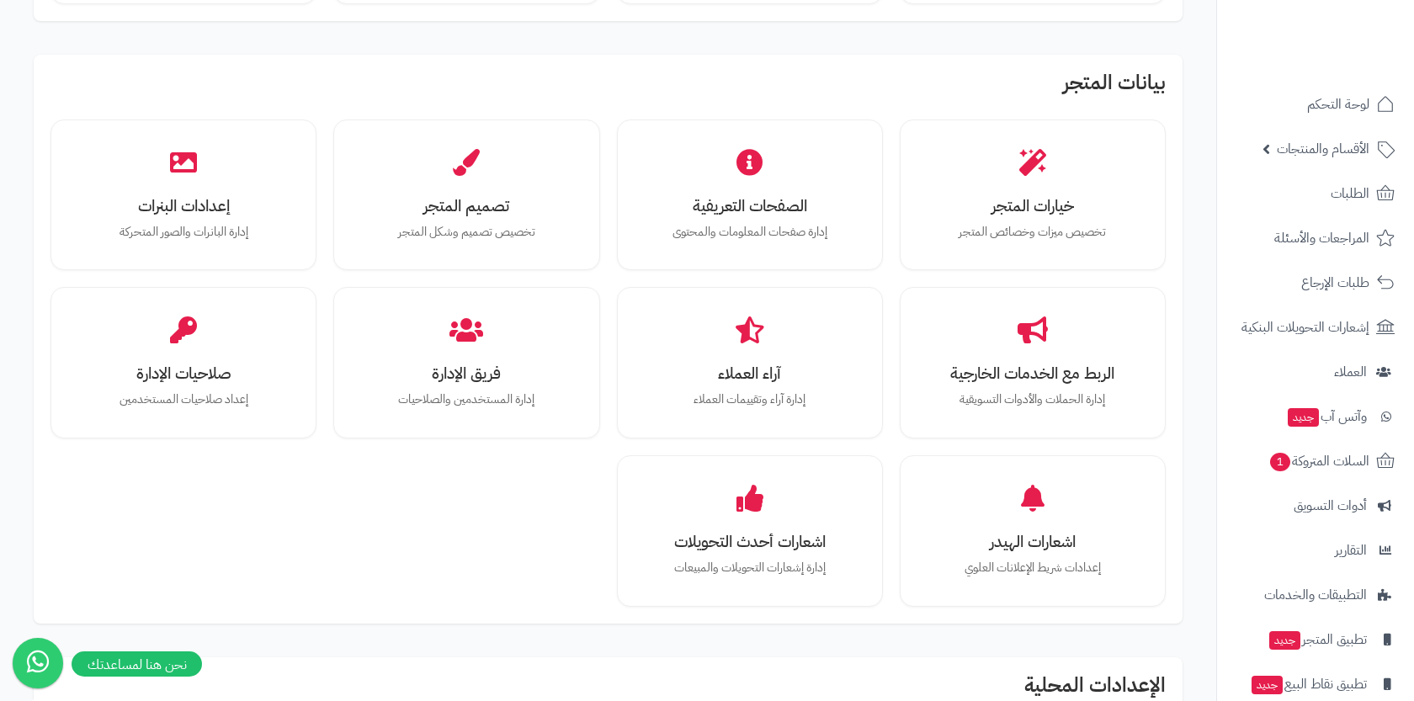
scroll to position [303, 0]
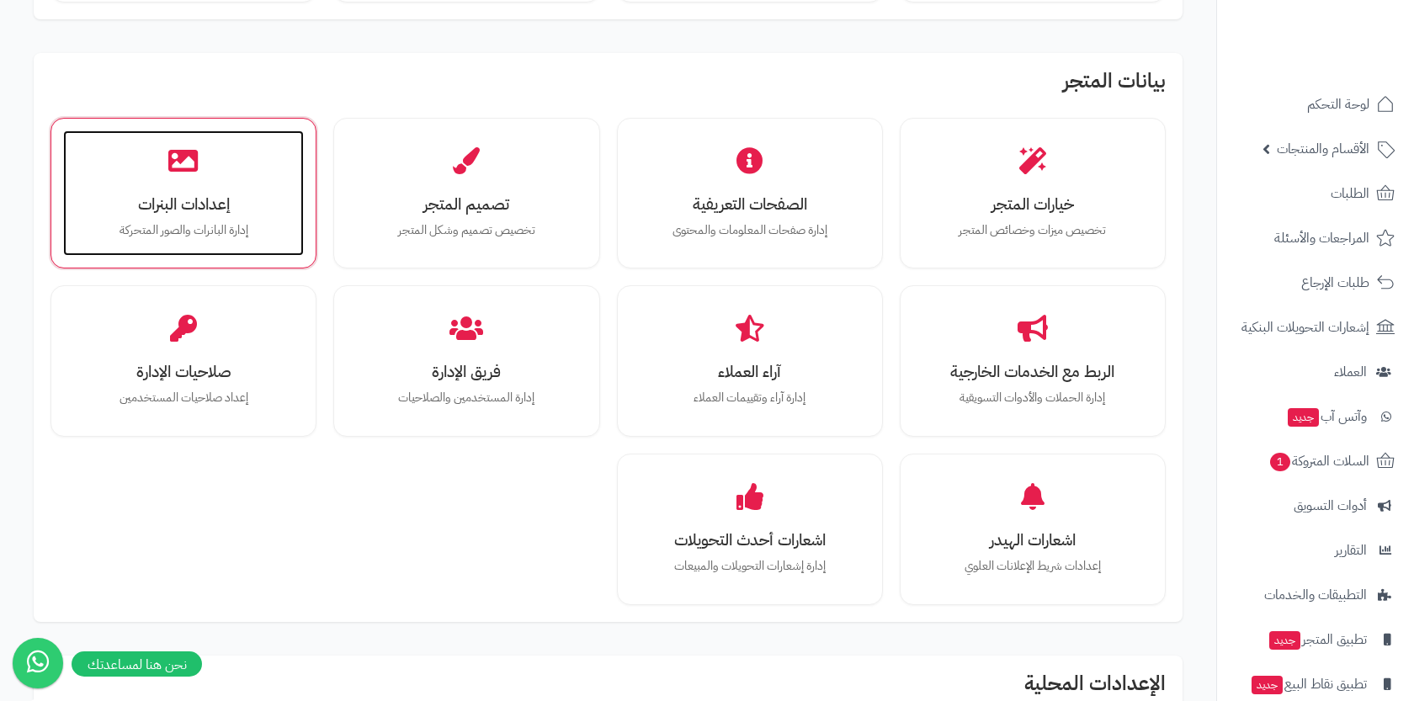
click at [224, 187] on div "إعدادات البنرات إدارة البانرات والصور المتحركة" at bounding box center [183, 193] width 241 height 126
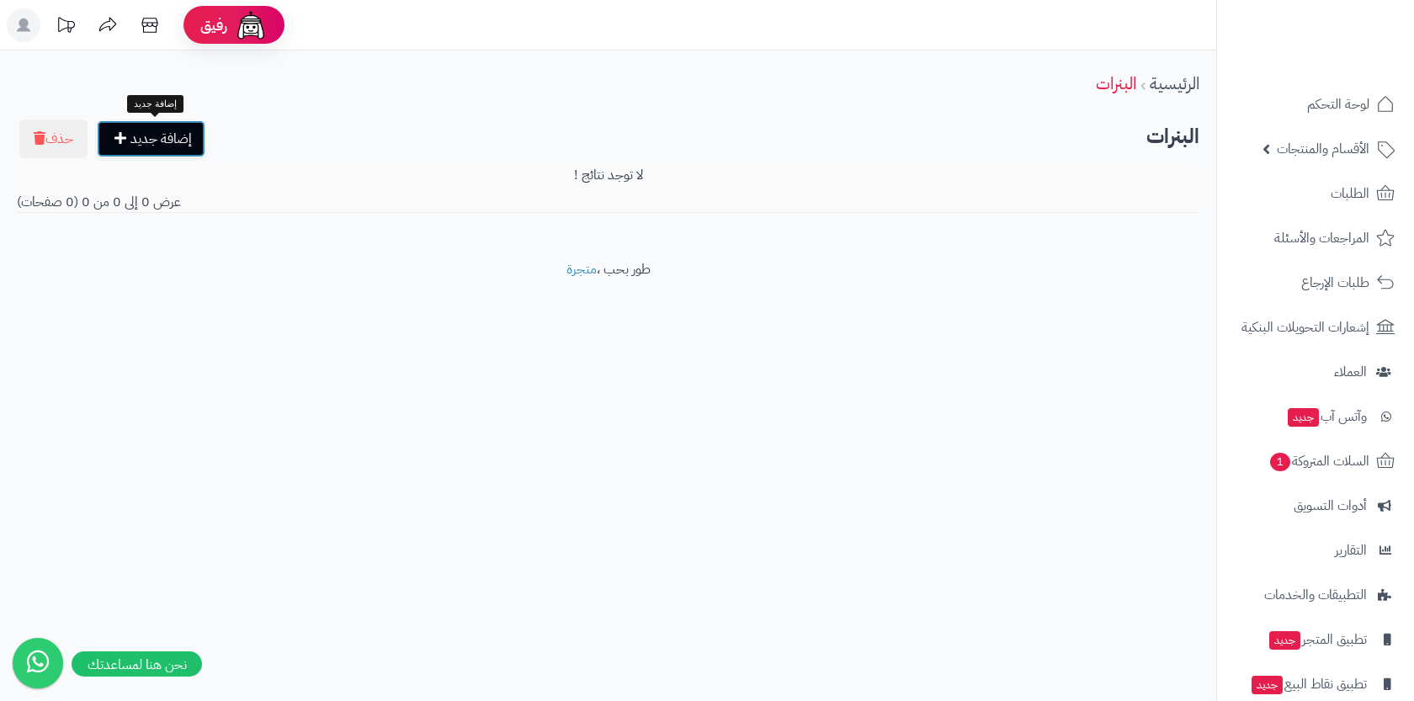
click at [168, 130] on link "إضافة جديد" at bounding box center [151, 138] width 109 height 37
click at [148, 24] on icon at bounding box center [150, 25] width 34 height 34
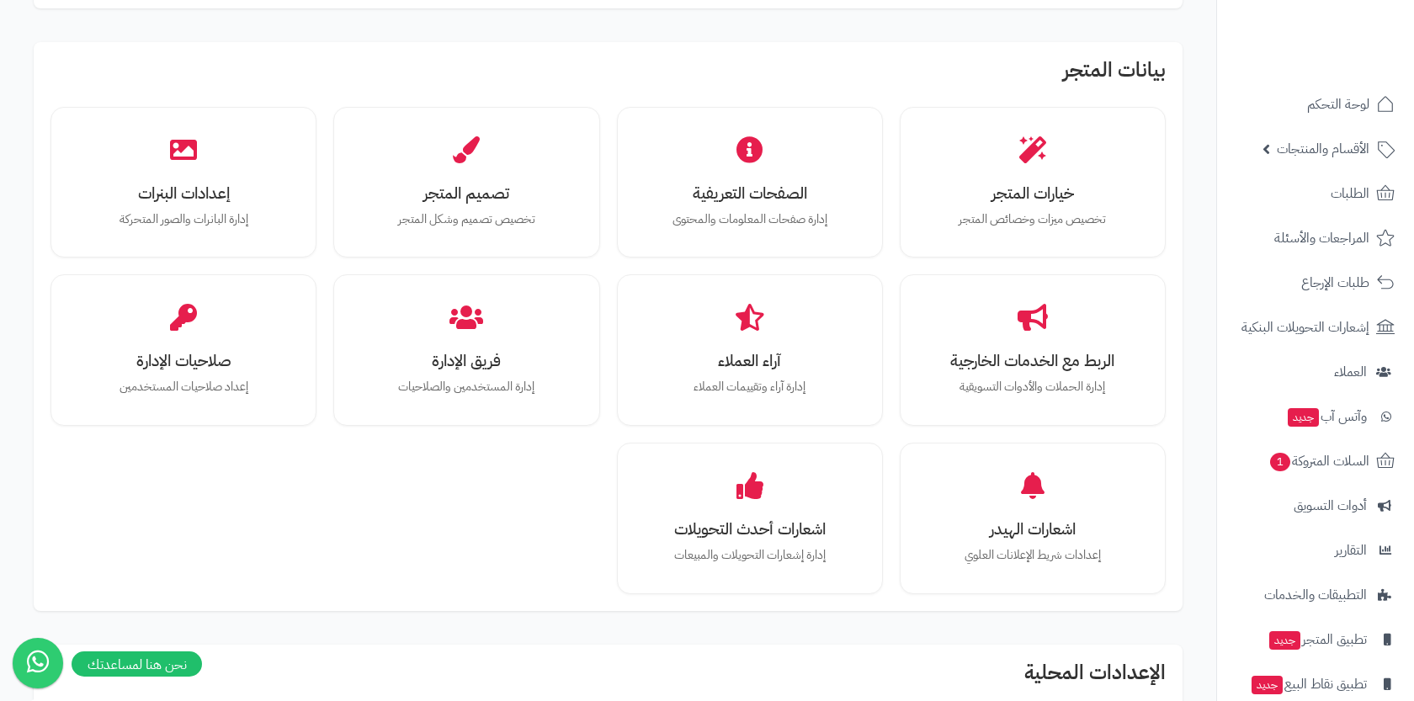
scroll to position [301, 0]
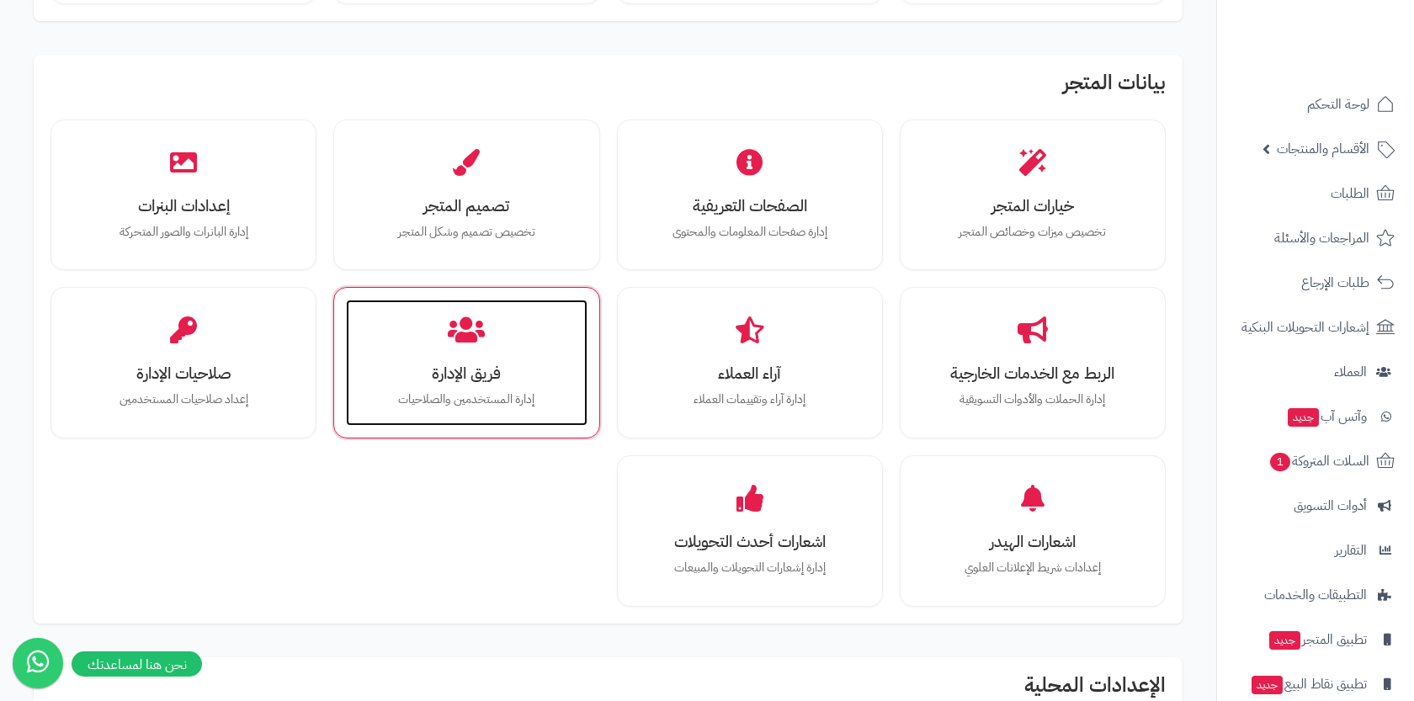
click at [524, 324] on div "فريق الإدارة إدارة المستخدمين والصلاحيات" at bounding box center [466, 363] width 241 height 126
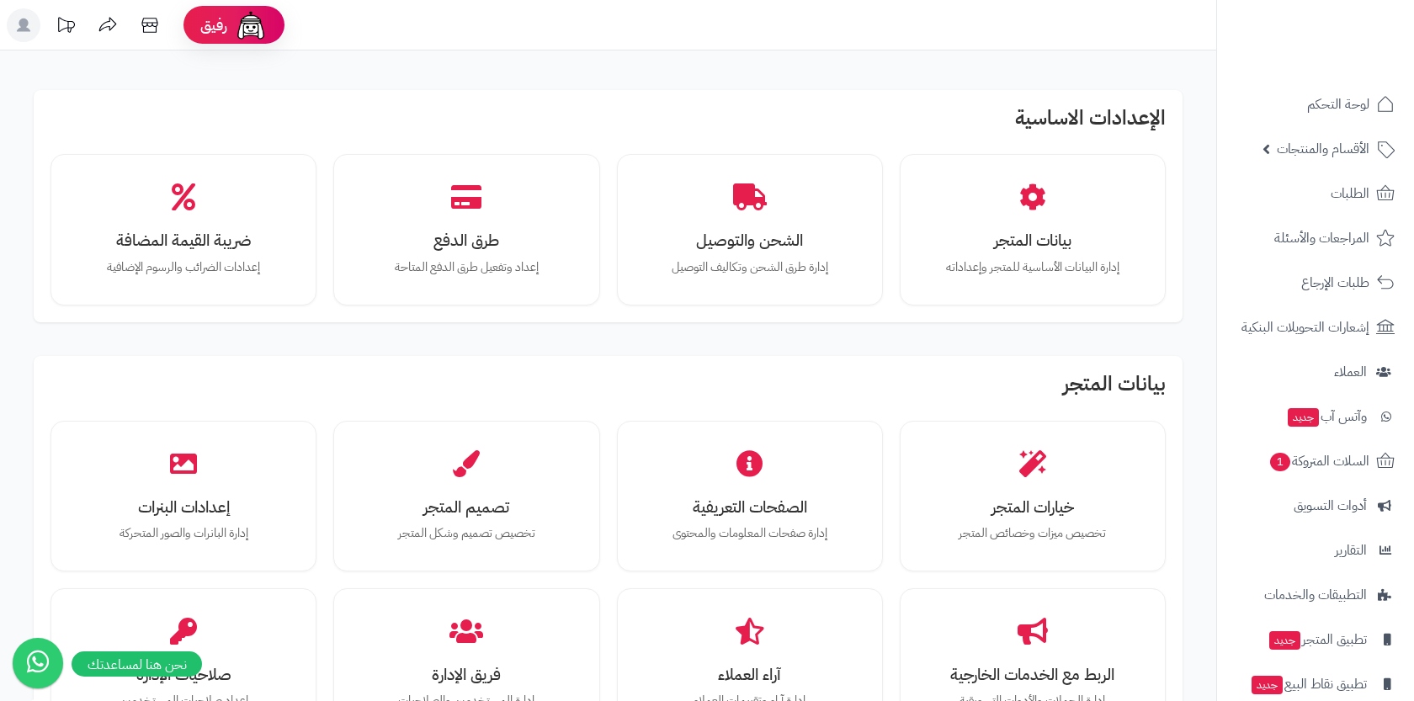
scroll to position [310, 0]
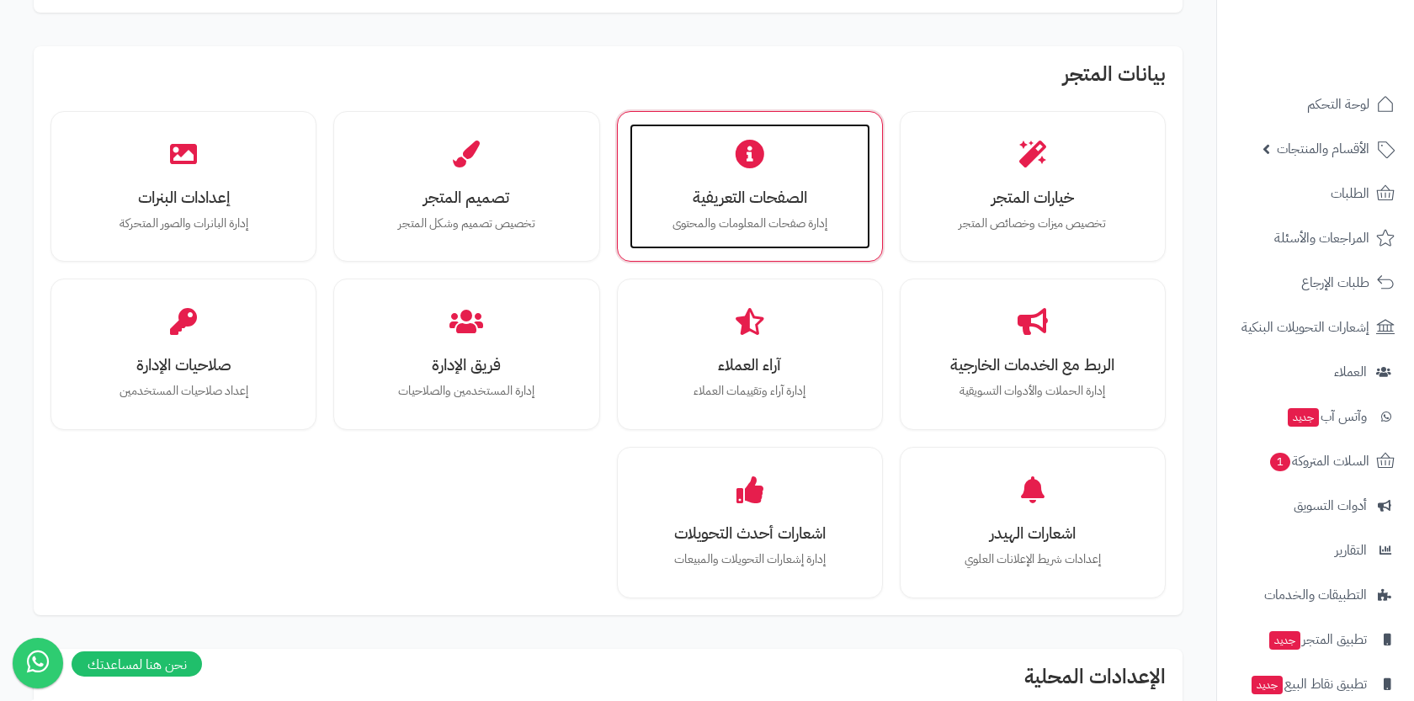
click at [761, 240] on div "الصفحات التعريفية إدارة صفحات المعلومات والمحتوى" at bounding box center [750, 187] width 241 height 126
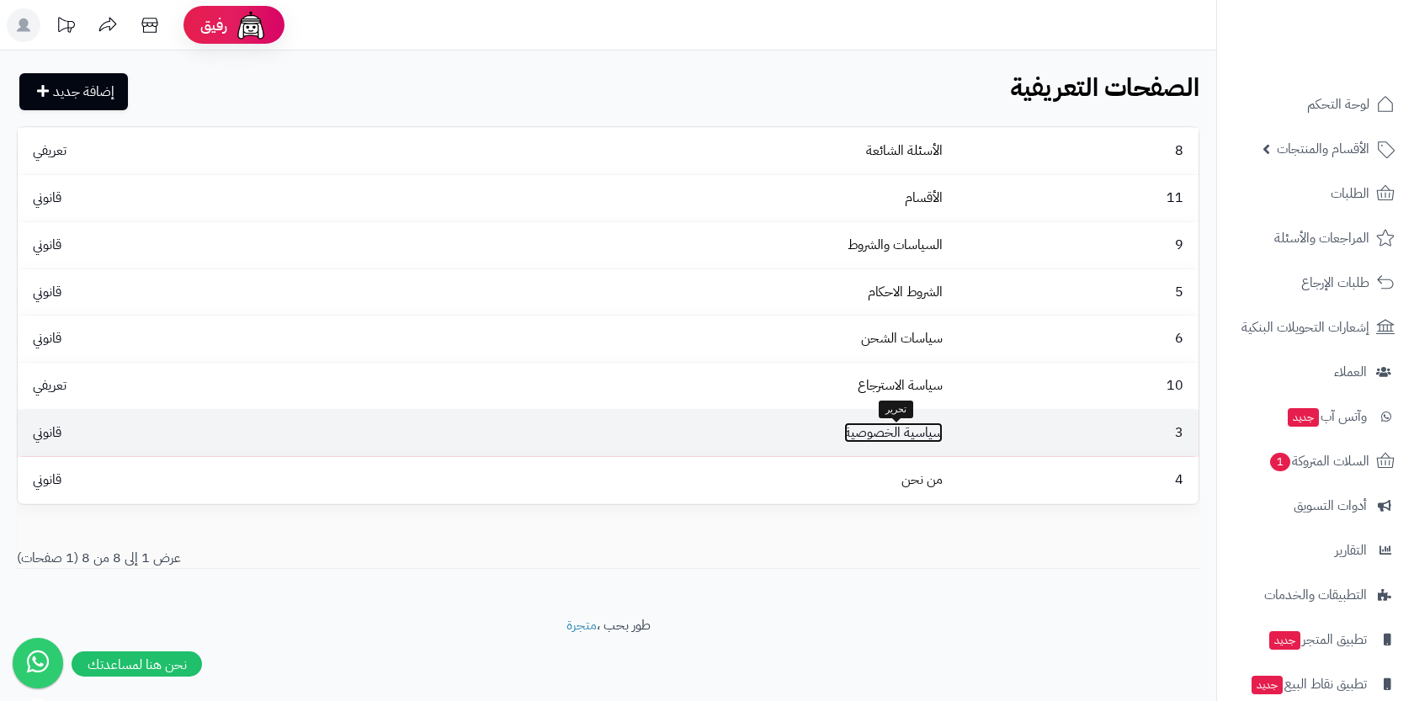
click at [916, 438] on link "سياسية الخصوصية" at bounding box center [893, 433] width 98 height 20
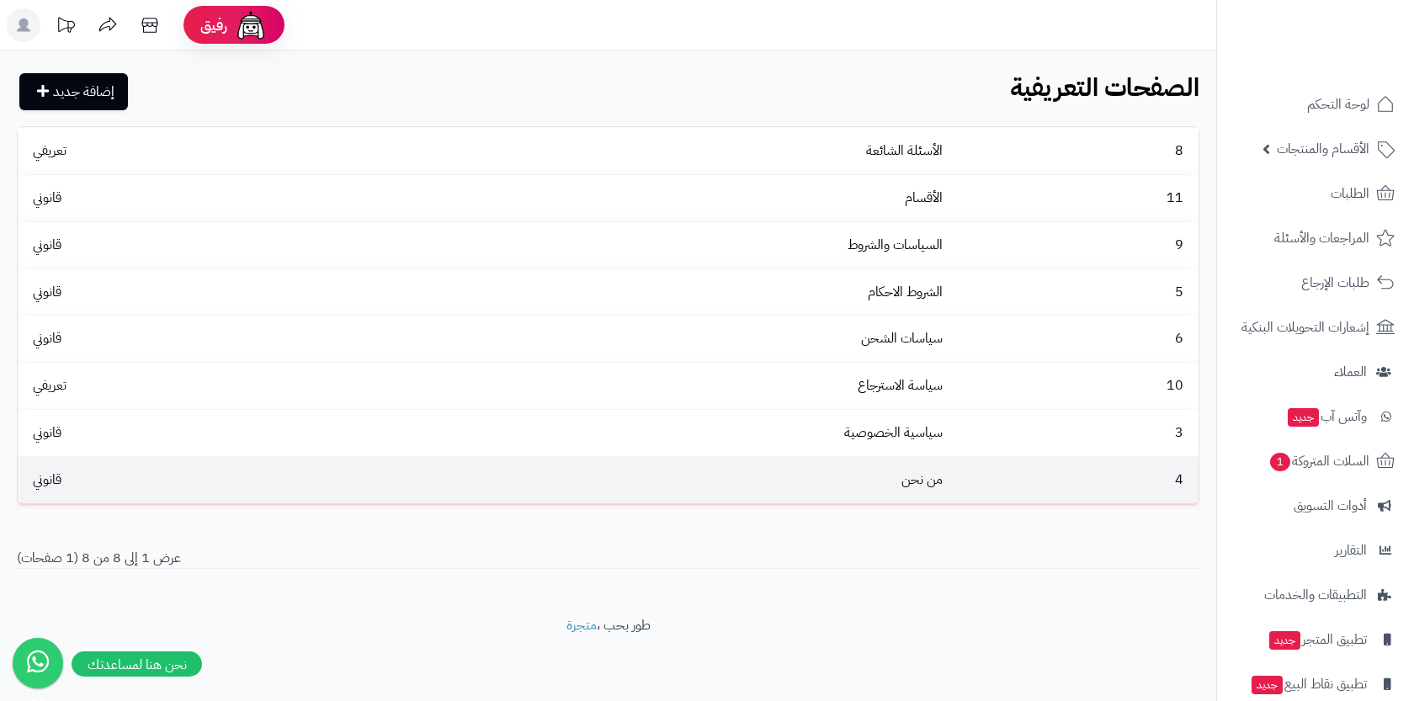
click at [888, 487] on td "من نحن" at bounding box center [652, 480] width 593 height 46
click at [926, 486] on link "من نحن" at bounding box center [921, 480] width 41 height 20
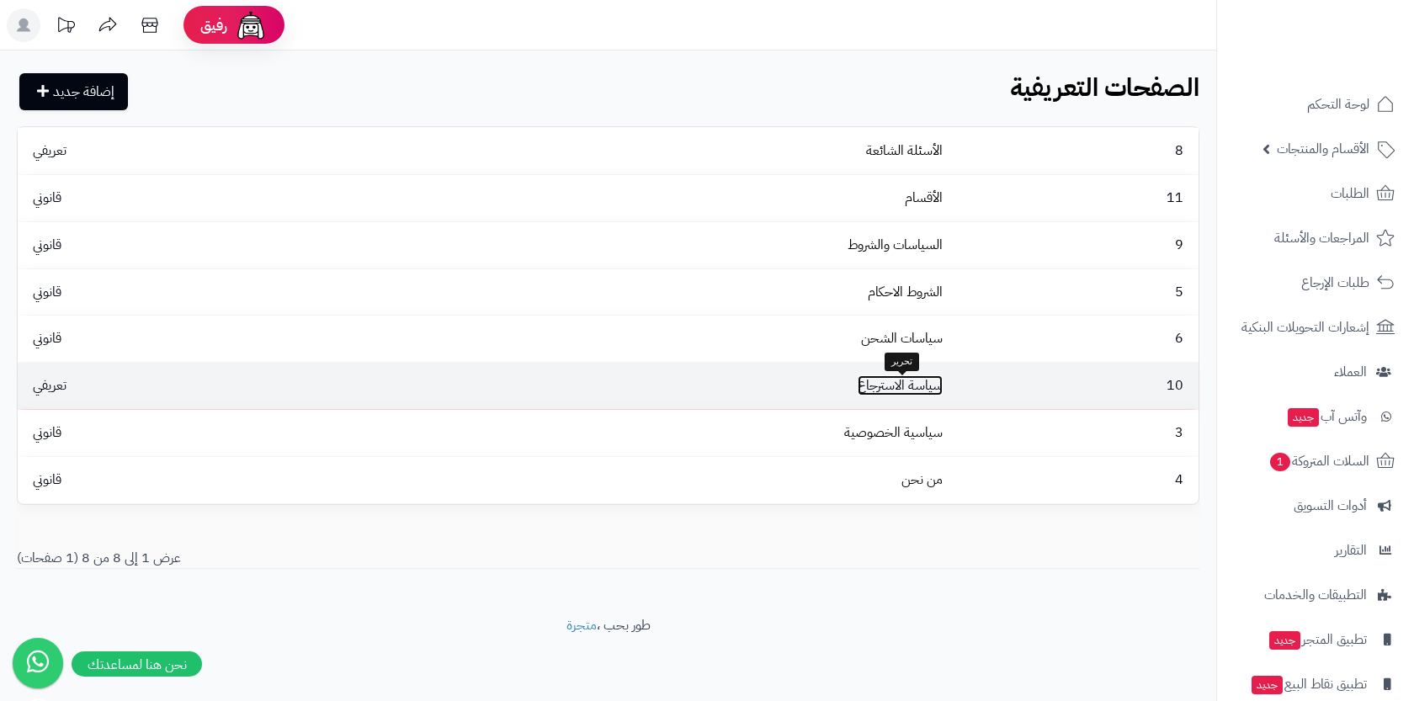
click at [902, 379] on link "سياسة الاسترجاع" at bounding box center [900, 385] width 85 height 20
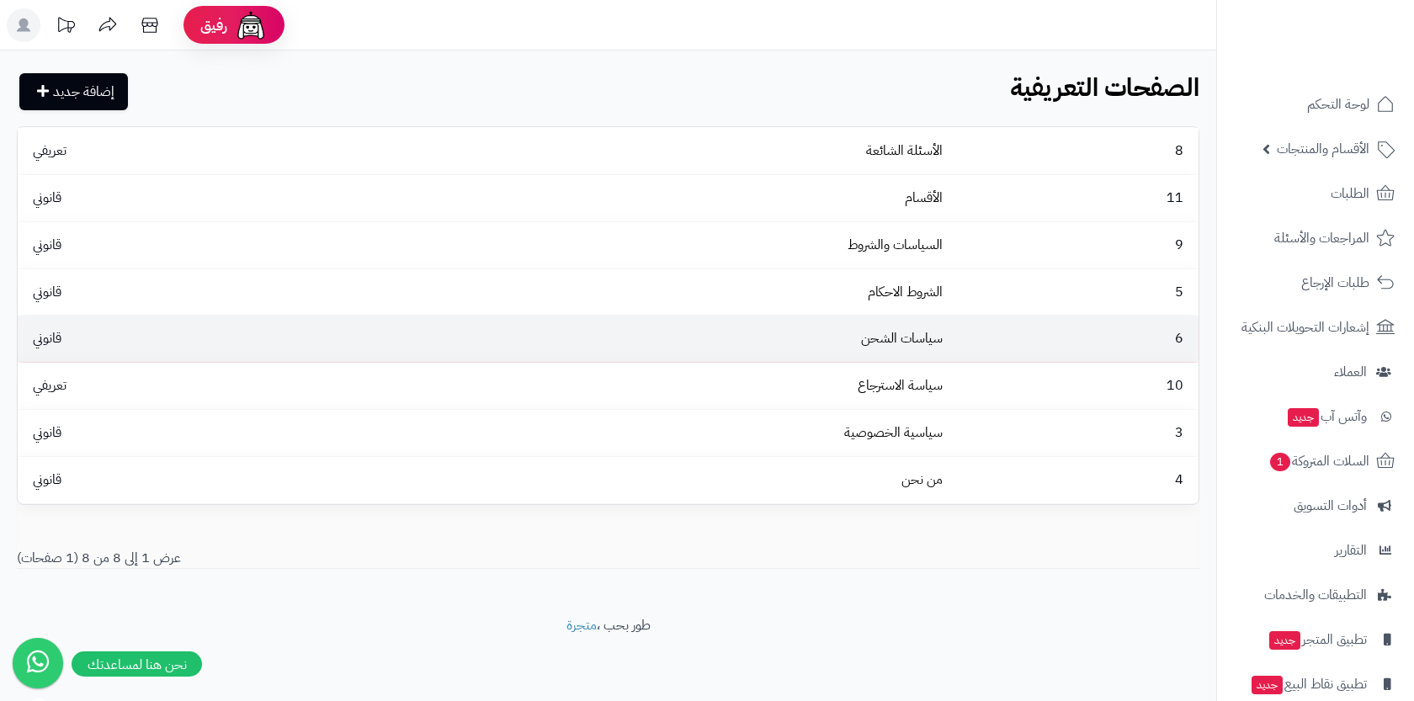
click at [870, 359] on td "سياسات الشحن" at bounding box center [652, 339] width 593 height 46
click at [917, 344] on link "سياسات الشحن" at bounding box center [902, 338] width 82 height 20
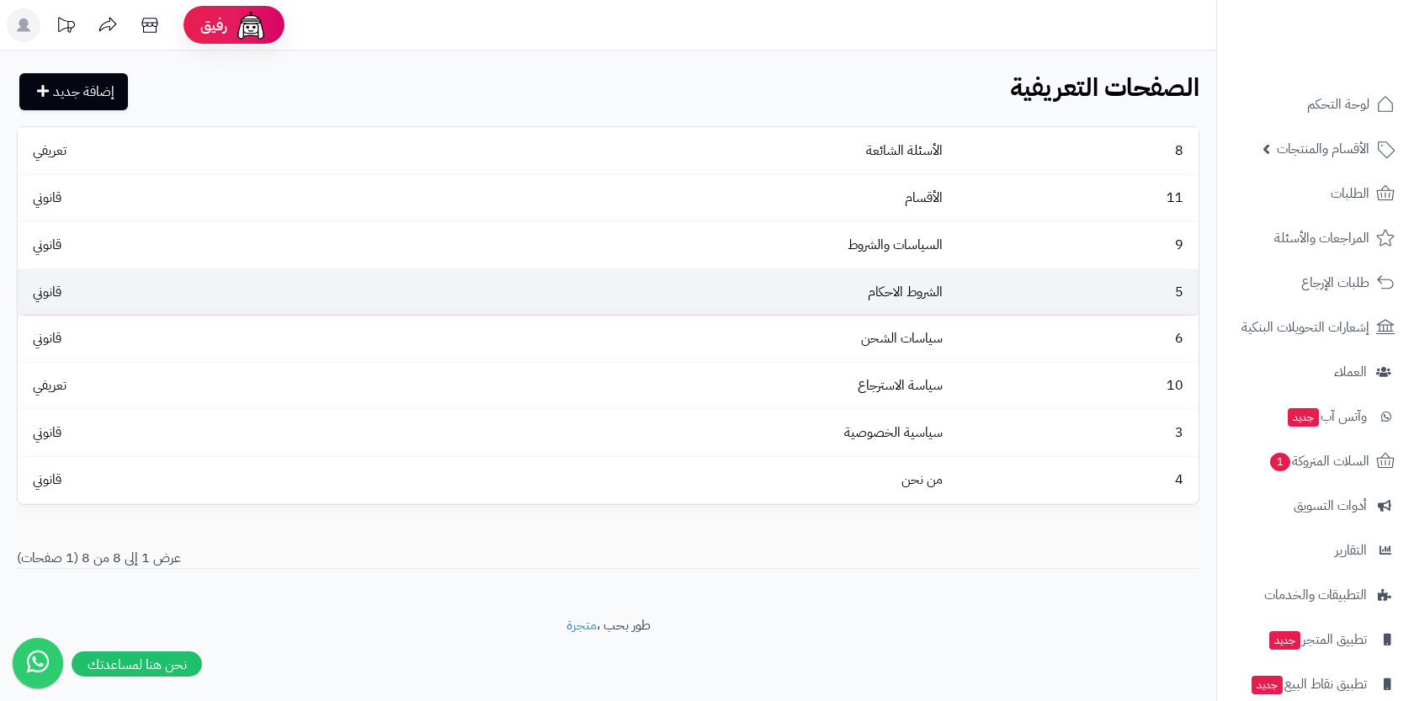
click at [810, 282] on td "الشروط الاحكام" at bounding box center [652, 292] width 593 height 46
click at [910, 289] on link "الشروط الاحكام" at bounding box center [905, 292] width 75 height 20
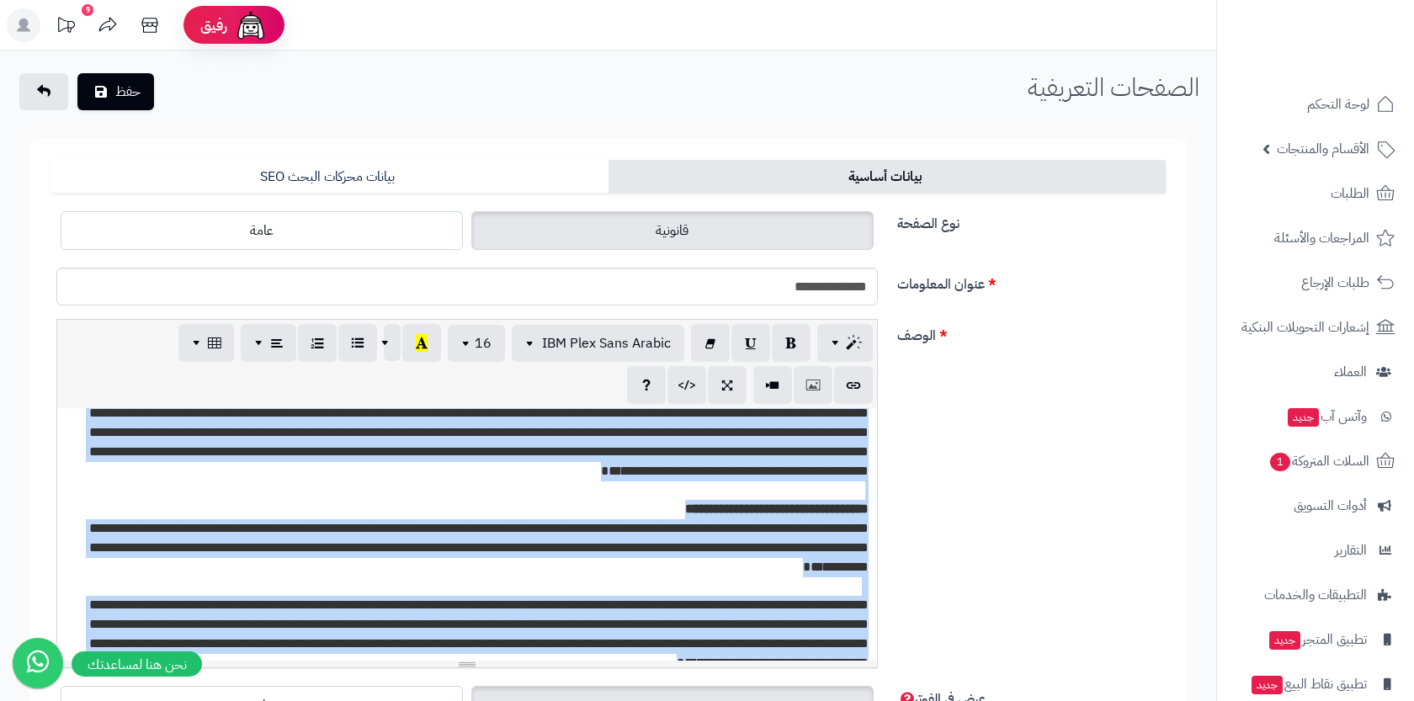
scroll to position [348, 0]
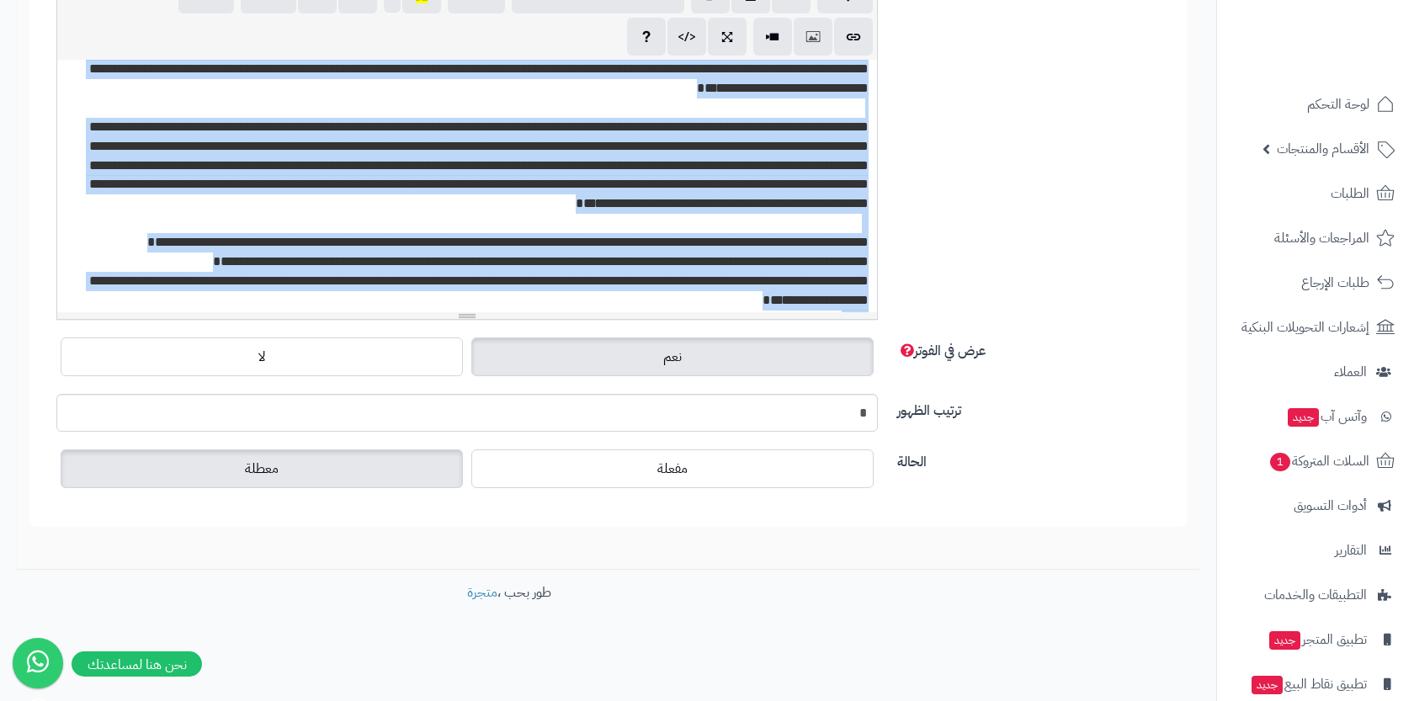
drag, startPoint x: 771, startPoint y: 494, endPoint x: 645, endPoint y: 723, distance: 261.5
click at [645, 353] on html "رفيق ! 9 الطلبات معالجة مكتمل إرجاع المنتجات العملاء المتواجدون الان 4 عملاء من…" at bounding box center [707, 2] width 1414 height 701
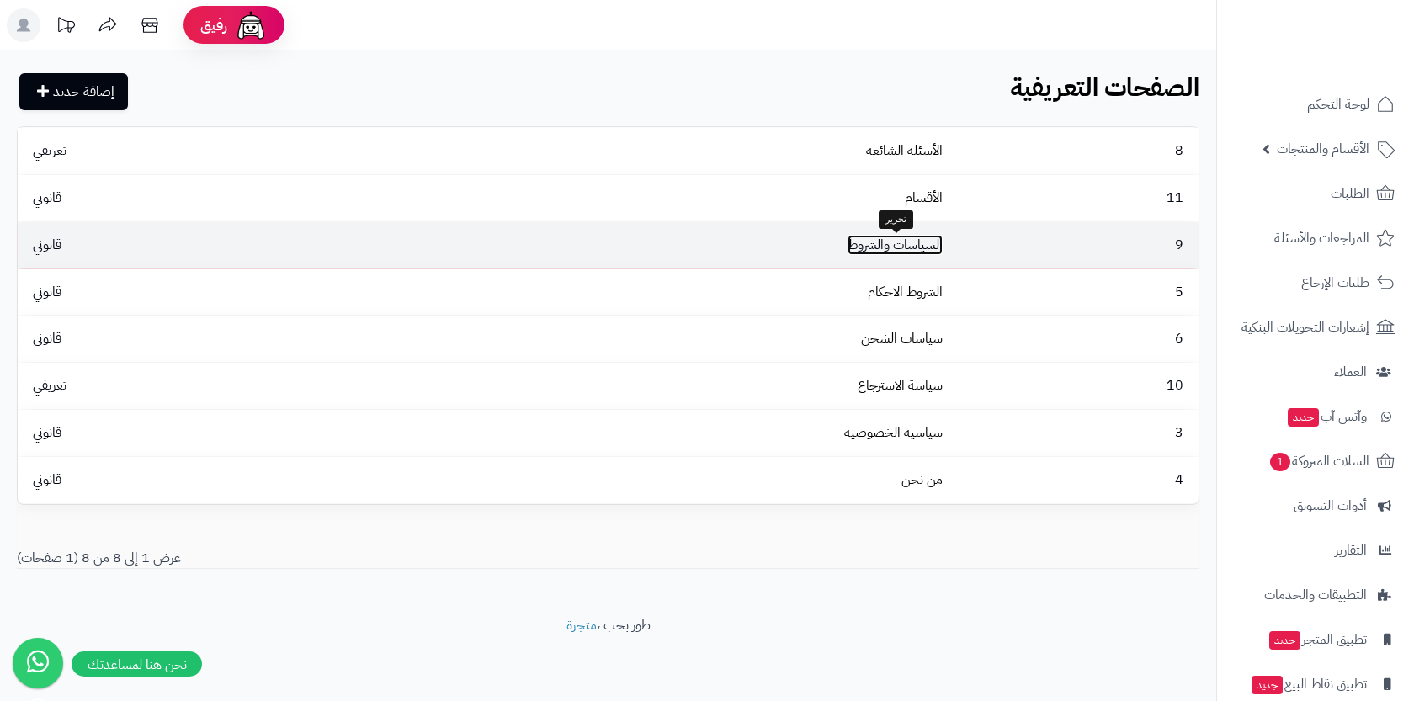
click at [914, 253] on link "السياسات والشروط" at bounding box center [895, 245] width 95 height 20
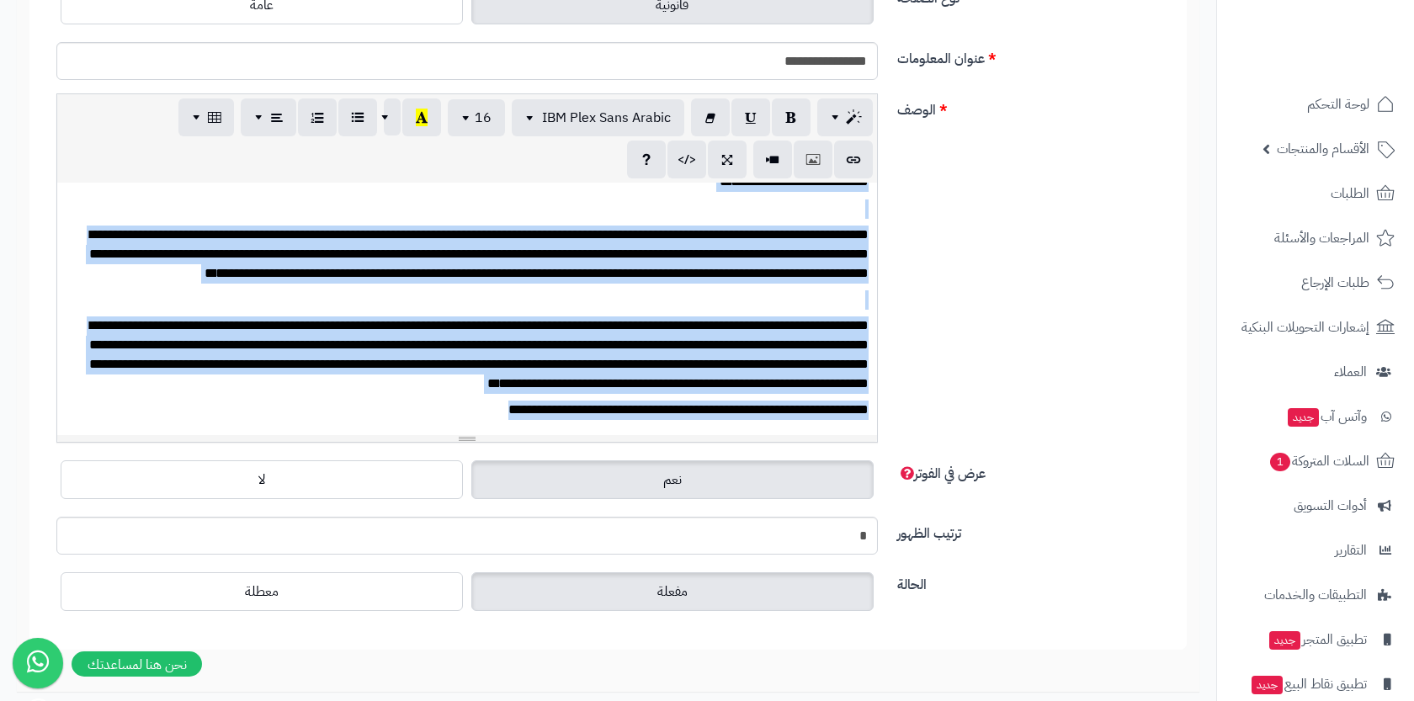
scroll to position [348, 0]
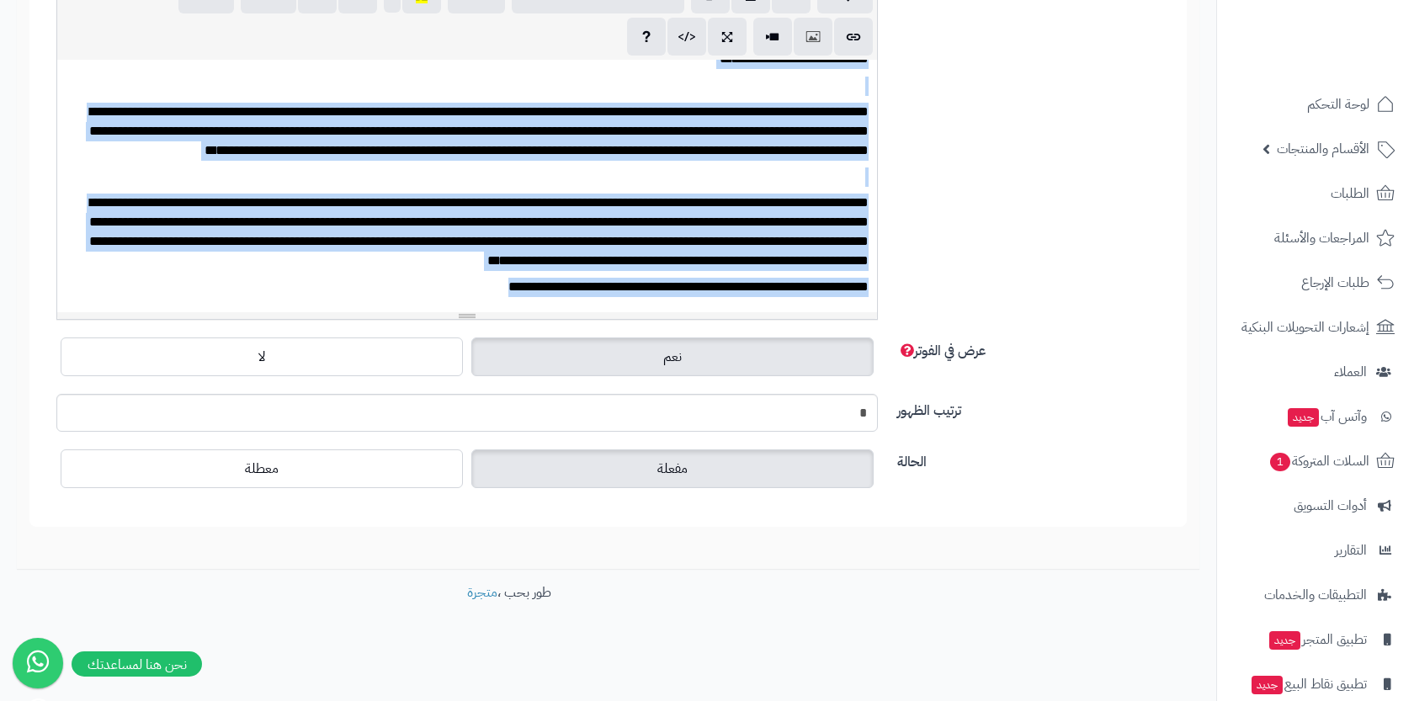
drag, startPoint x: 692, startPoint y: 498, endPoint x: 718, endPoint y: 375, distance: 126.5
click at [711, 390] on div "**********" at bounding box center [608, 212] width 1115 height 587
click at [786, 248] on p "**********" at bounding box center [467, 232] width 803 height 77
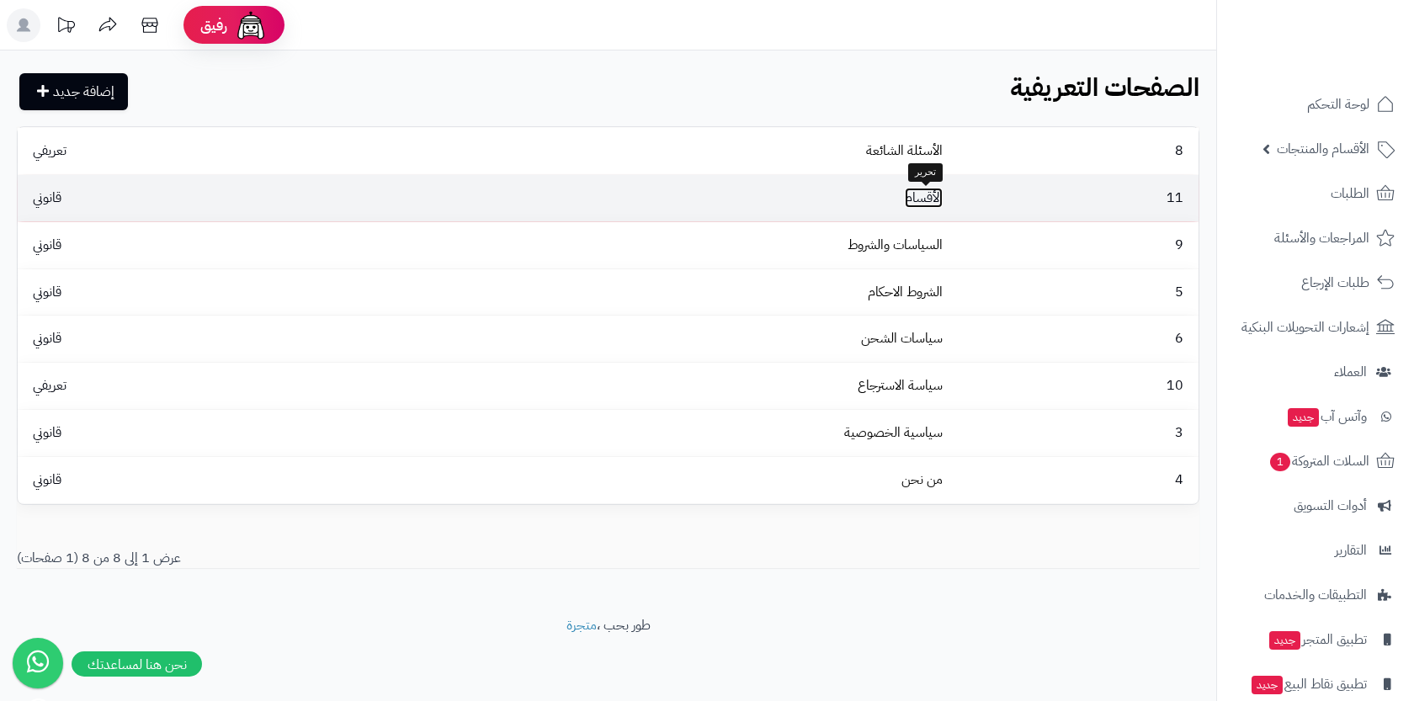
click at [926, 206] on link "الأقسام" at bounding box center [924, 198] width 38 height 20
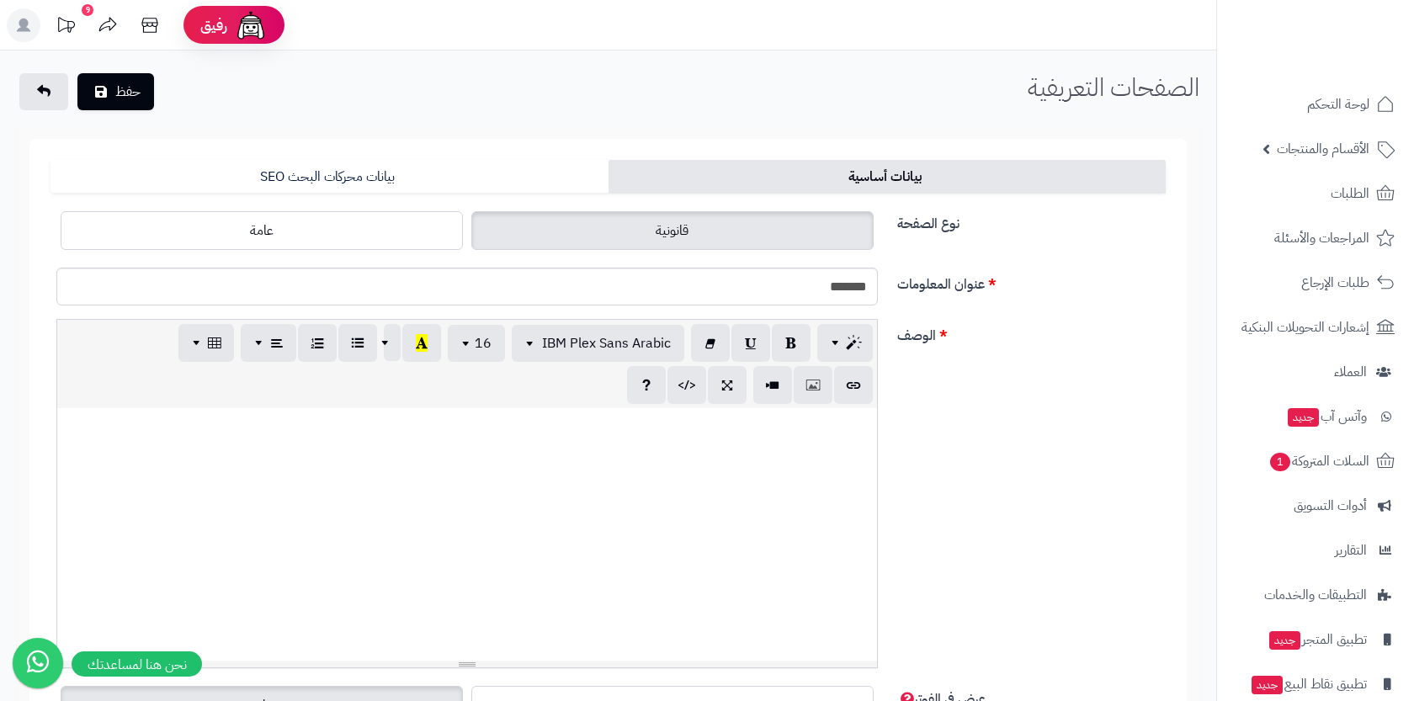
drag, startPoint x: 788, startPoint y: 528, endPoint x: 762, endPoint y: 728, distance: 202.0
click at [762, 700] on html "رفيق ! 9 الطلبات معالجة مكتمل إرجاع المنتجات العملاء المتواجدون الان 4 عملاء من…" at bounding box center [707, 350] width 1414 height 701
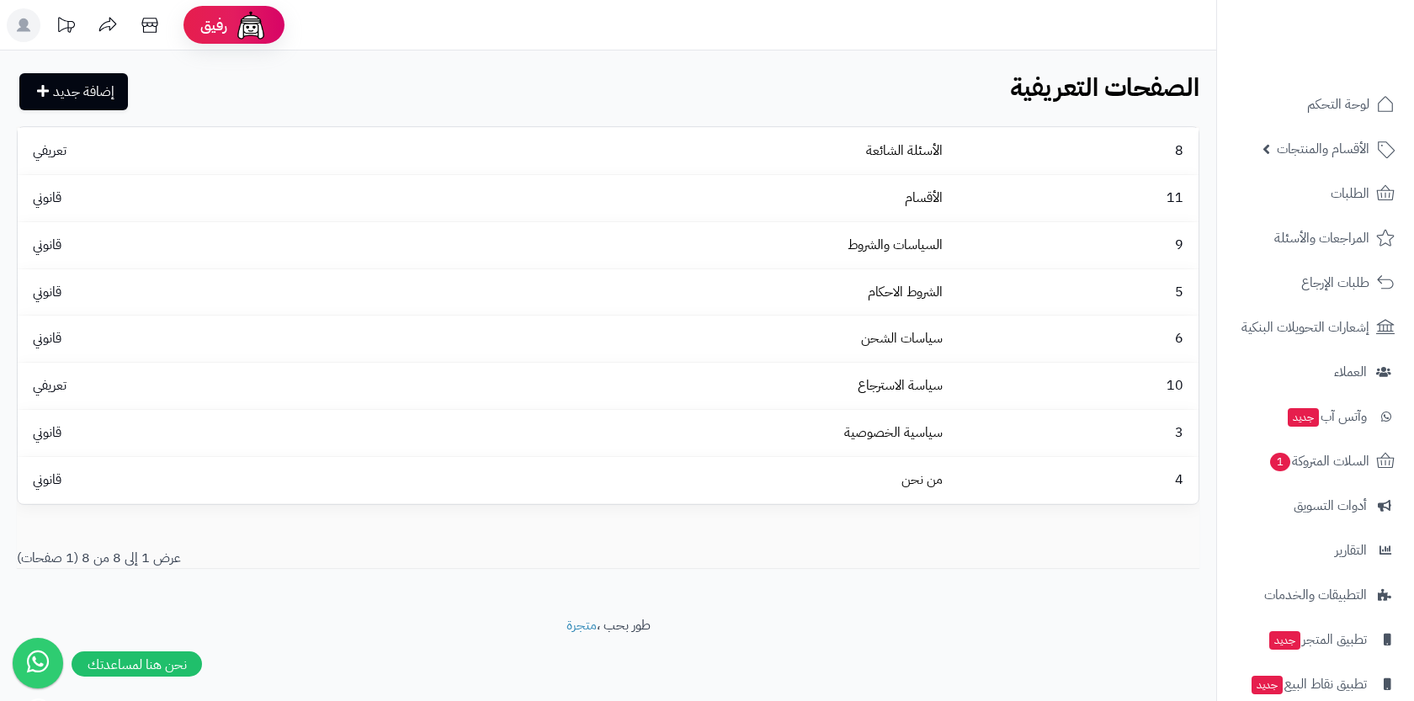
click at [1218, 47] on div at bounding box center [1315, 36] width 198 height 73
click at [1217, 36] on div at bounding box center [1315, 36] width 198 height 73
click at [1296, 113] on link "لوحة التحكم" at bounding box center [1315, 104] width 177 height 40
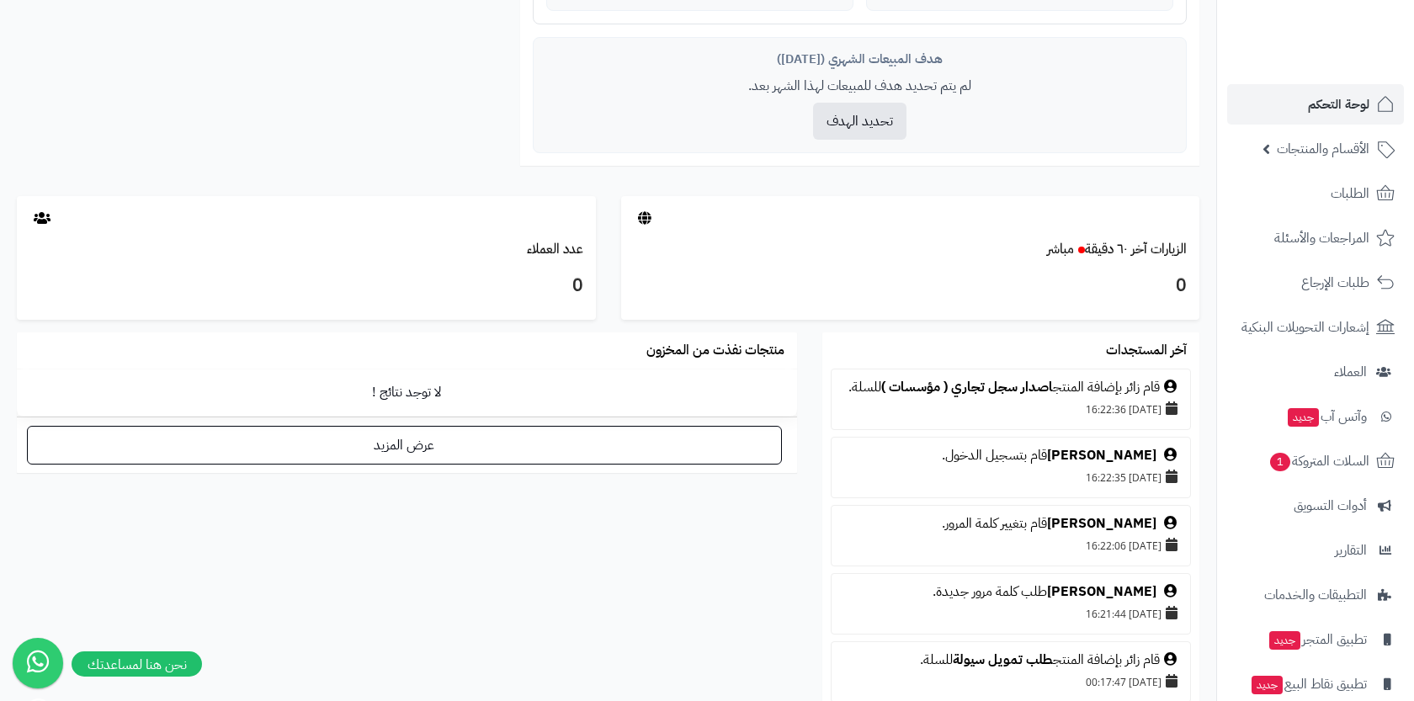
scroll to position [69, 0]
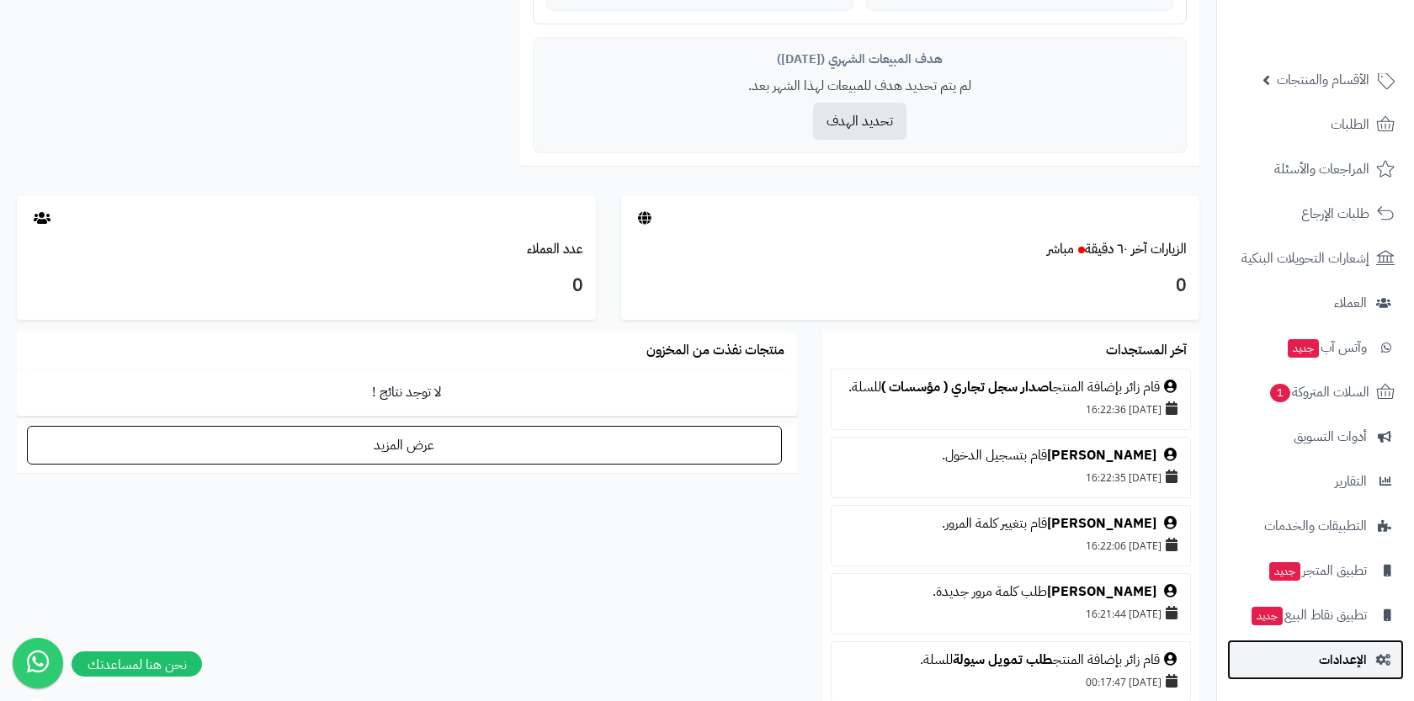
click at [1295, 659] on link "الإعدادات" at bounding box center [1315, 660] width 177 height 40
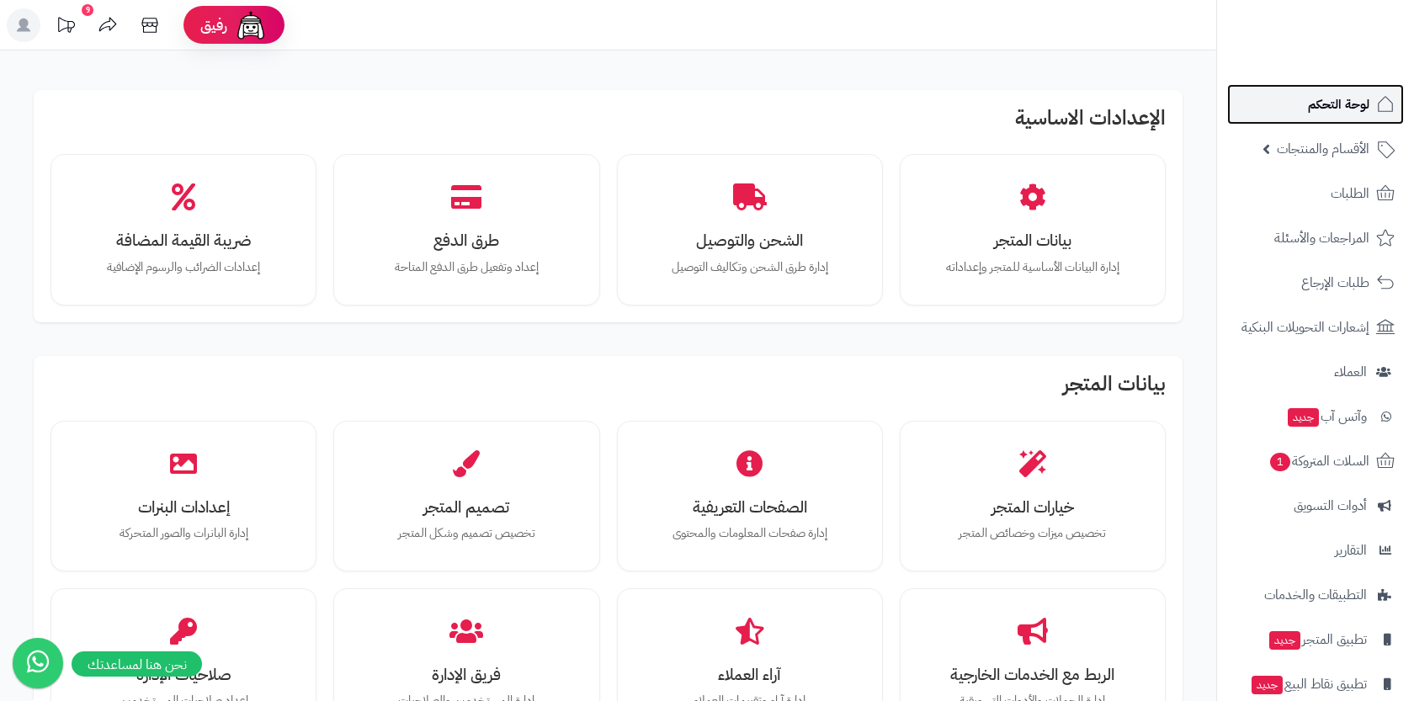
click at [1312, 91] on link "لوحة التحكم" at bounding box center [1315, 104] width 177 height 40
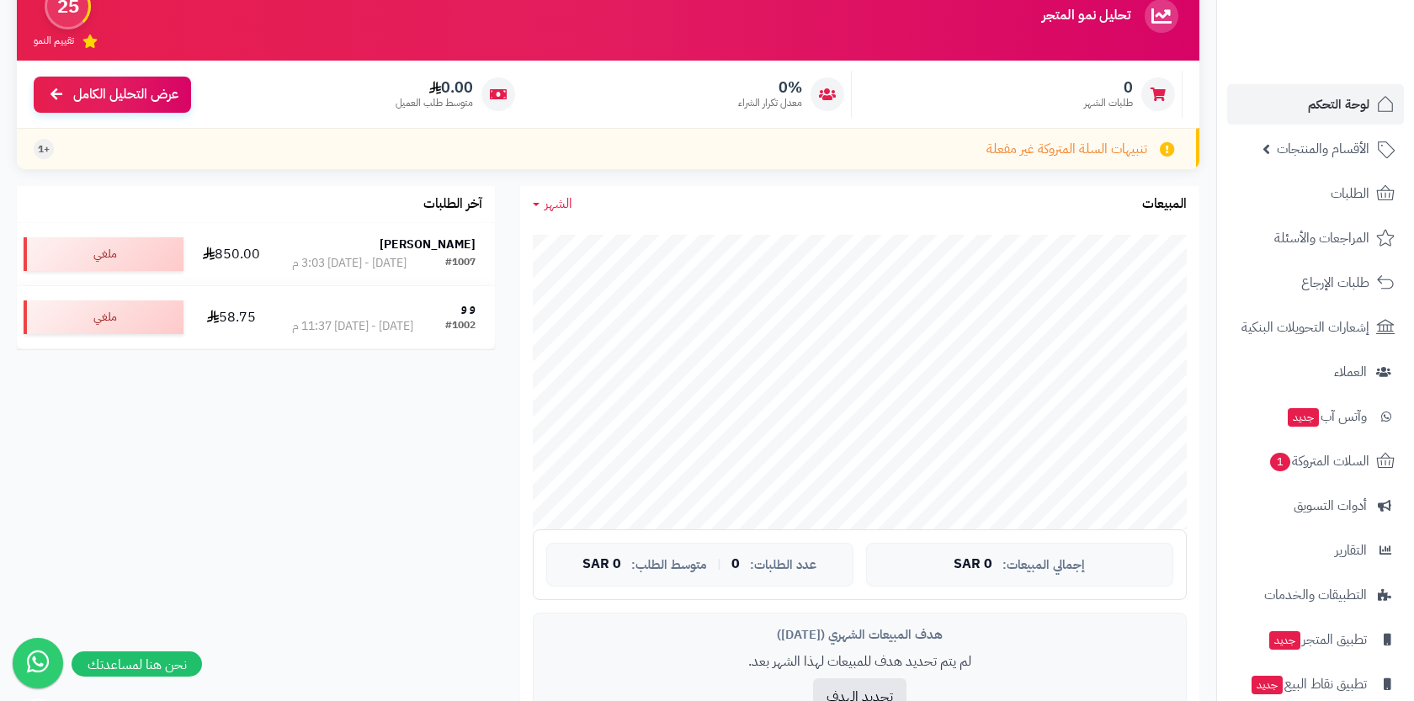
scroll to position [168, 0]
